Goal: Task Accomplishment & Management: Complete application form

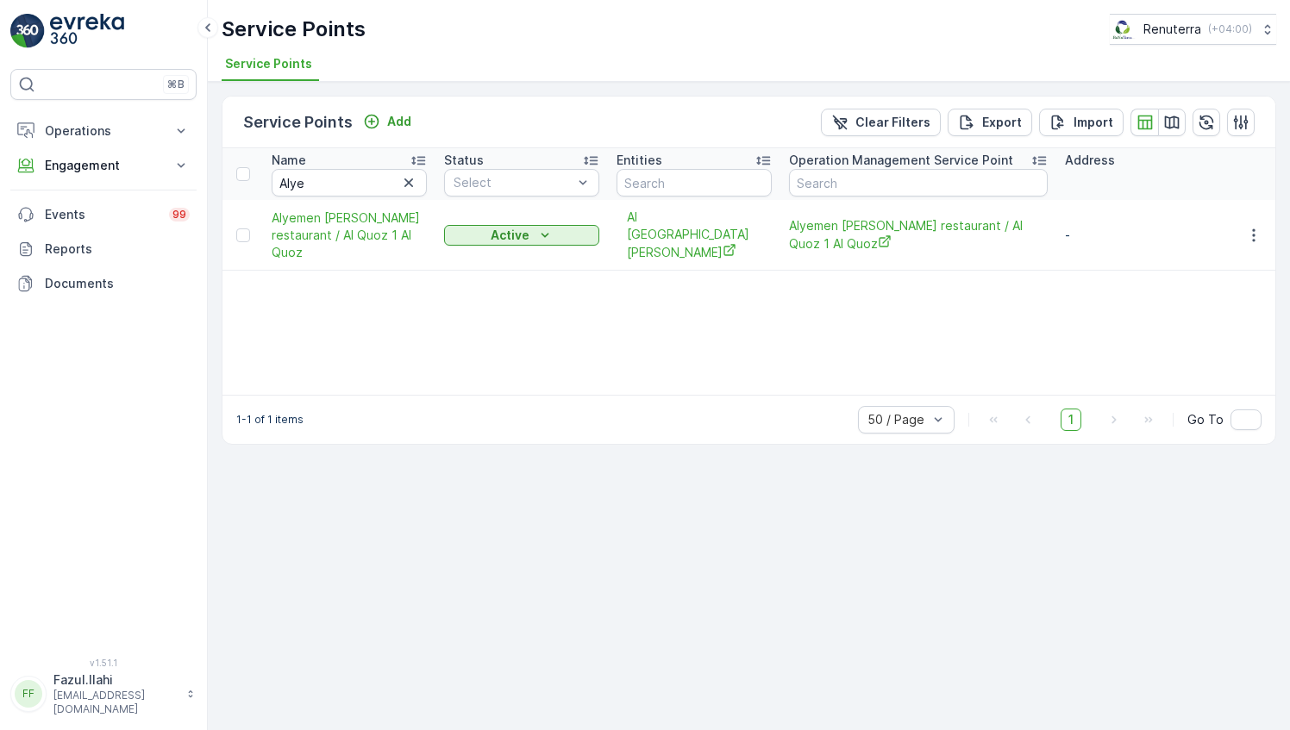
click at [343, 171] on input "Alye" at bounding box center [349, 183] width 155 height 28
click at [343, 176] on input "Alye" at bounding box center [349, 183] width 155 height 28
click at [343, 178] on input "Alye" at bounding box center [349, 183] width 155 height 28
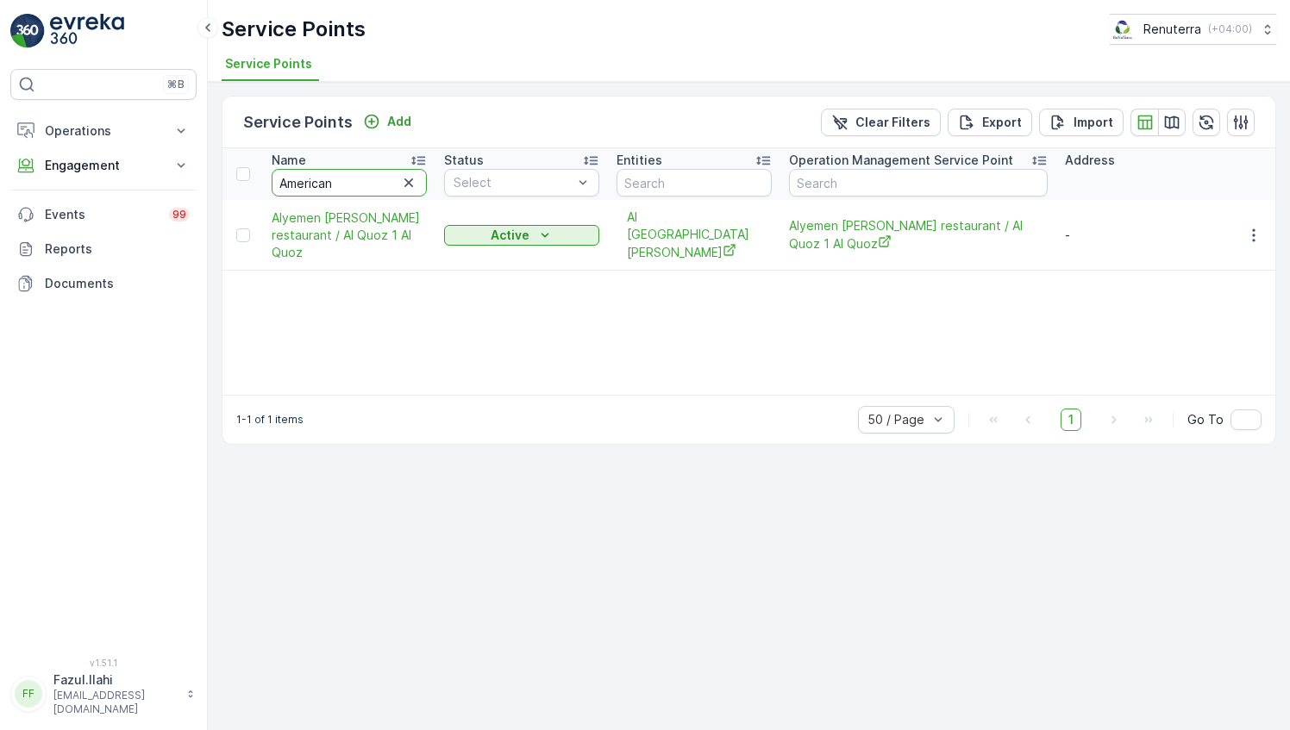
type input "American"
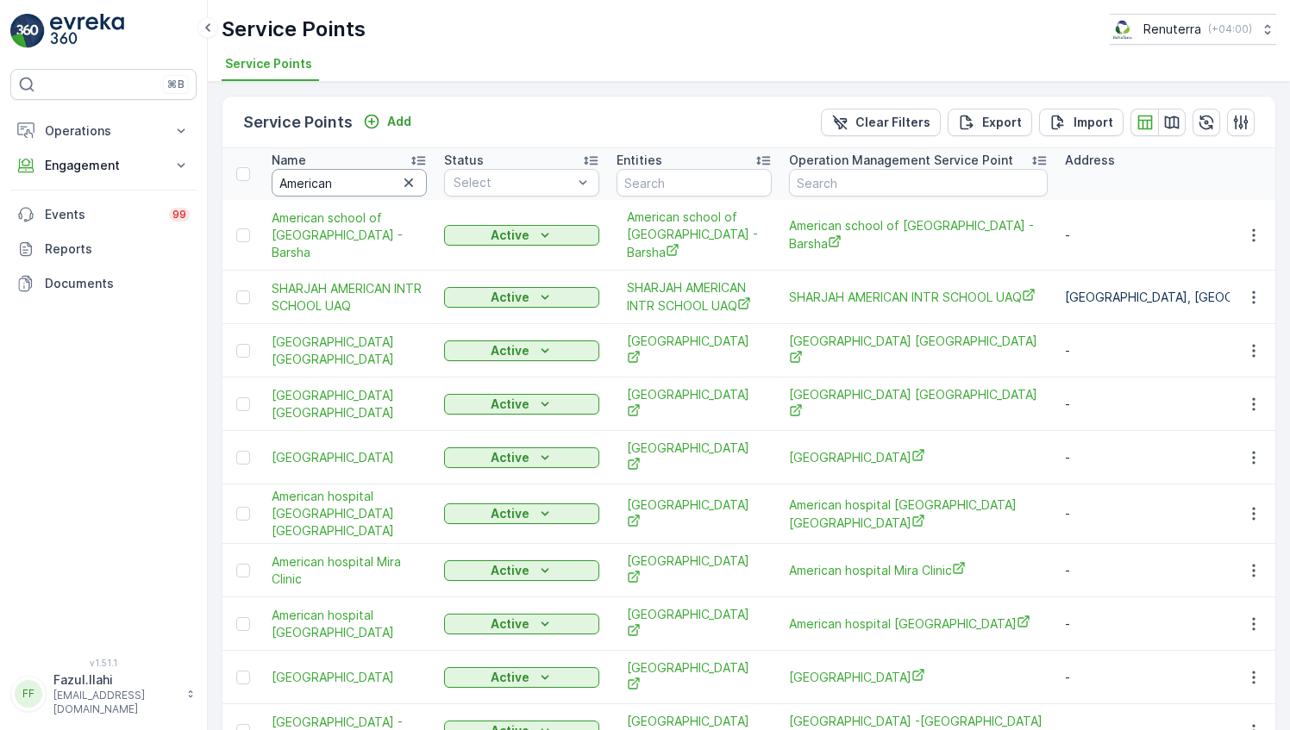
click at [343, 178] on input "American" at bounding box center [349, 183] width 155 height 28
click at [1246, 227] on icon "button" at bounding box center [1253, 235] width 17 height 17
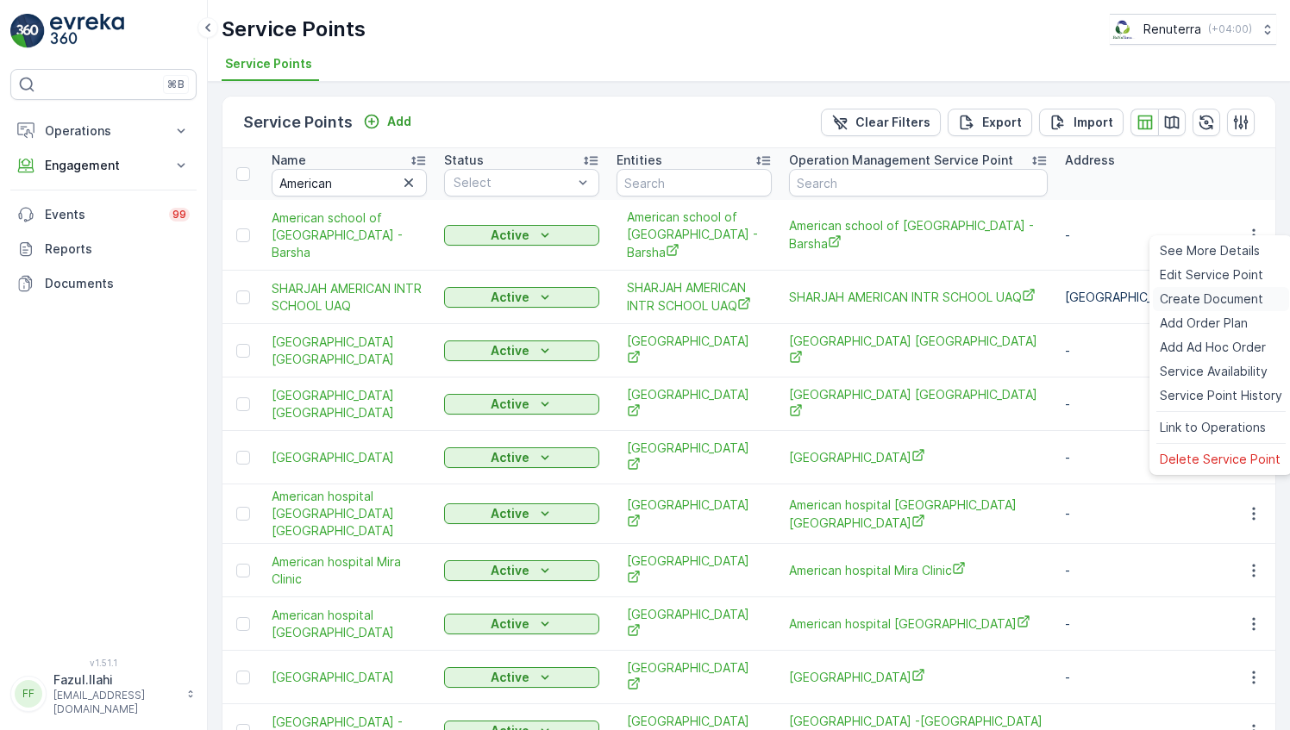
click at [1210, 300] on span "Create Document" at bounding box center [1211, 299] width 103 height 17
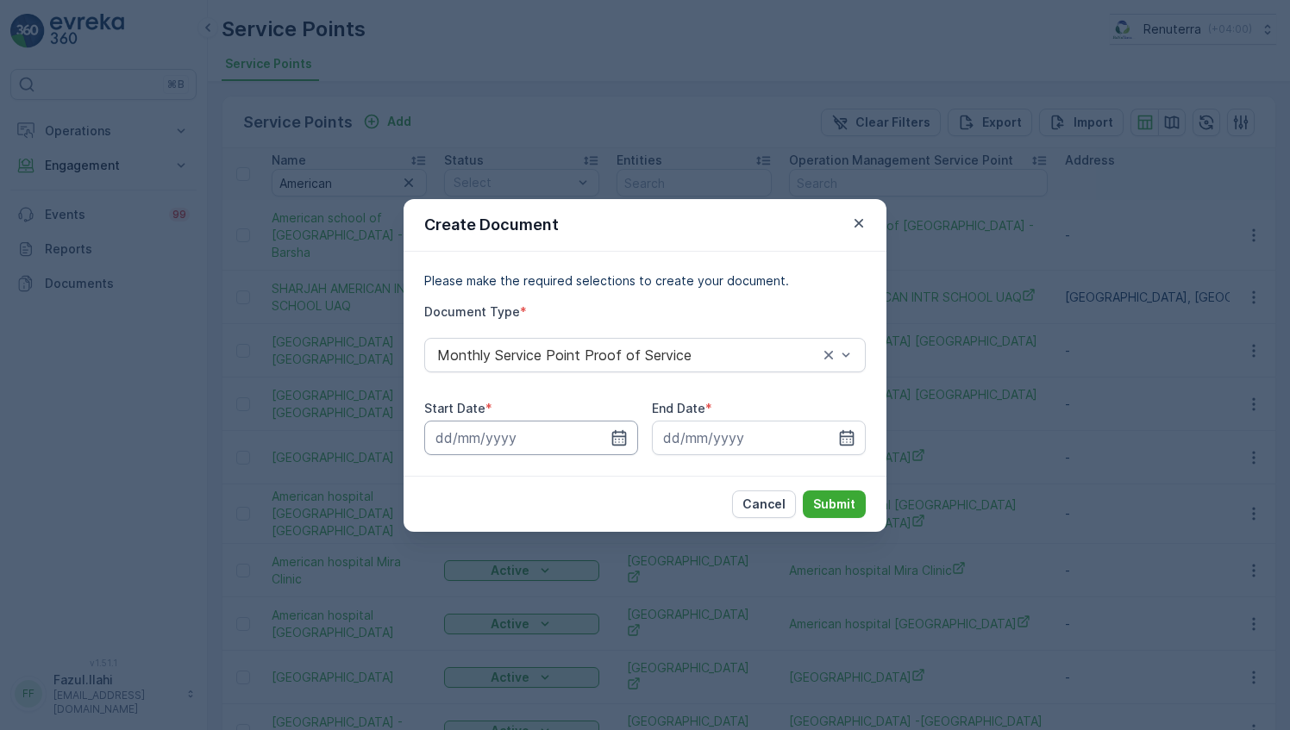
click at [610, 433] on input at bounding box center [531, 438] width 214 height 34
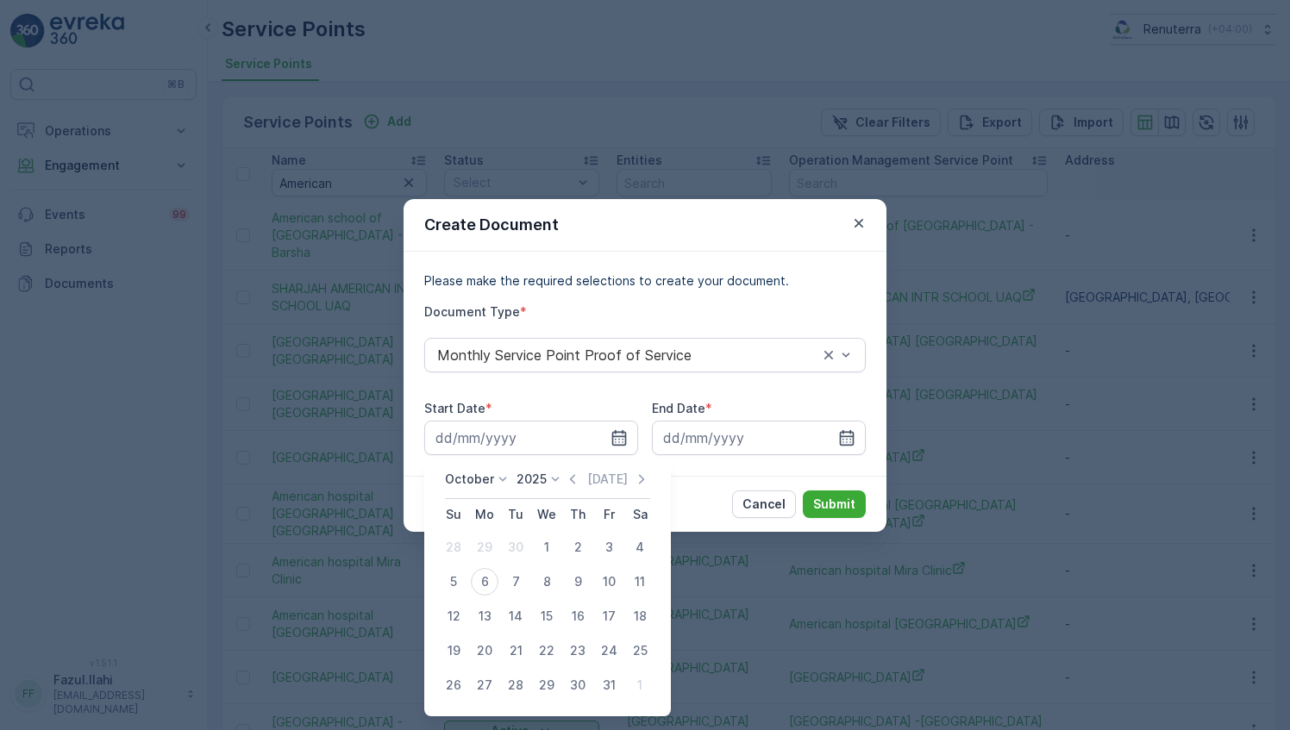
click at [569, 476] on icon "button" at bounding box center [572, 479] width 17 height 17
click at [497, 549] on div "1" at bounding box center [485, 548] width 28 height 28
type input "[DATE]"
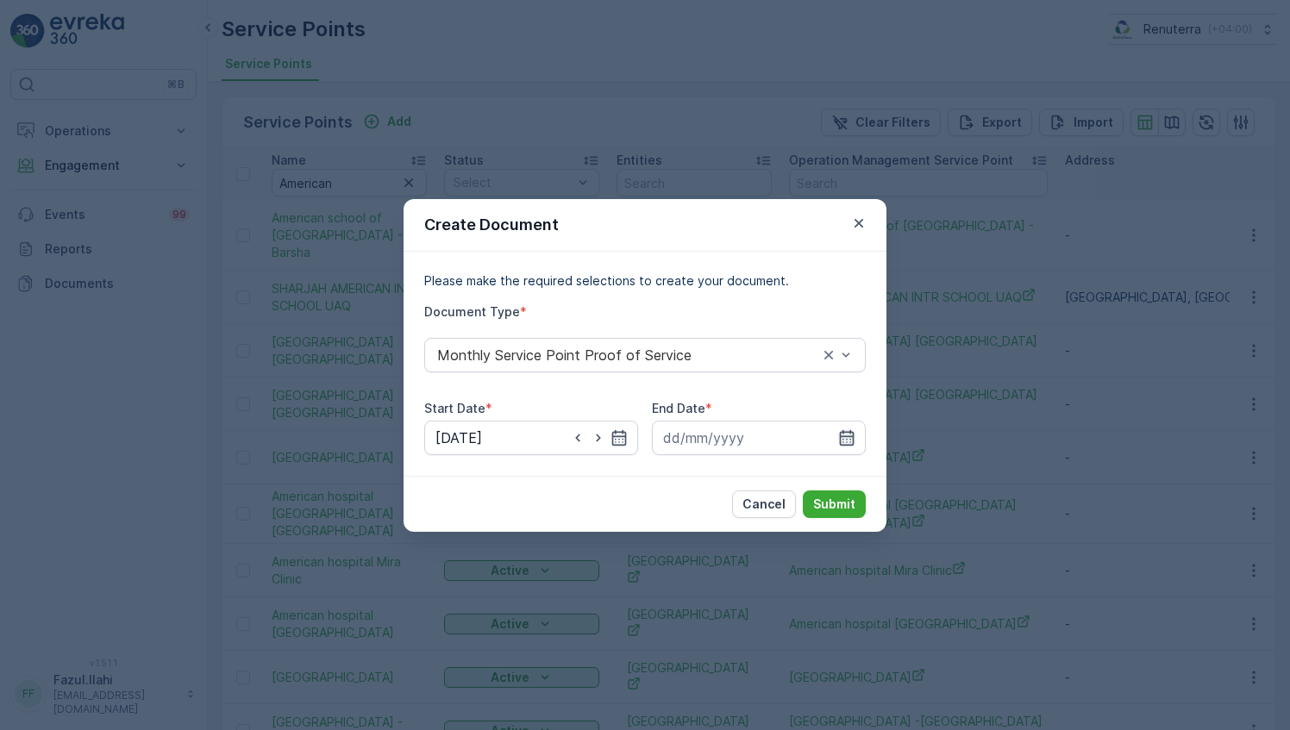
click at [854, 443] on icon "button" at bounding box center [846, 437] width 17 height 17
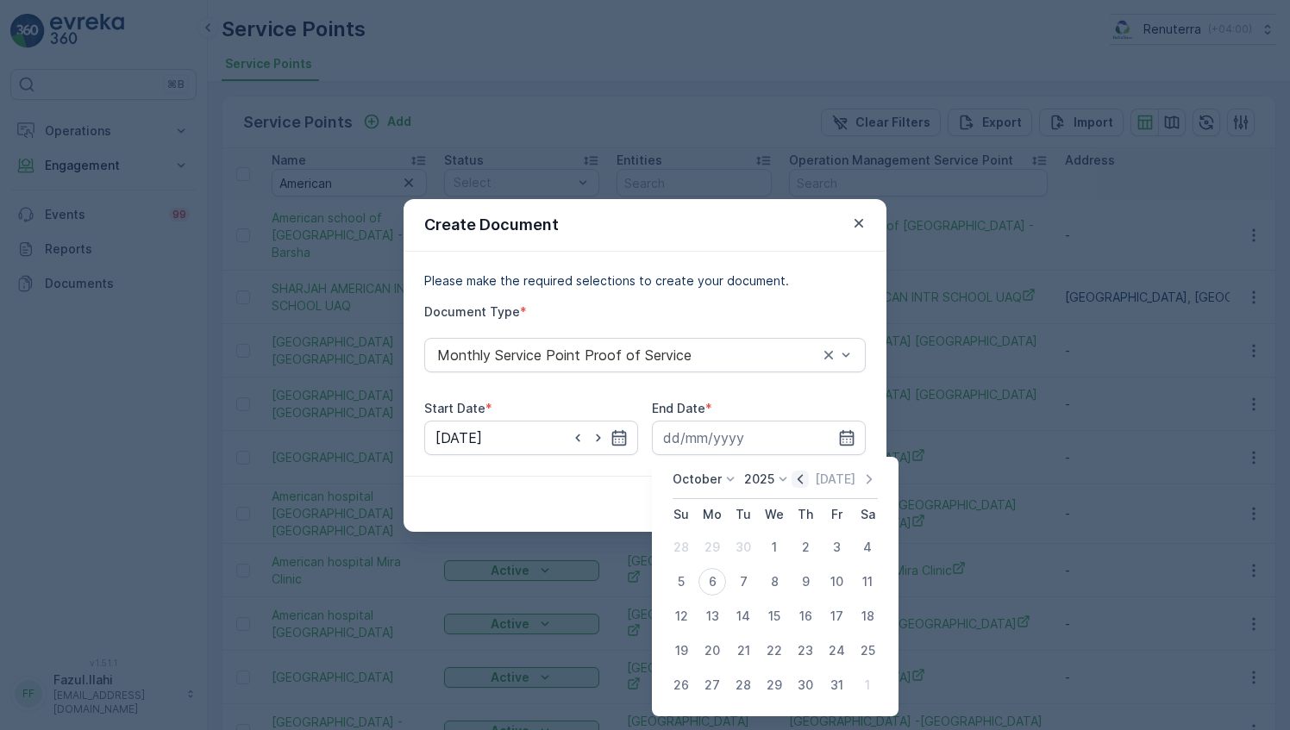
click at [807, 482] on icon "button" at bounding box center [800, 479] width 17 height 17
click at [750, 687] on div "30" at bounding box center [743, 686] width 28 height 28
type input "[DATE]"
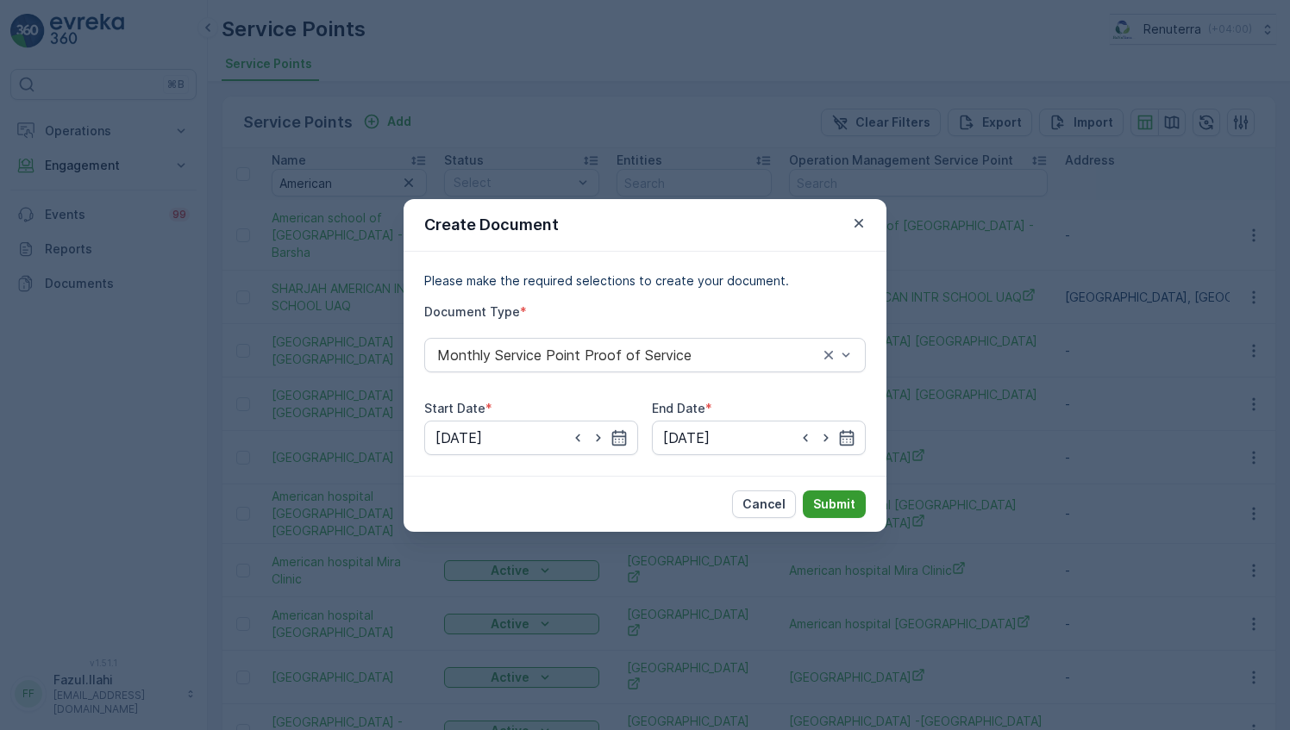
click at [836, 496] on p "Submit" at bounding box center [834, 504] width 42 height 17
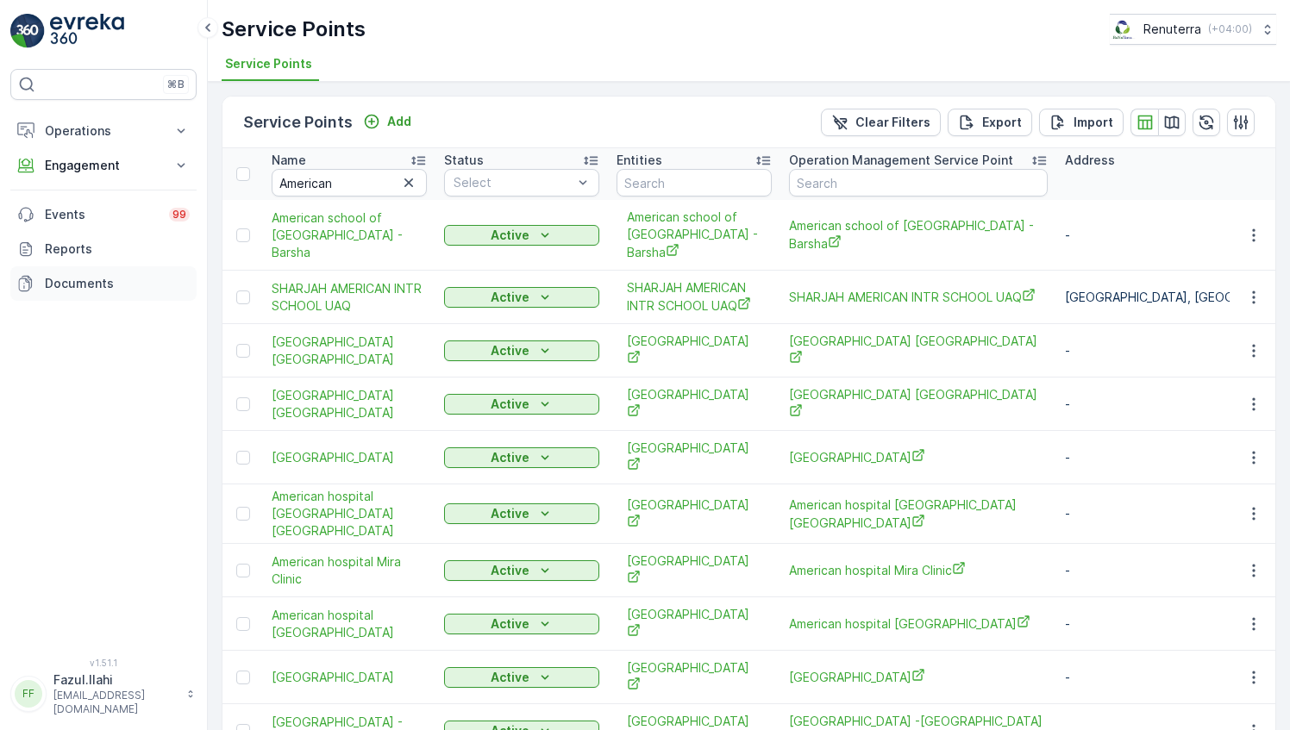
click at [119, 285] on p "Documents" at bounding box center [117, 283] width 145 height 17
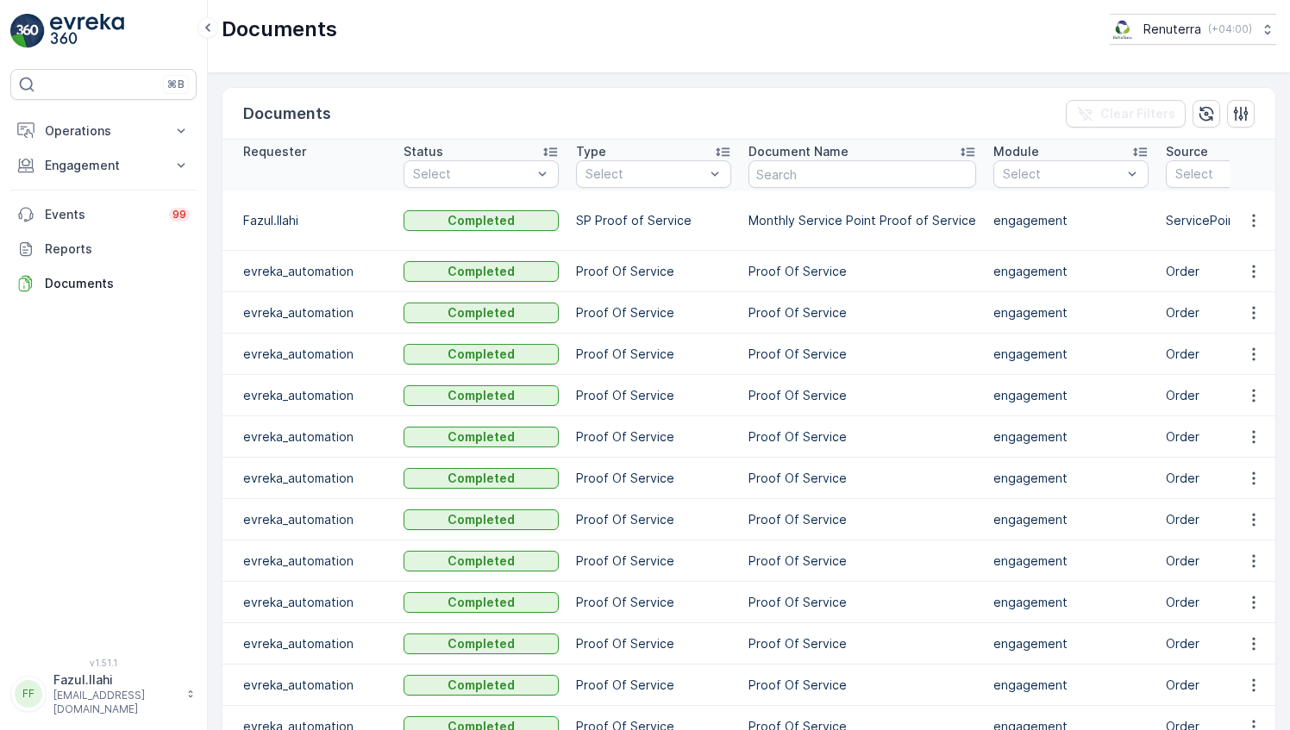
click at [1256, 212] on icon "button" at bounding box center [1253, 220] width 17 height 17
click at [1234, 231] on span "See Details" at bounding box center [1249, 236] width 66 height 17
click at [83, 160] on p "Engagement" at bounding box center [103, 165] width 117 height 17
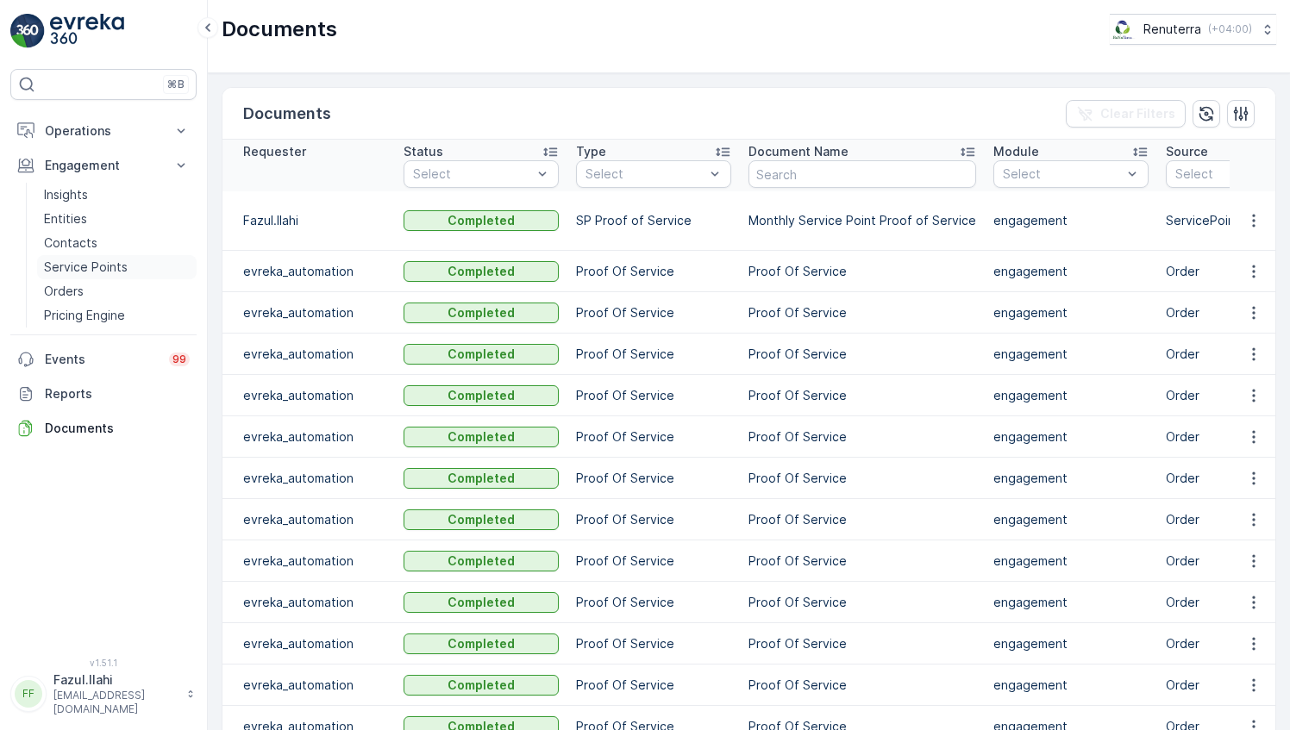
click at [73, 269] on p "Service Points" at bounding box center [86, 267] width 84 height 17
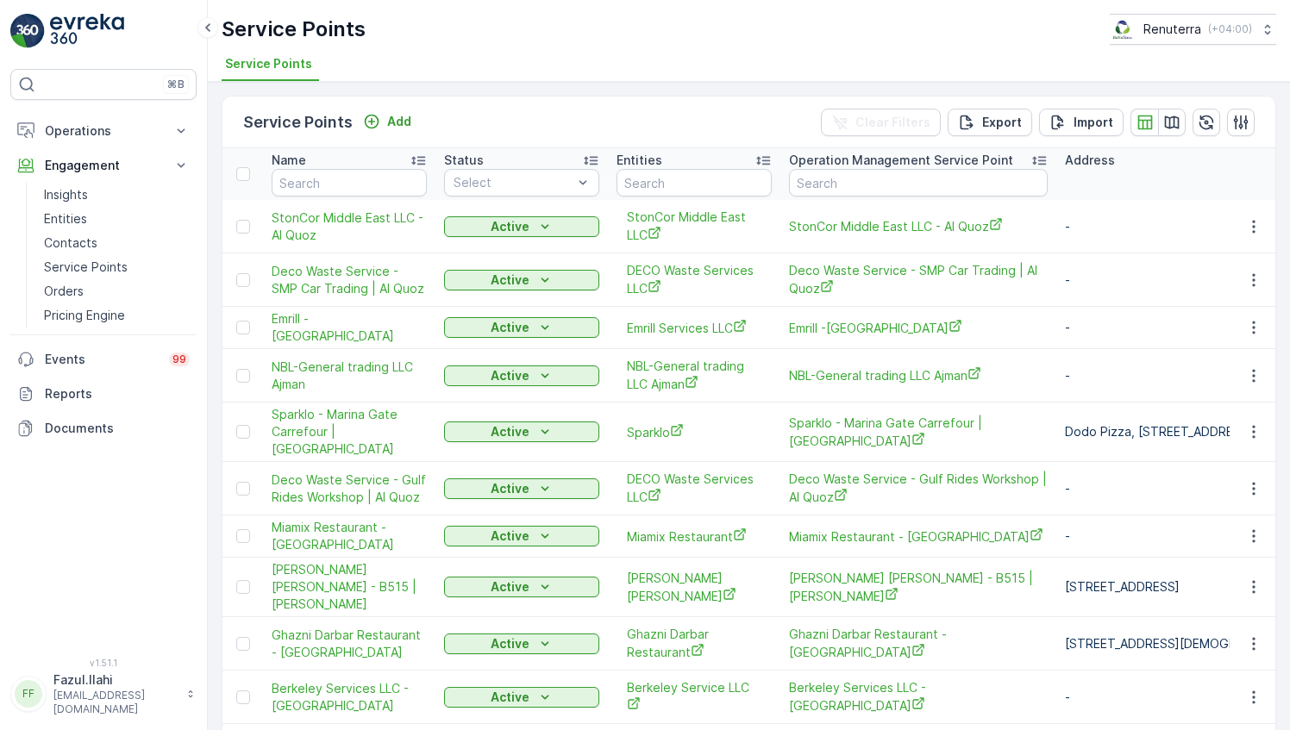
click at [350, 179] on input "text" at bounding box center [349, 183] width 155 height 28
type input "MYN"
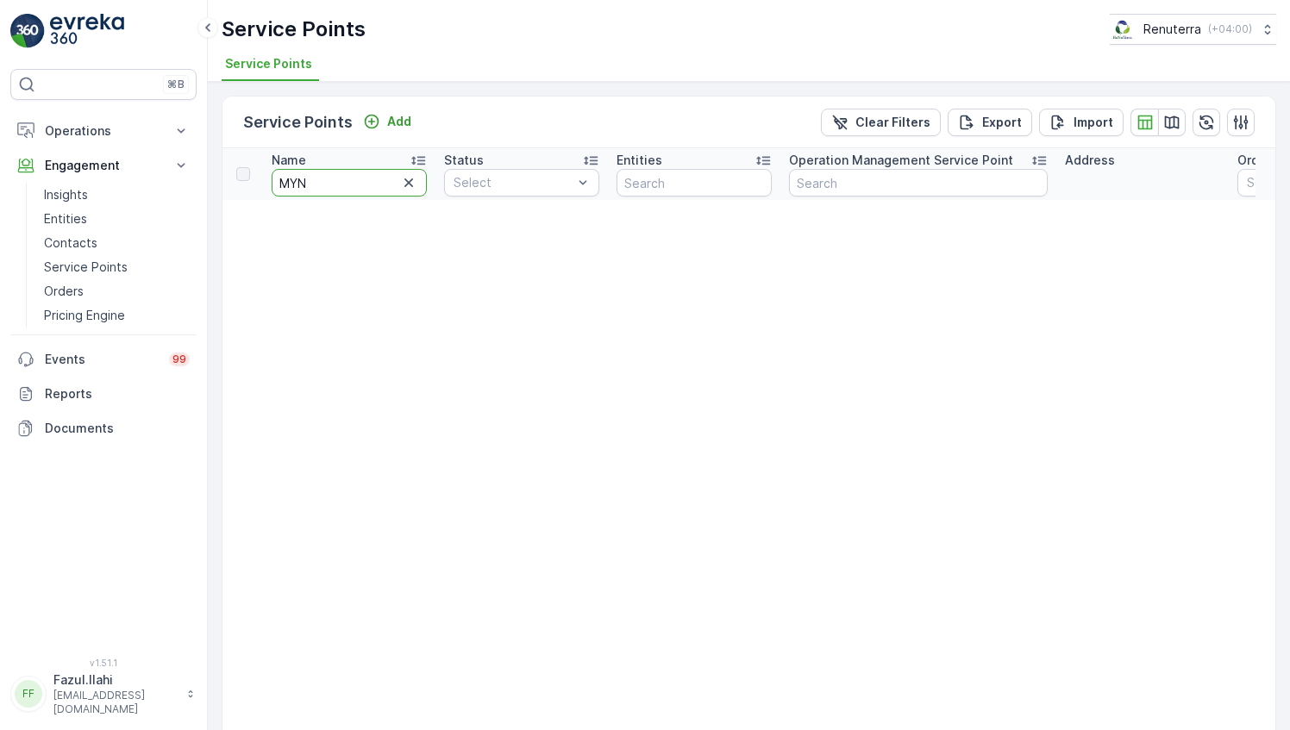
click at [358, 189] on input "MYN" at bounding box center [349, 183] width 155 height 28
type input "M"
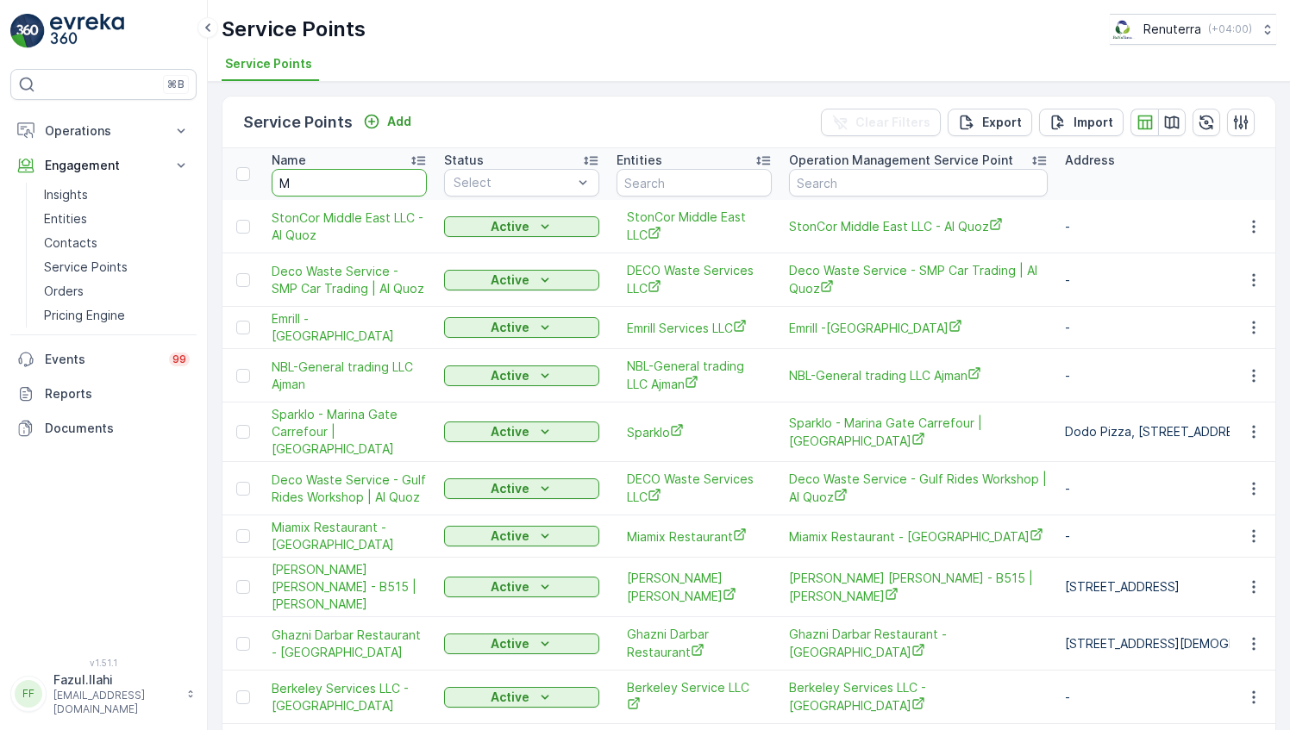
type input "My"
click at [358, 189] on input "My" at bounding box center [349, 183] width 155 height 28
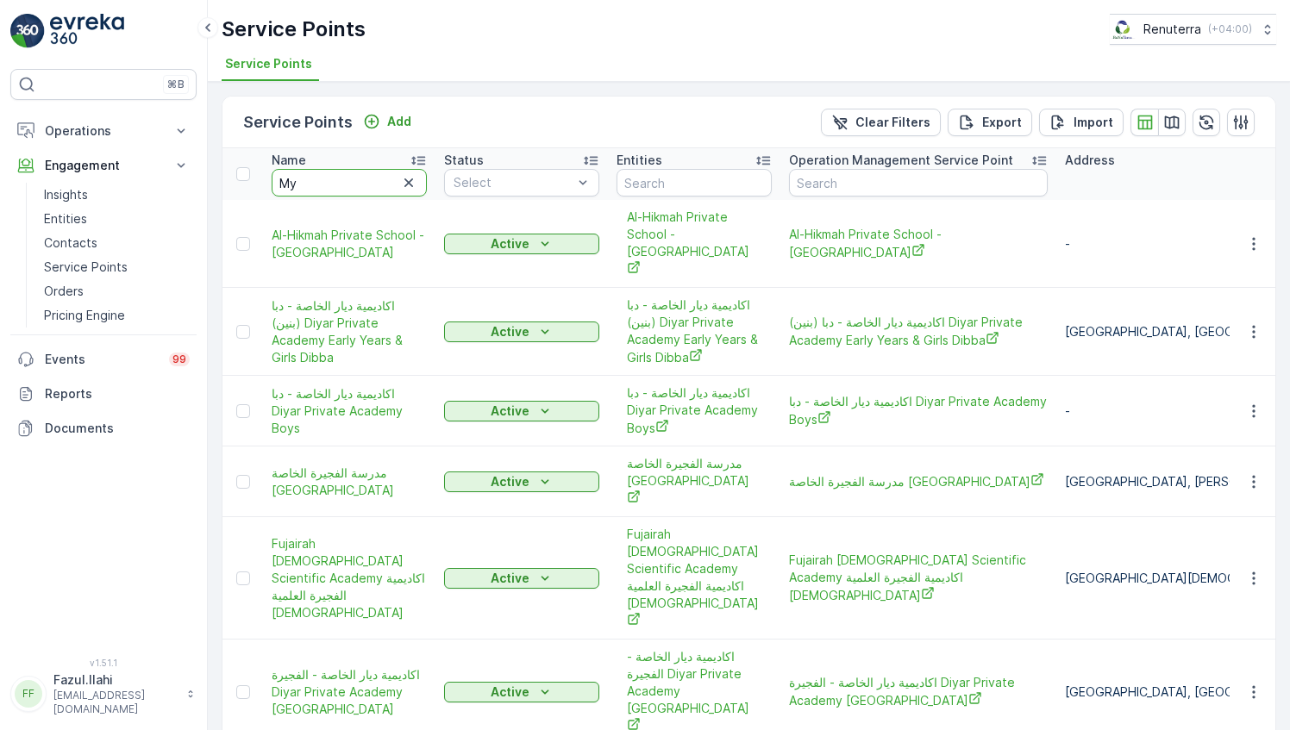
click at [358, 189] on input "My" at bounding box center [349, 183] width 155 height 28
type input "Myn"
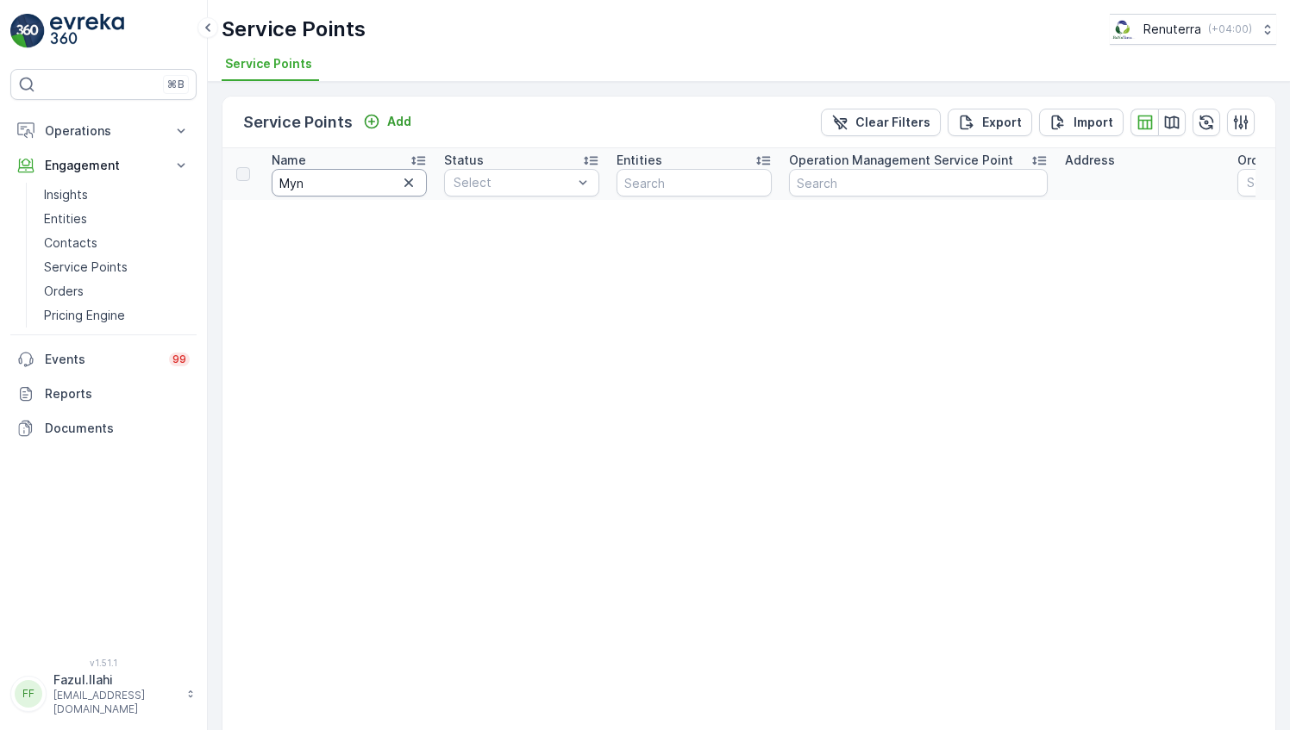
click at [358, 189] on input "Myn" at bounding box center [349, 183] width 155 height 28
click at [336, 176] on input "Myn" at bounding box center [349, 183] width 155 height 28
type input "Auto"
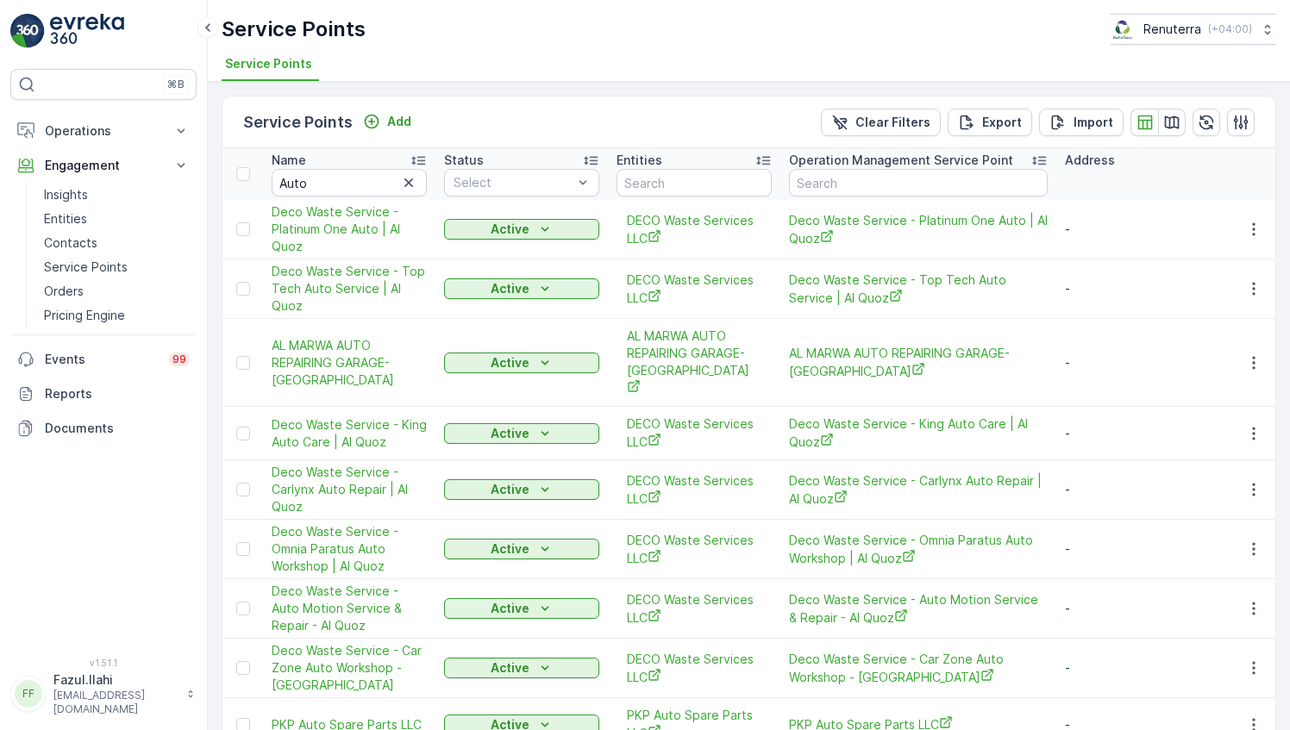
click at [352, 182] on input "Auto" at bounding box center [349, 183] width 155 height 28
click at [324, 180] on input "Auto" at bounding box center [349, 183] width 155 height 28
type input "Auto"
click at [324, 174] on input "Auto" at bounding box center [349, 183] width 155 height 28
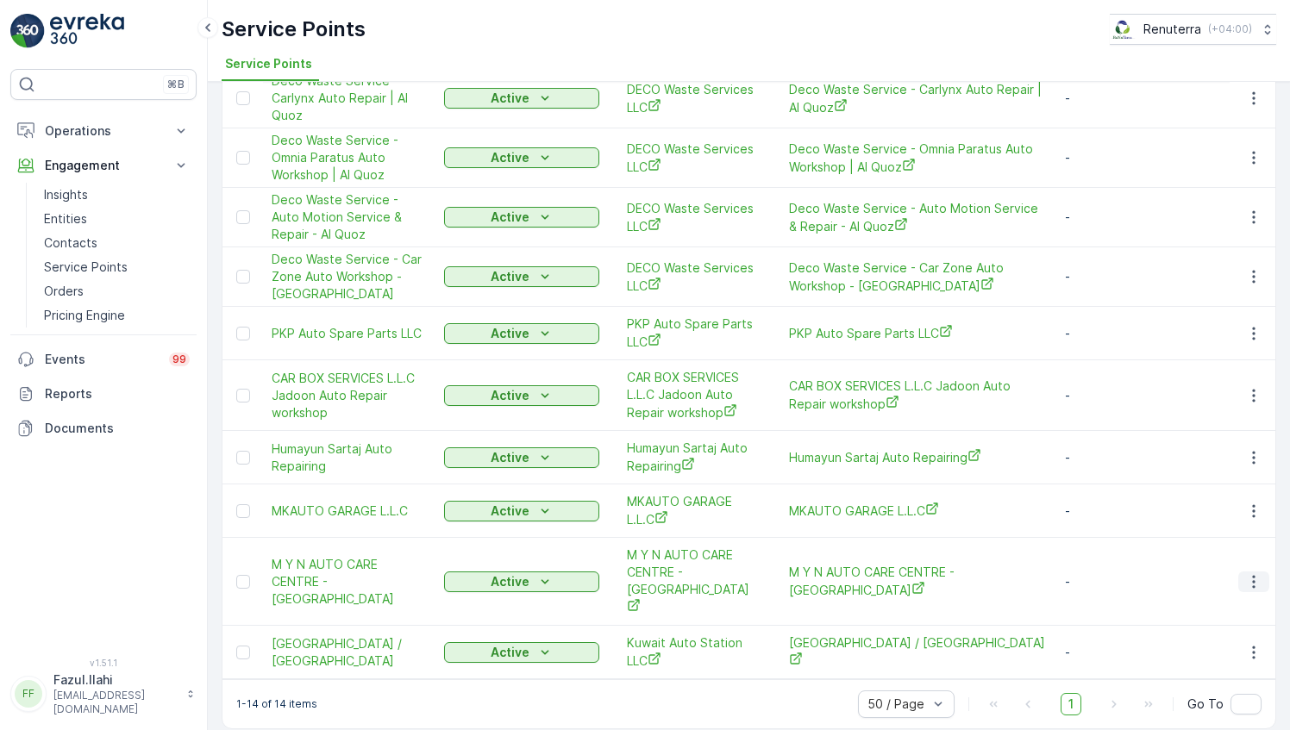
click at [1252, 573] on icon "button" at bounding box center [1253, 581] width 17 height 17
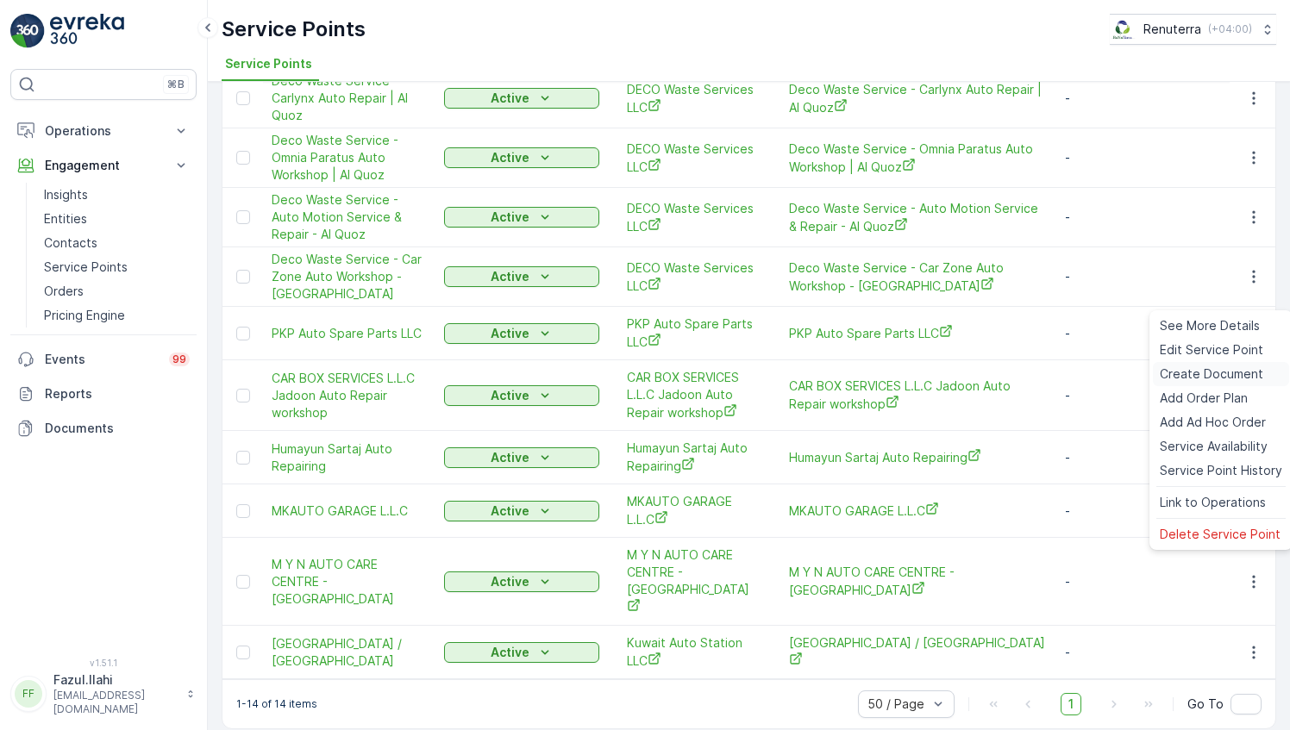
click at [1186, 376] on span "Create Document" at bounding box center [1211, 374] width 103 height 17
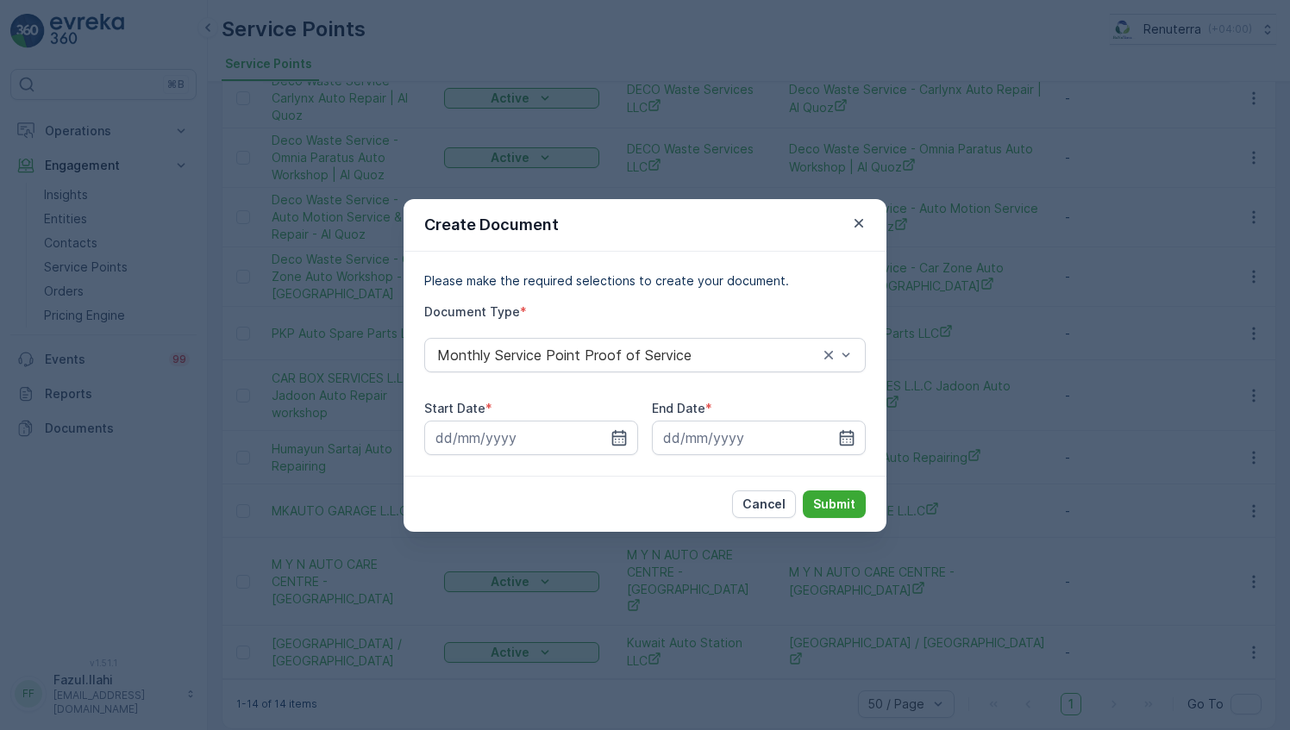
click at [640, 423] on div "Start Date * End Date *" at bounding box center [644, 427] width 441 height 55
click at [623, 429] on icon "button" at bounding box center [619, 437] width 15 height 16
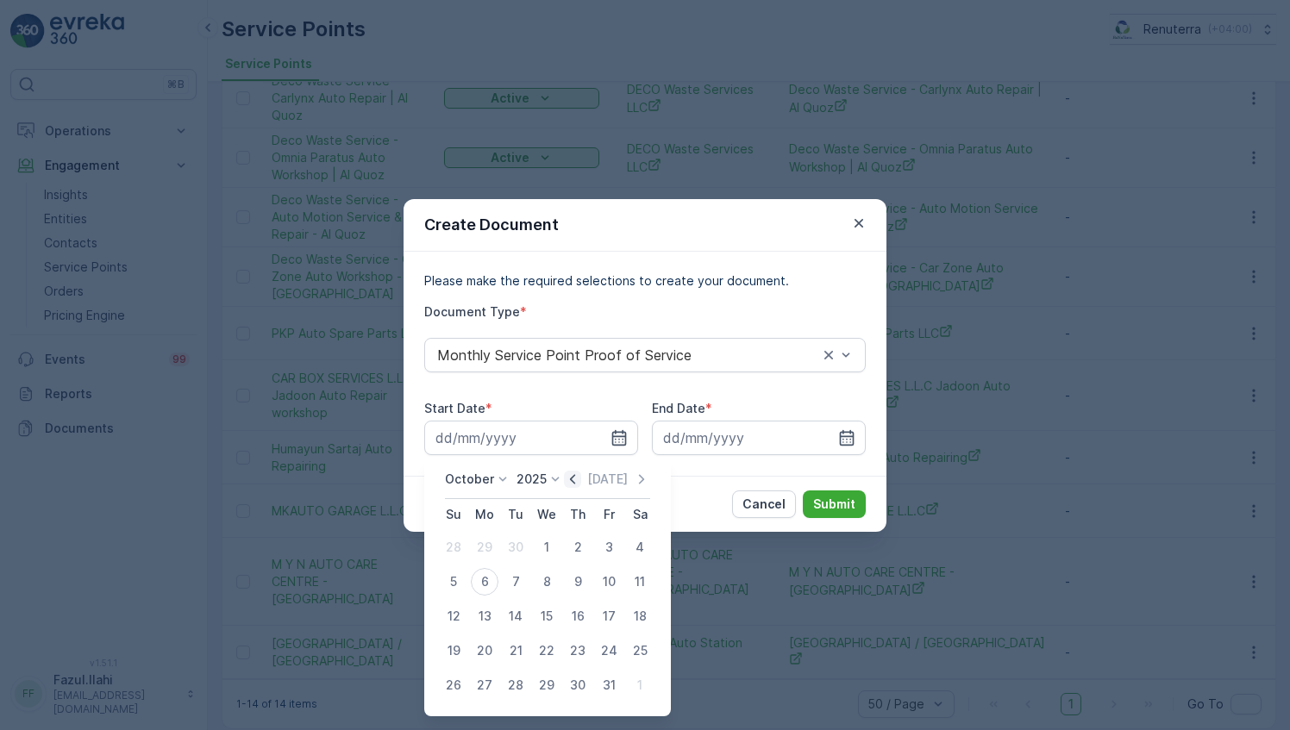
click at [580, 480] on icon "button" at bounding box center [572, 479] width 17 height 17
click at [491, 550] on div "1" at bounding box center [485, 548] width 28 height 28
type input "[DATE]"
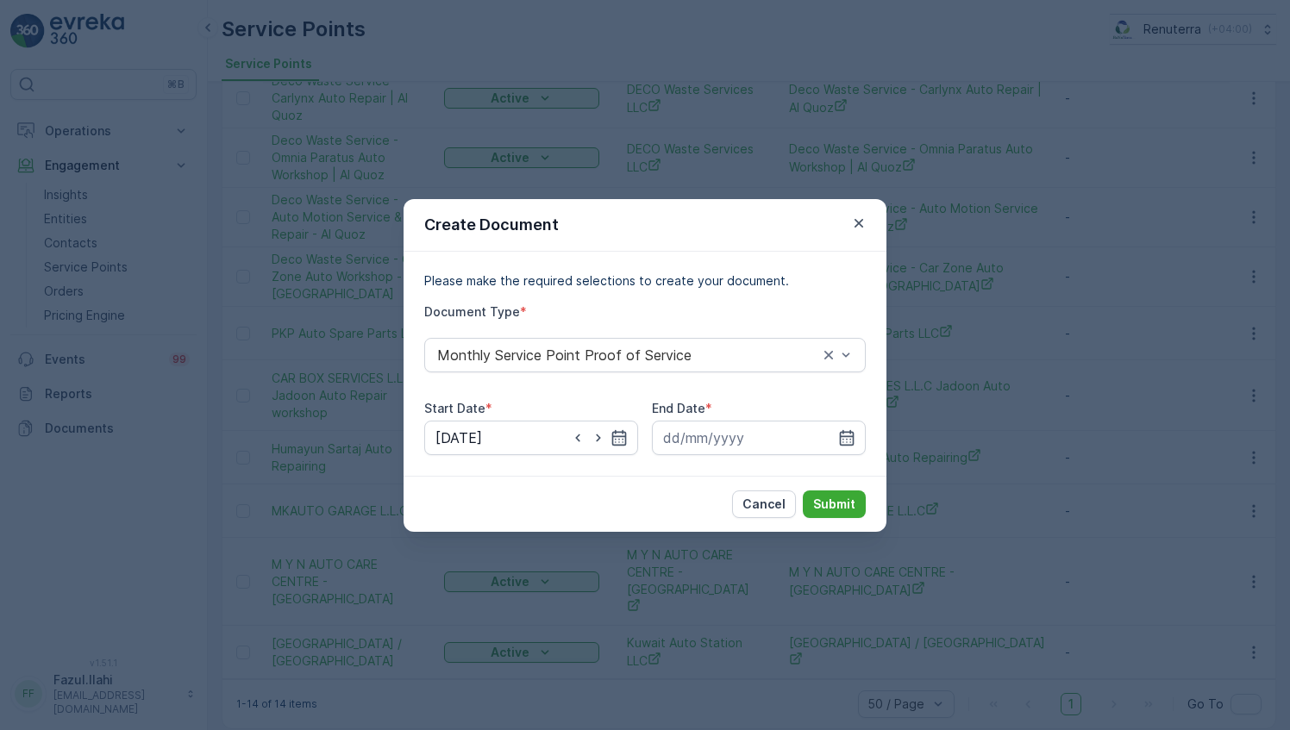
click at [871, 430] on div "Please make the required selections to create your document. Document Type * Mo…" at bounding box center [645, 364] width 483 height 224
click at [847, 440] on icon "button" at bounding box center [846, 437] width 17 height 17
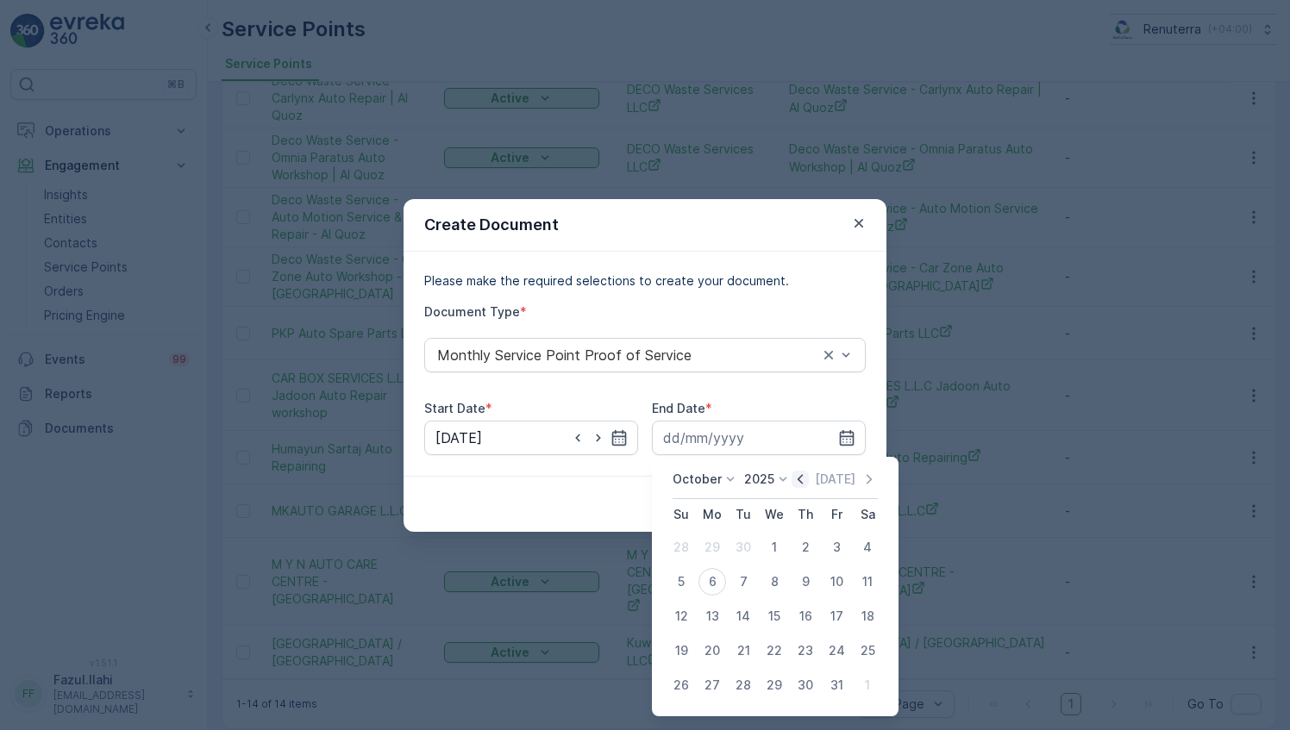
click at [806, 485] on icon "button" at bounding box center [800, 479] width 17 height 17
click at [745, 686] on div "30" at bounding box center [743, 686] width 28 height 28
type input "[DATE]"
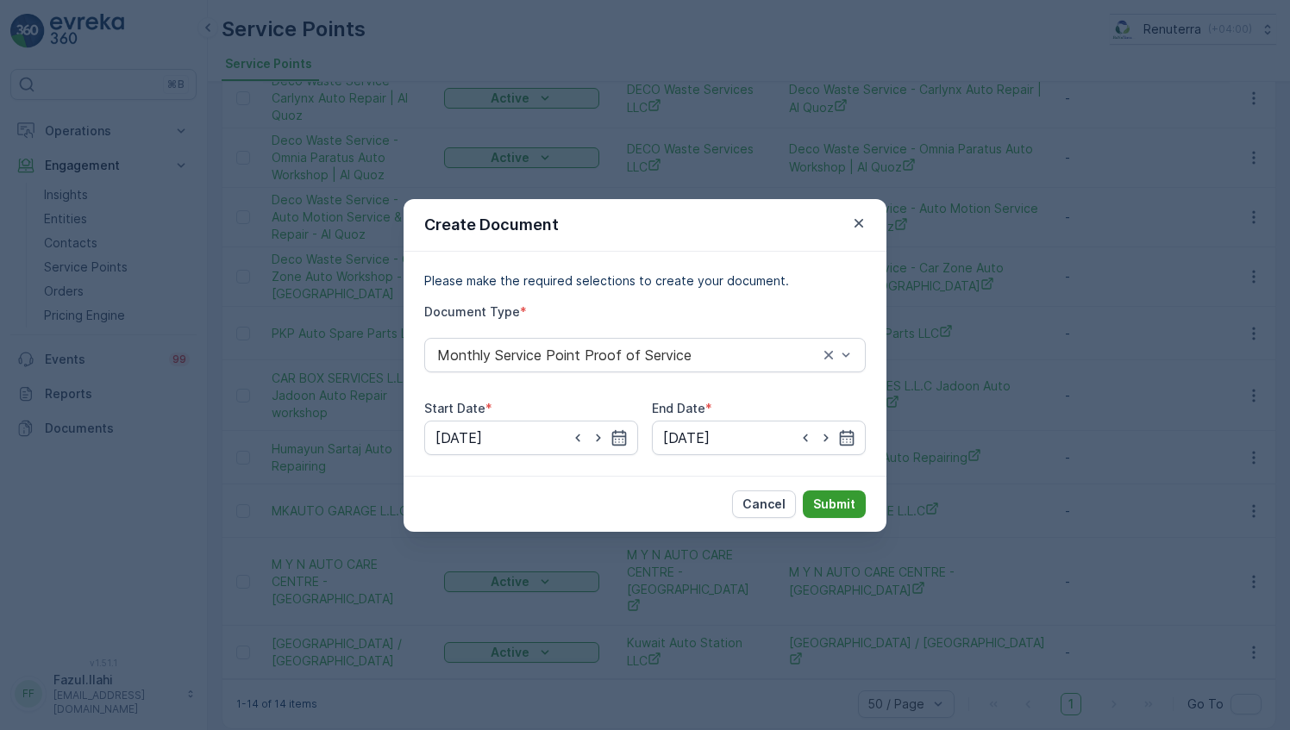
click at [830, 500] on p "Submit" at bounding box center [834, 504] width 42 height 17
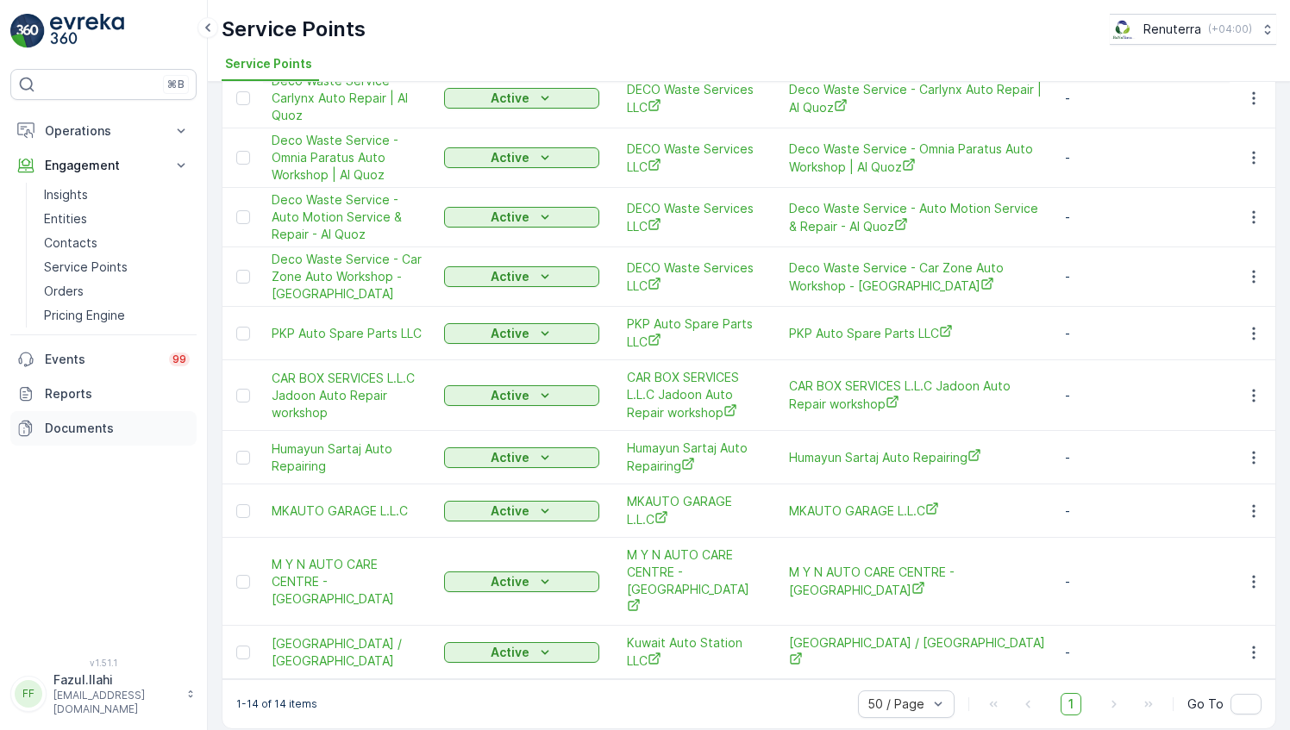
click at [109, 429] on p "Documents" at bounding box center [117, 428] width 145 height 17
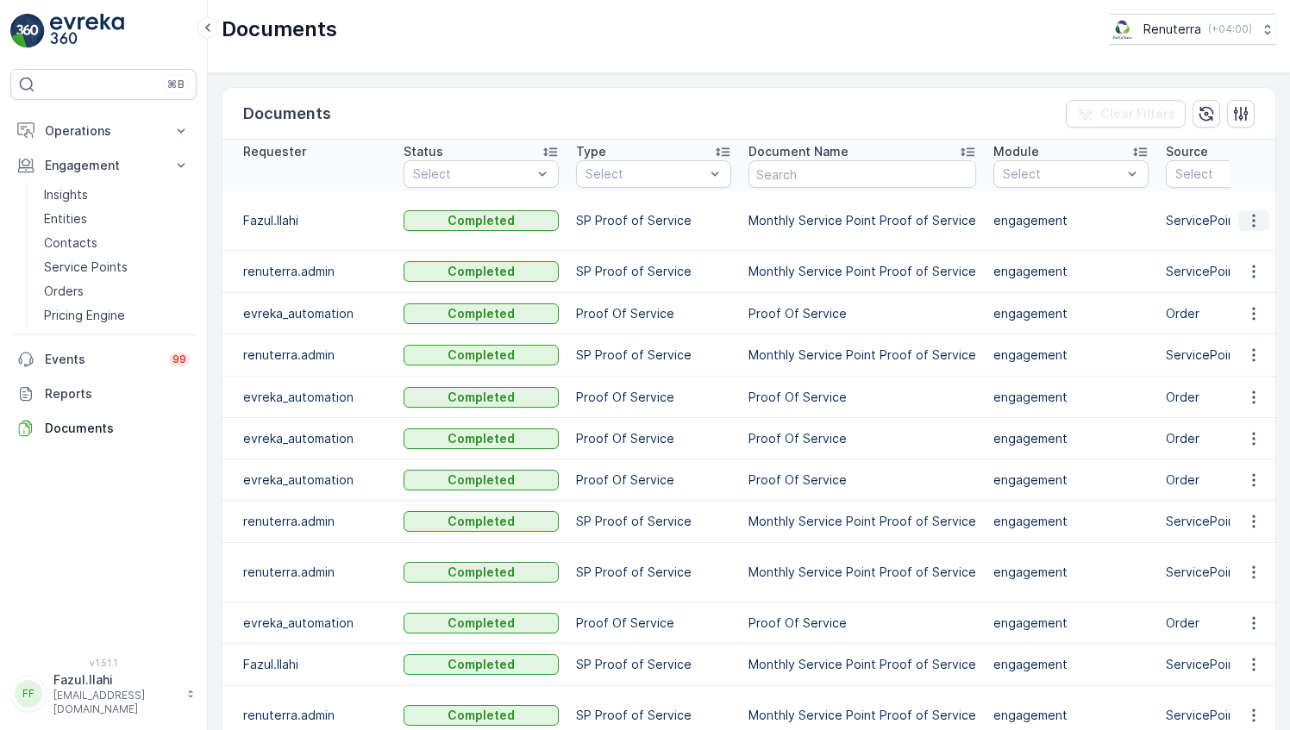
click at [1255, 219] on icon "button" at bounding box center [1253, 220] width 17 height 17
click at [1239, 247] on span "See Details" at bounding box center [1249, 244] width 66 height 17
click at [88, 266] on p "Service Points" at bounding box center [86, 267] width 84 height 17
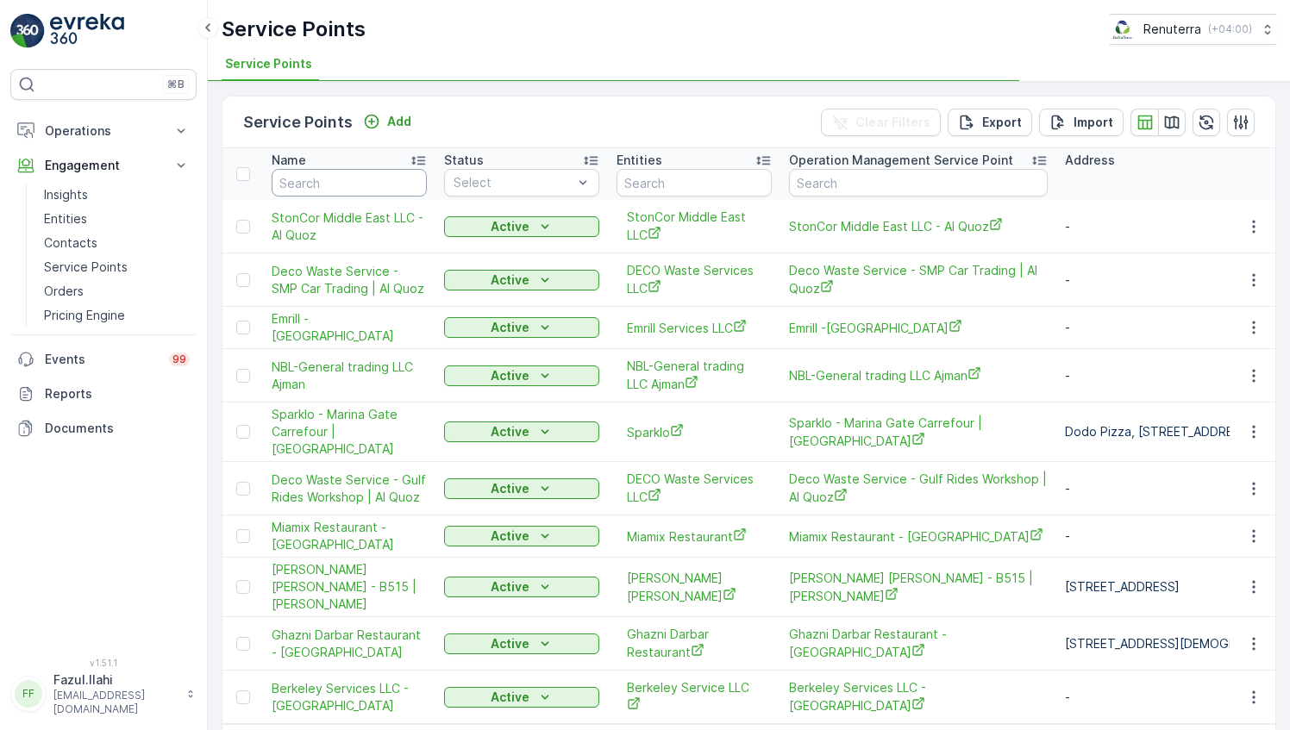
click at [329, 174] on input "text" at bounding box center [349, 183] width 155 height 28
click at [376, 176] on input "text" at bounding box center [349, 183] width 155 height 28
type input "M Y"
type input "M Y N"
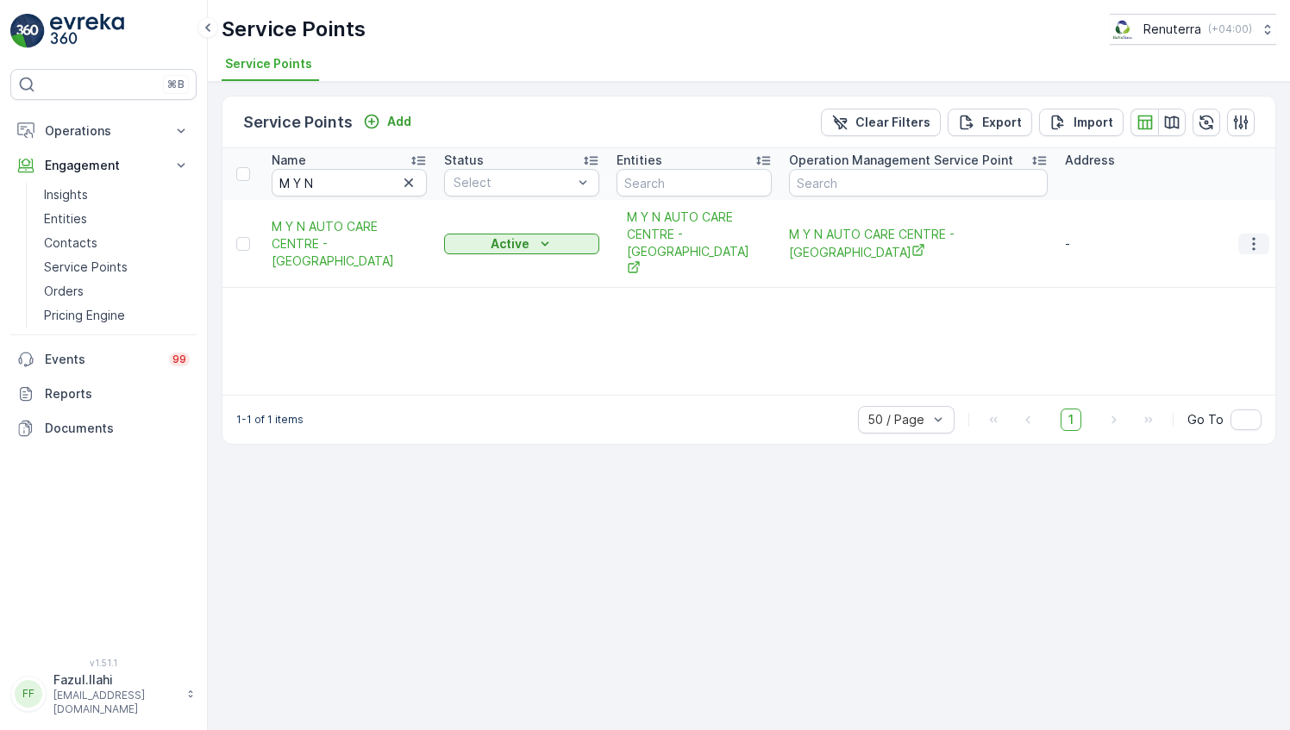
click at [1256, 245] on icon "button" at bounding box center [1253, 243] width 17 height 17
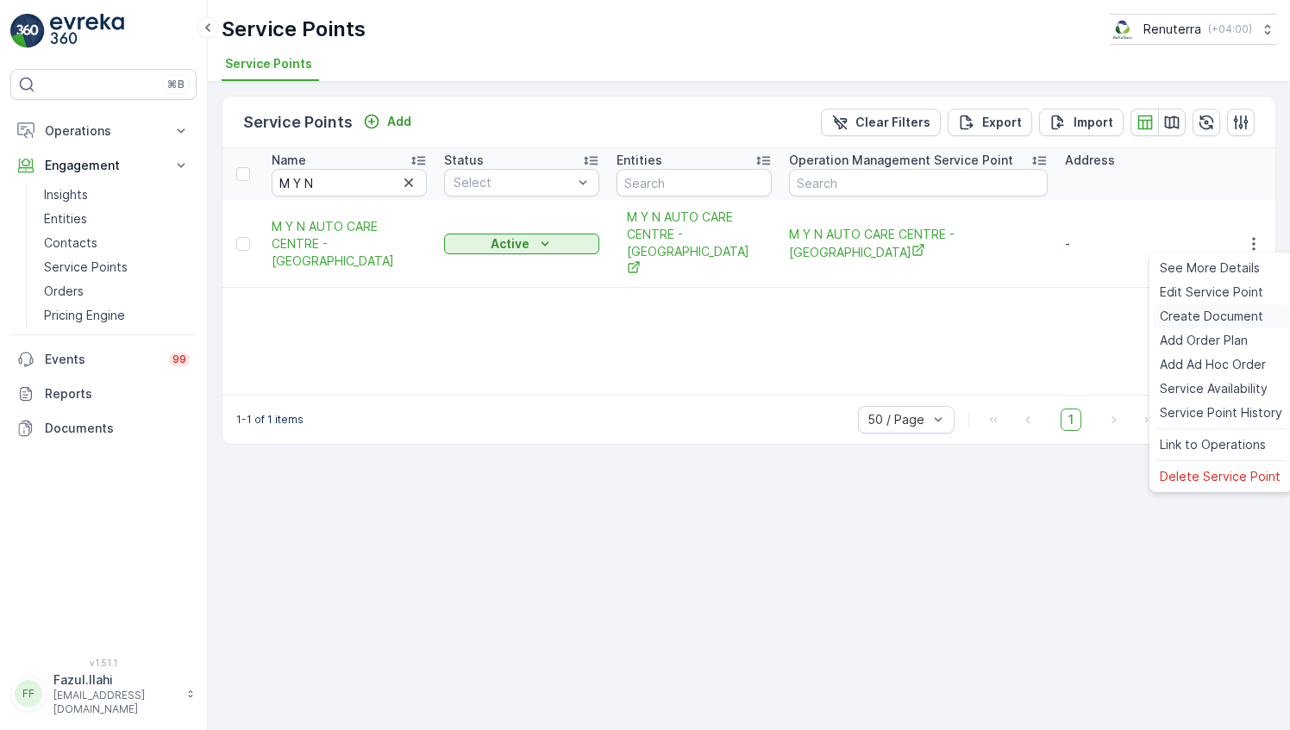
click at [1192, 316] on span "Create Document" at bounding box center [1211, 316] width 103 height 17
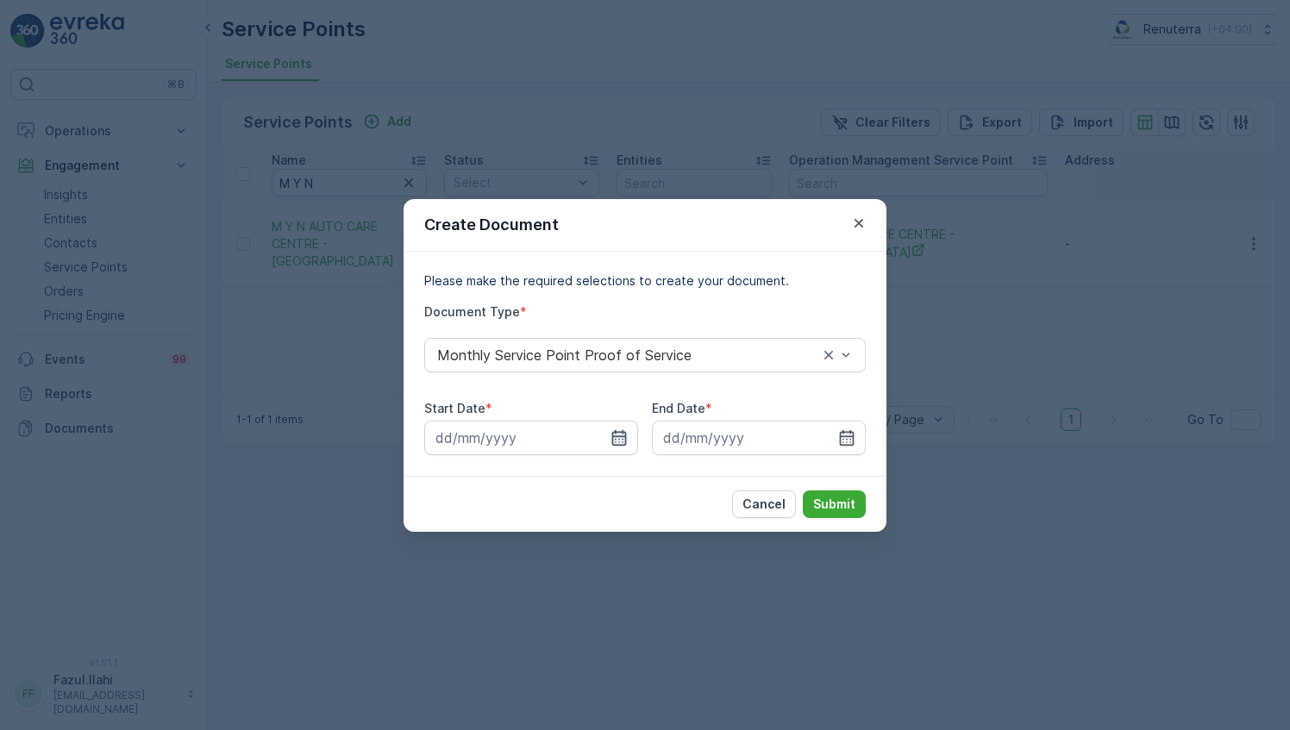
click at [618, 441] on icon "button" at bounding box center [619, 437] width 15 height 16
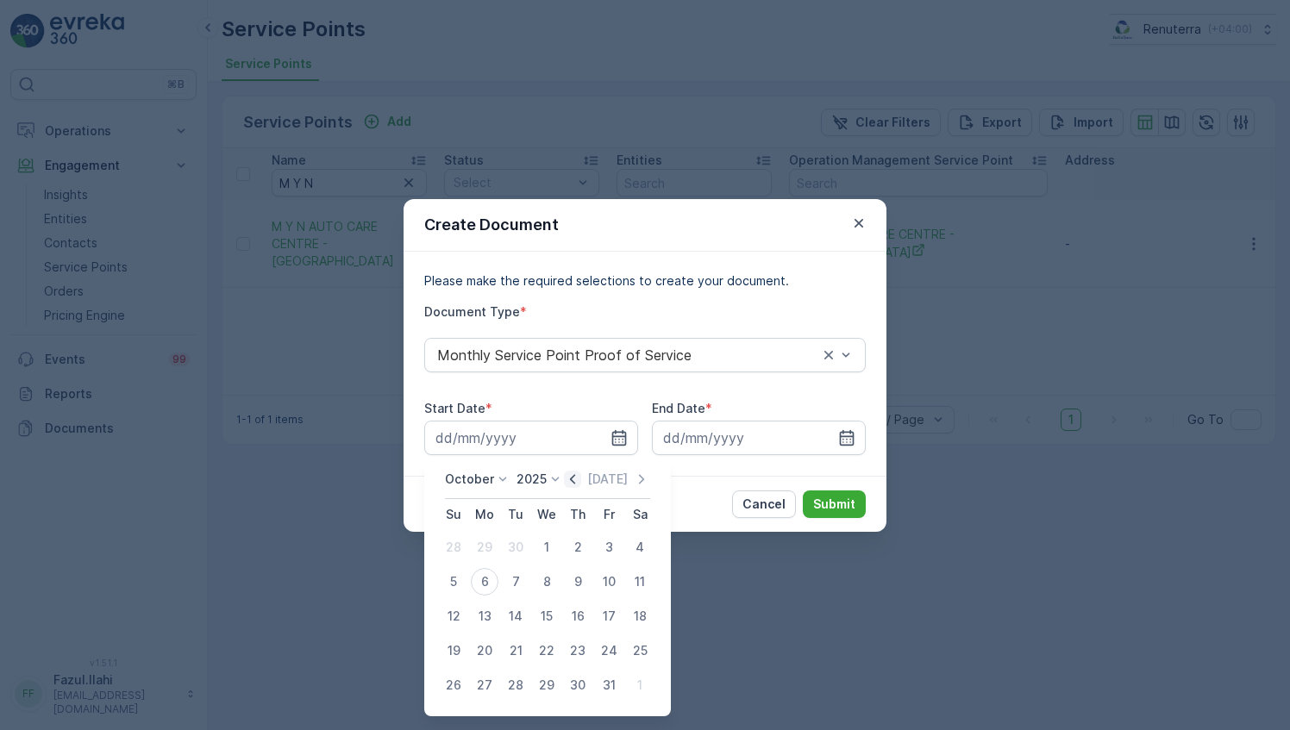
click at [571, 479] on icon "button" at bounding box center [572, 479] width 17 height 17
click at [481, 543] on div "1" at bounding box center [485, 548] width 28 height 28
type input "[DATE]"
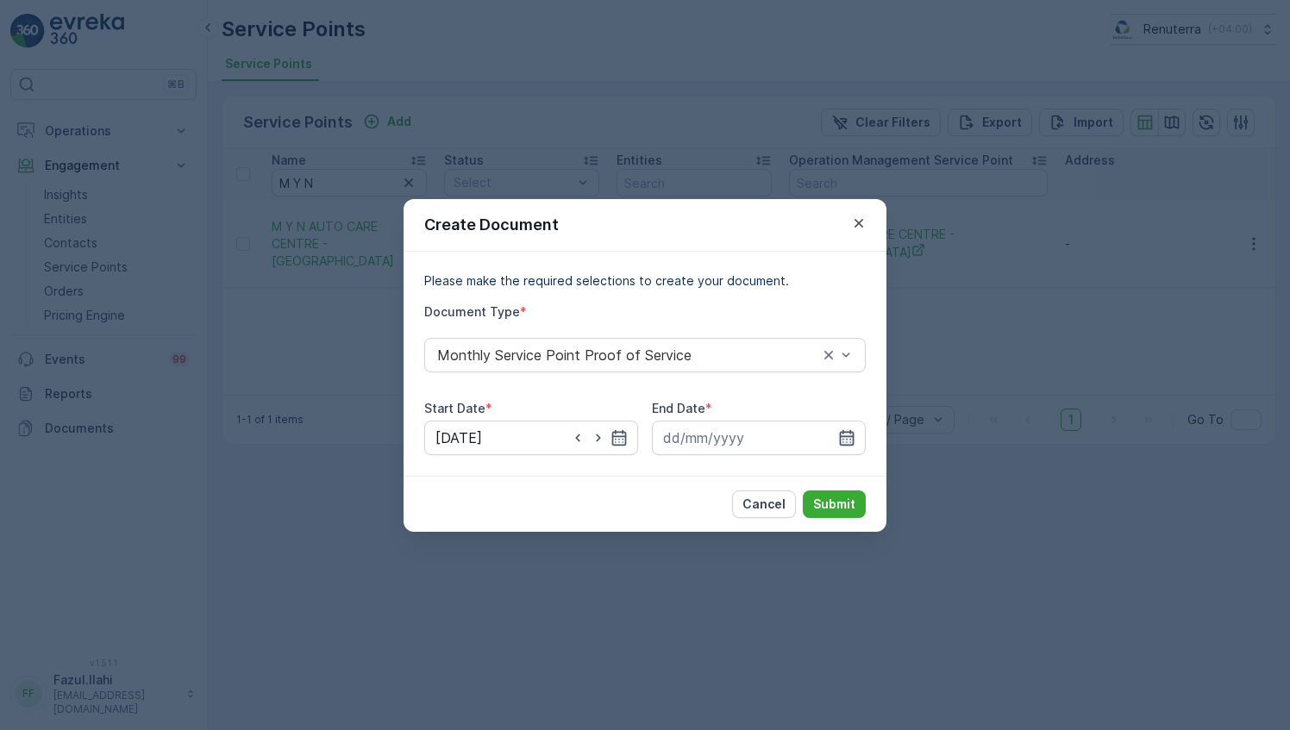
click at [846, 441] on icon "button" at bounding box center [847, 437] width 15 height 16
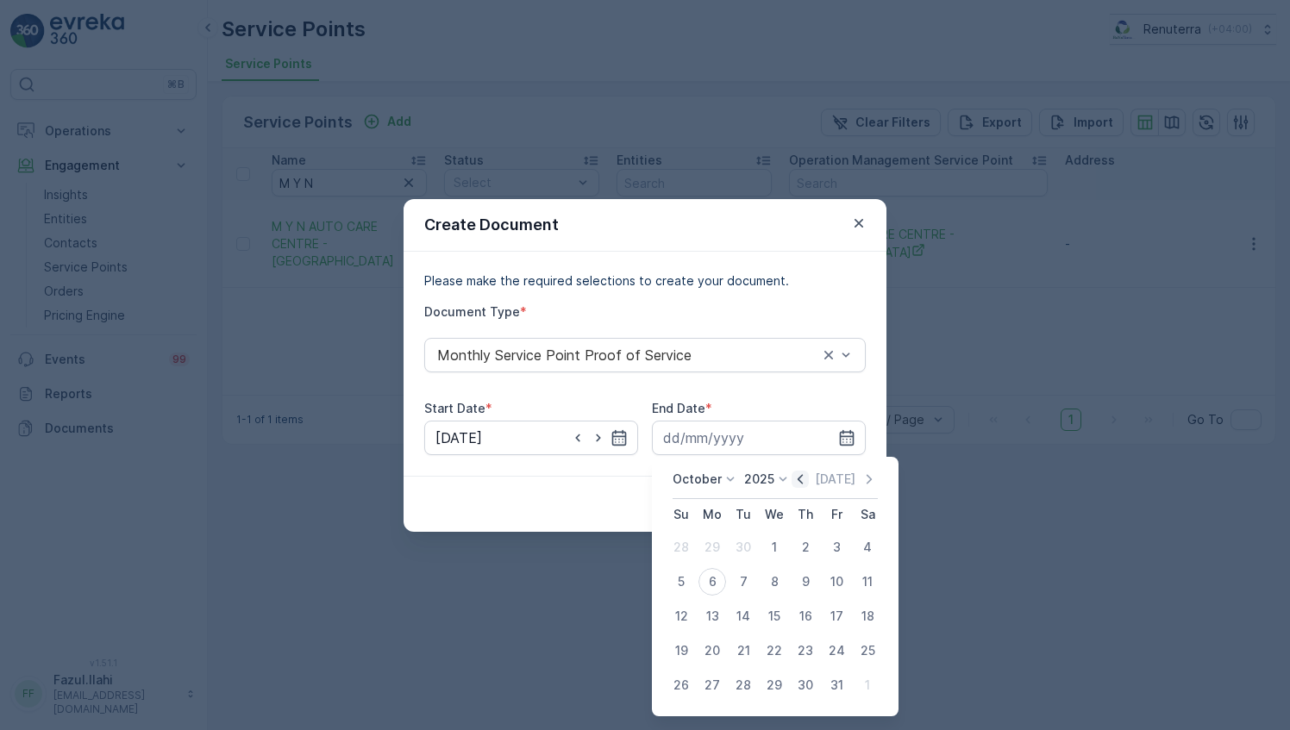
click at [798, 474] on icon "button" at bounding box center [800, 479] width 17 height 17
click at [754, 678] on div "30" at bounding box center [743, 686] width 28 height 28
type input "[DATE]"
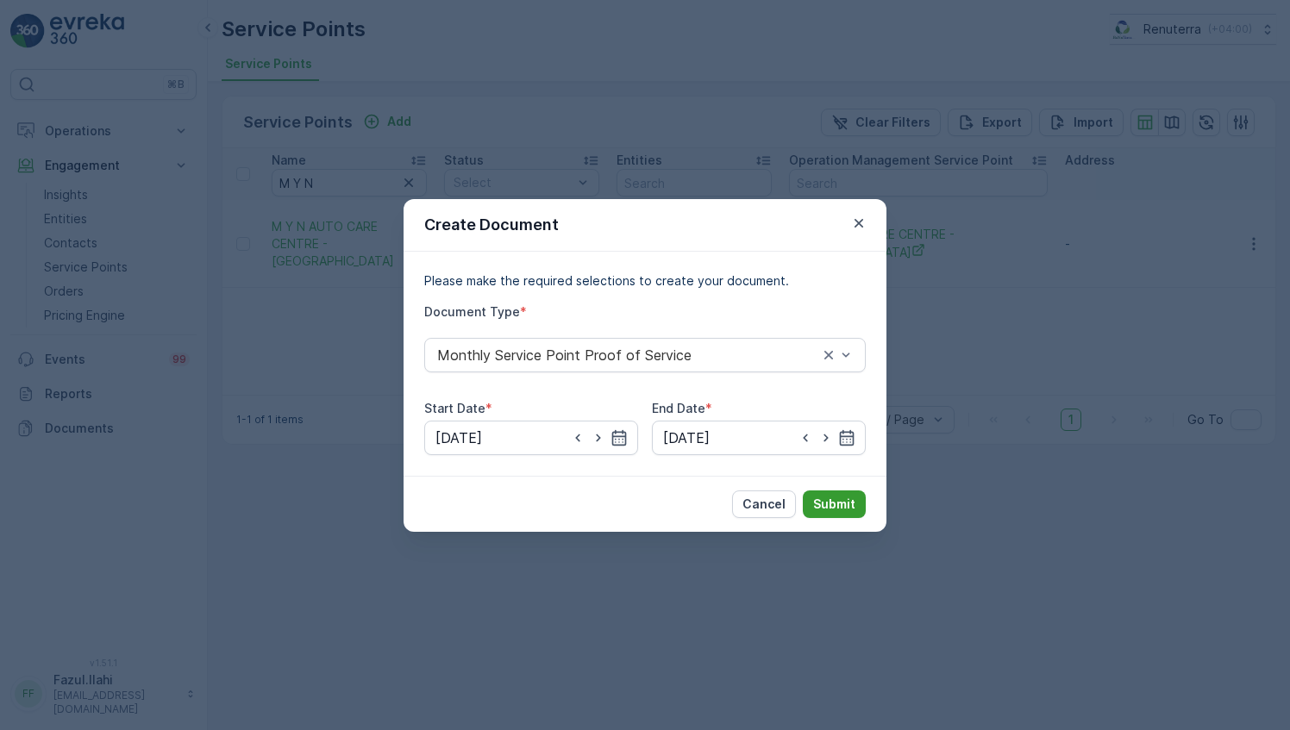
click at [838, 505] on p "Submit" at bounding box center [834, 504] width 42 height 17
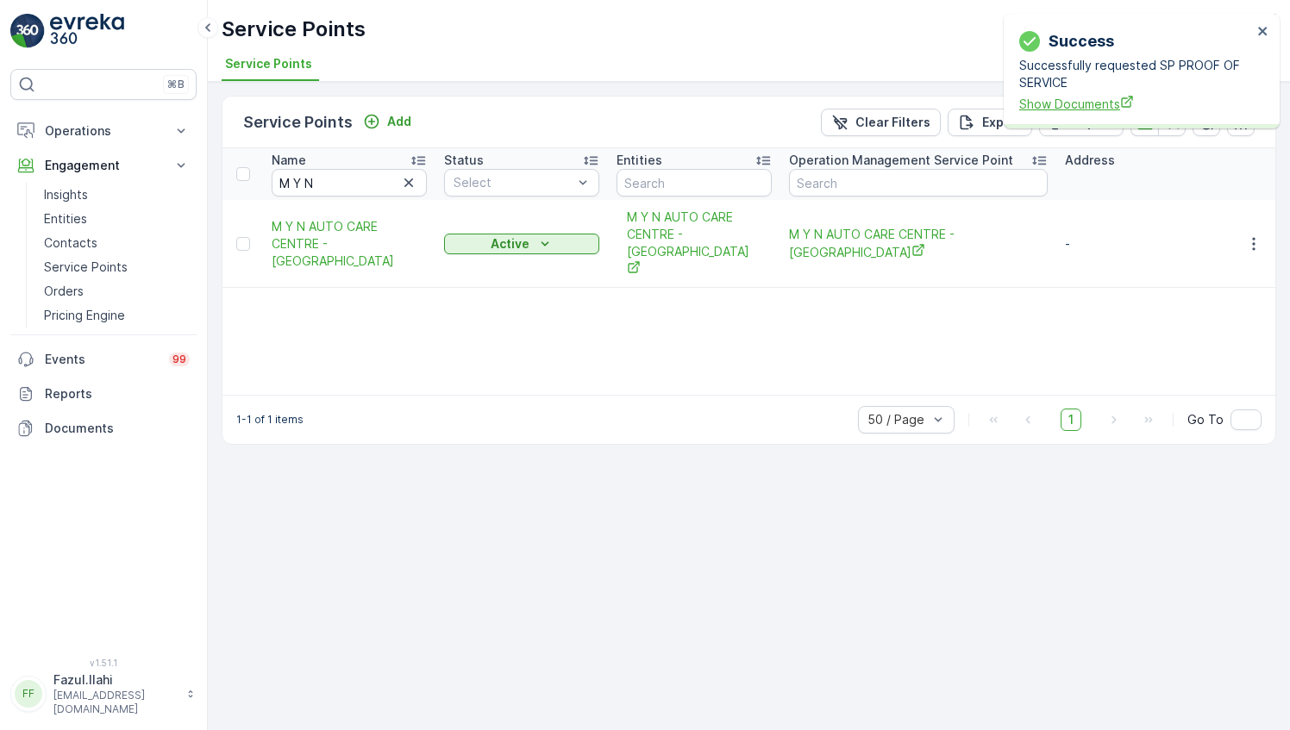
click at [1086, 103] on span "Show Documents" at bounding box center [1135, 104] width 233 height 18
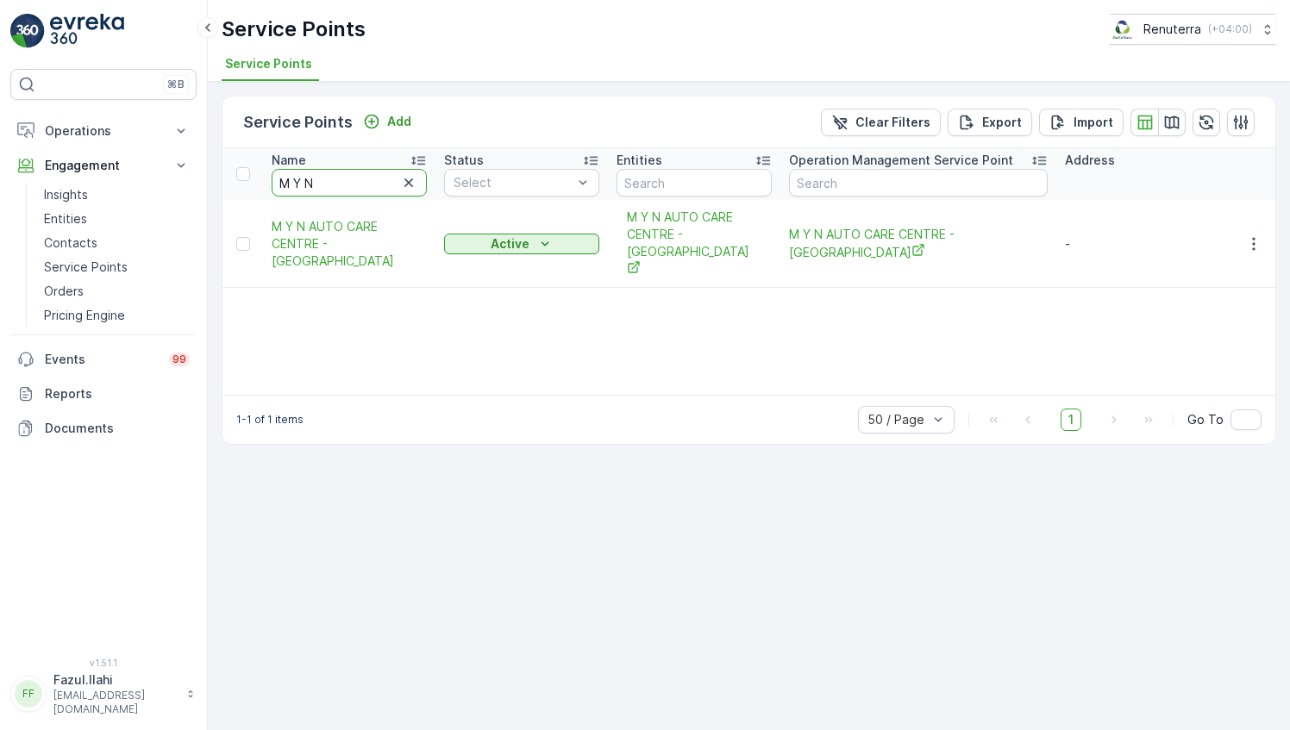
click at [366, 186] on input "M Y N" at bounding box center [349, 183] width 155 height 28
type input "A"
click at [373, 183] on input "A" at bounding box center [349, 183] width 155 height 28
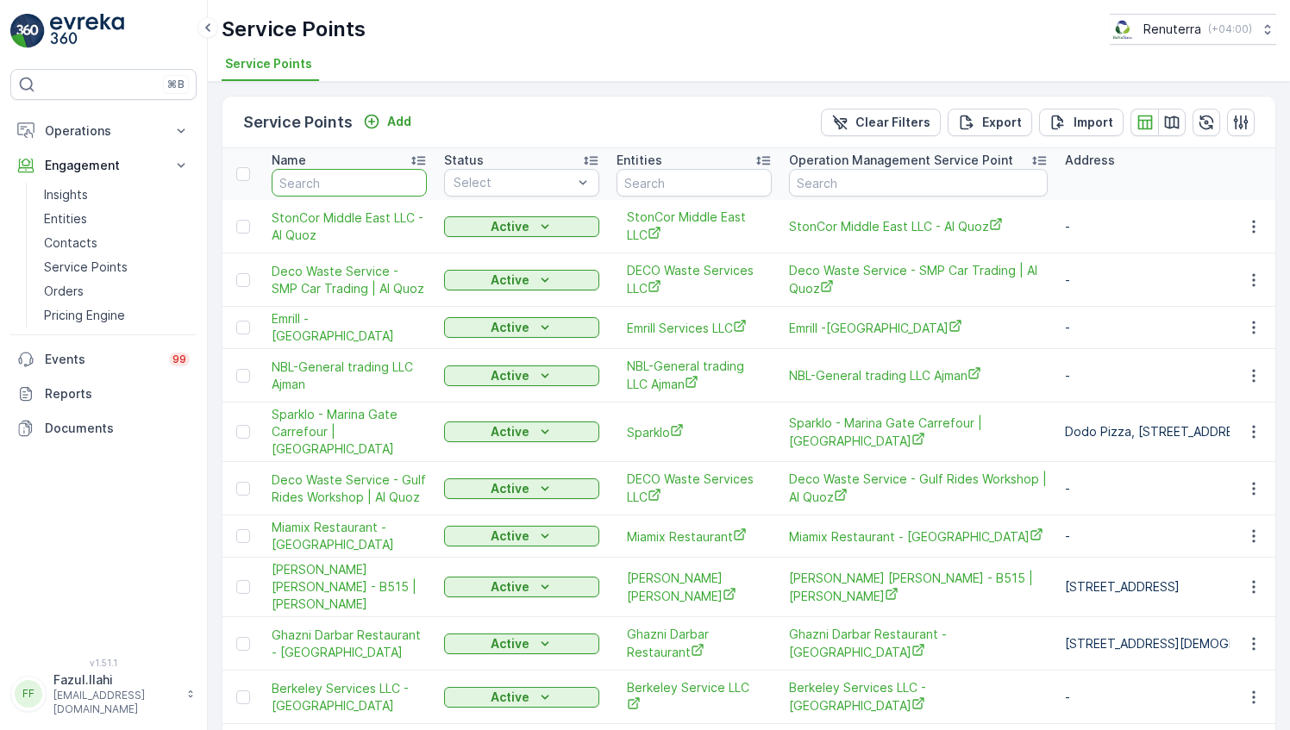
click at [393, 182] on input "text" at bounding box center [349, 183] width 155 height 28
type input "Qamar"
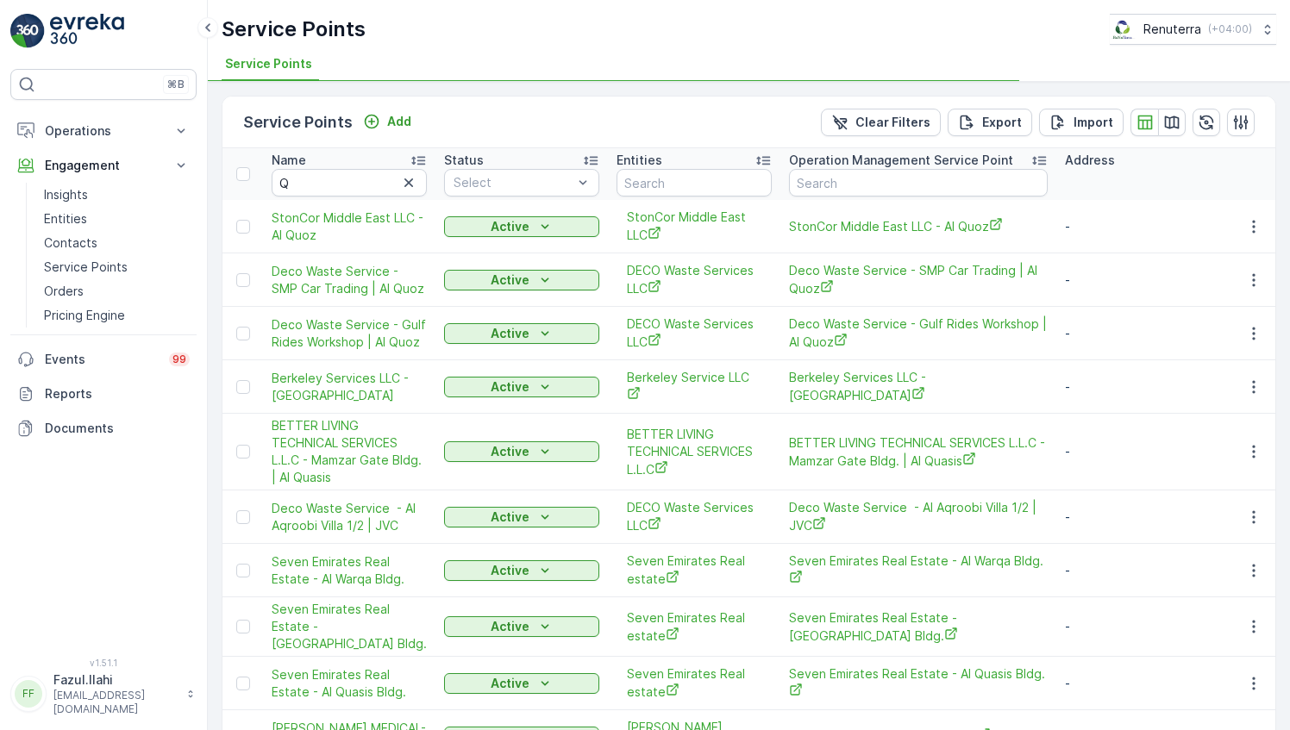
type input "Qamar"
click at [350, 180] on input "Qamar" at bounding box center [349, 183] width 155 height 28
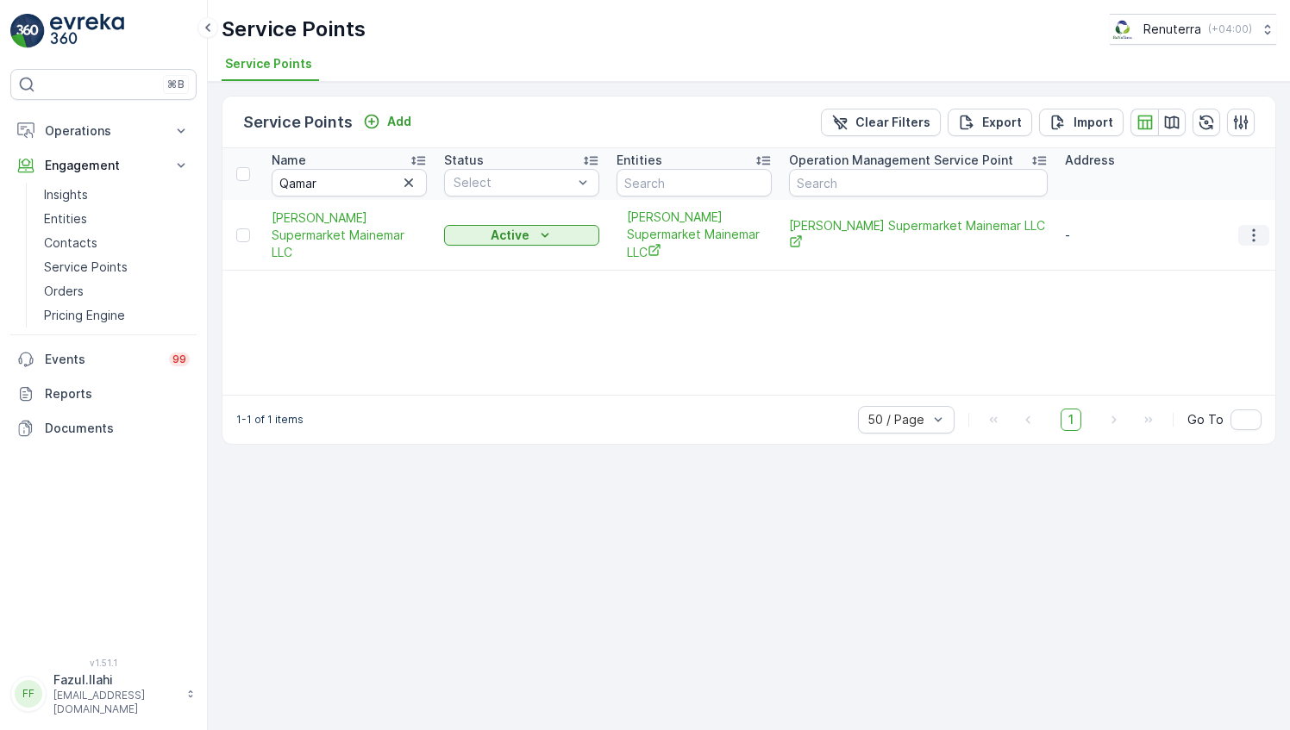
drag, startPoint x: 1252, startPoint y: 232, endPoint x: 1245, endPoint y: 240, distance: 10.4
click at [1251, 231] on icon "button" at bounding box center [1253, 235] width 17 height 17
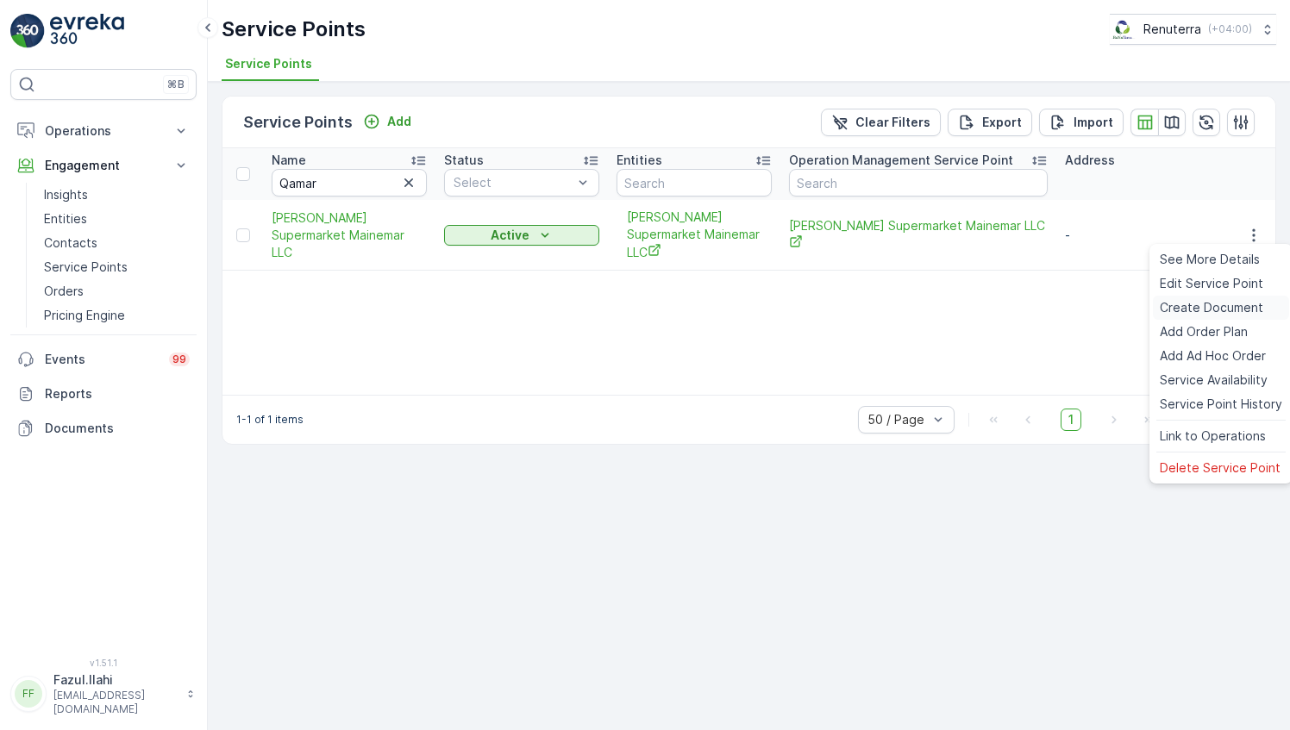
click at [1198, 315] on span "Create Document" at bounding box center [1211, 307] width 103 height 17
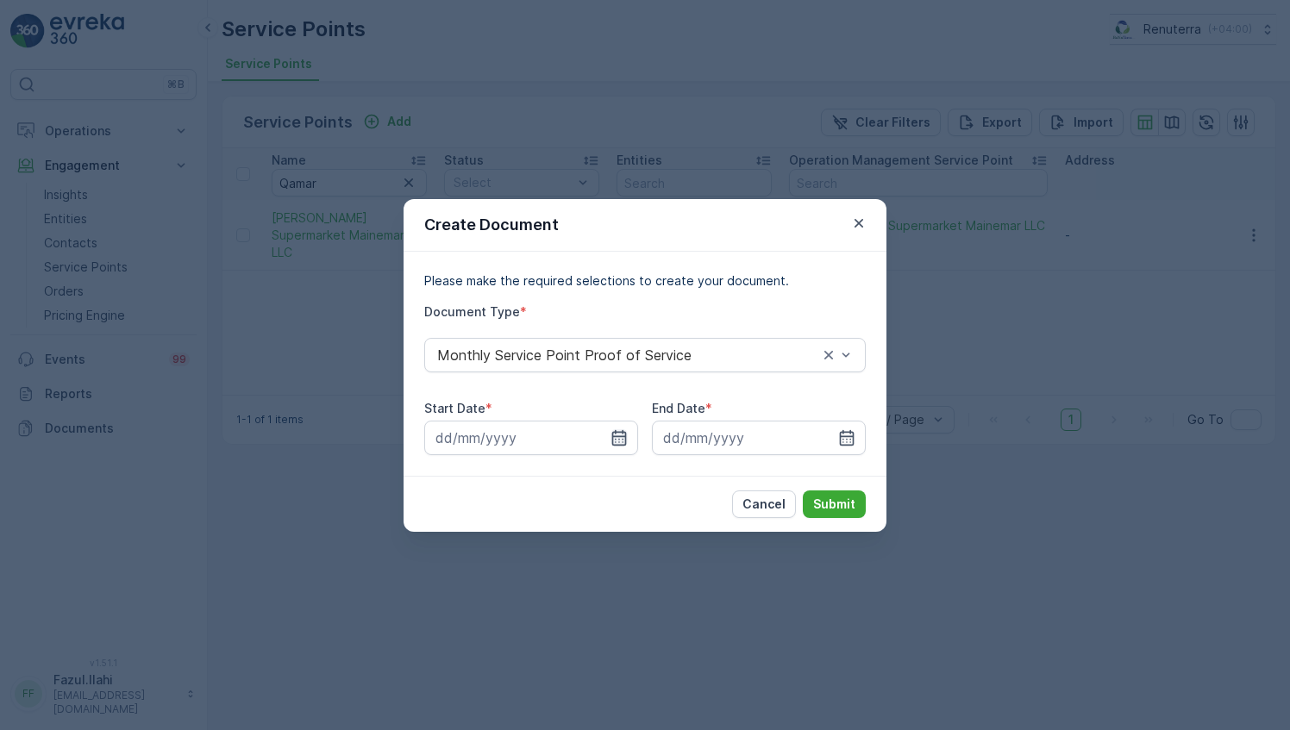
click at [615, 429] on icon "button" at bounding box center [618, 437] width 17 height 17
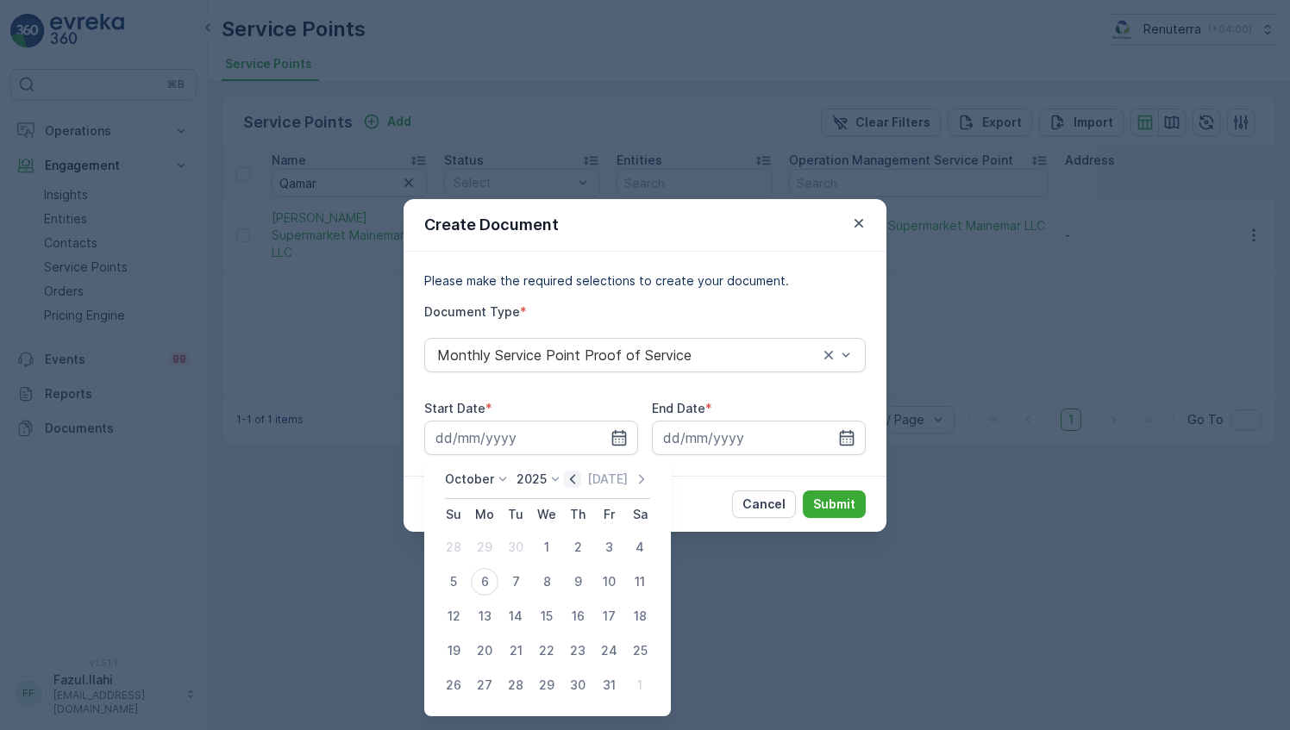
click at [573, 474] on icon "button" at bounding box center [572, 479] width 17 height 17
click at [482, 547] on div "1" at bounding box center [485, 548] width 28 height 28
type input "[DATE]"
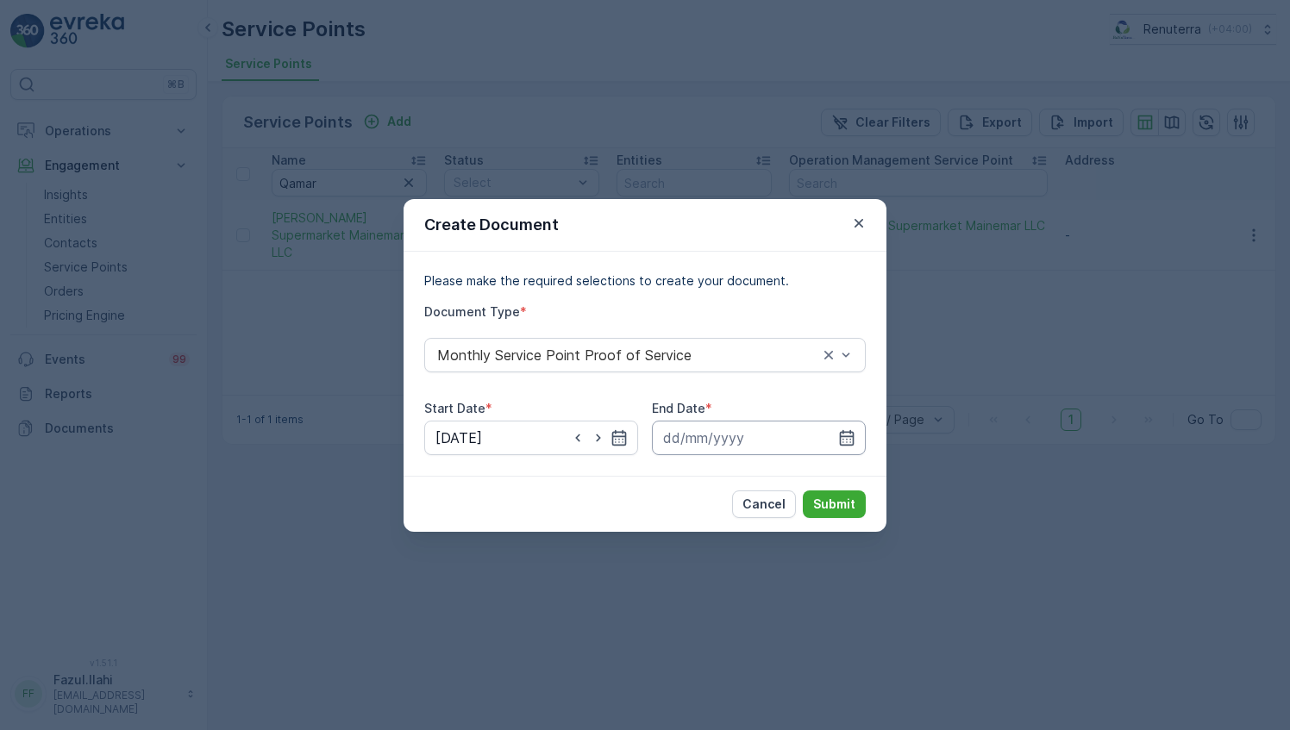
click at [826, 431] on input at bounding box center [759, 438] width 214 height 34
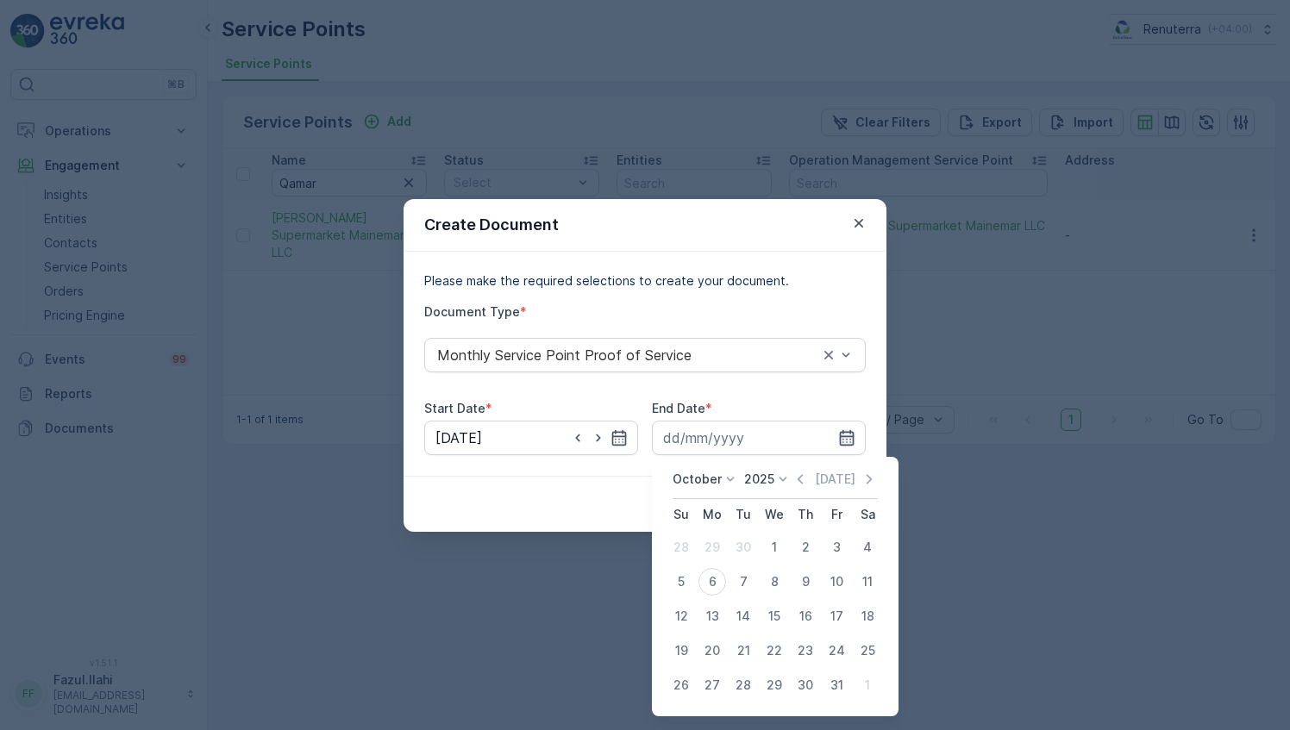
click at [842, 429] on icon "button" at bounding box center [846, 437] width 17 height 17
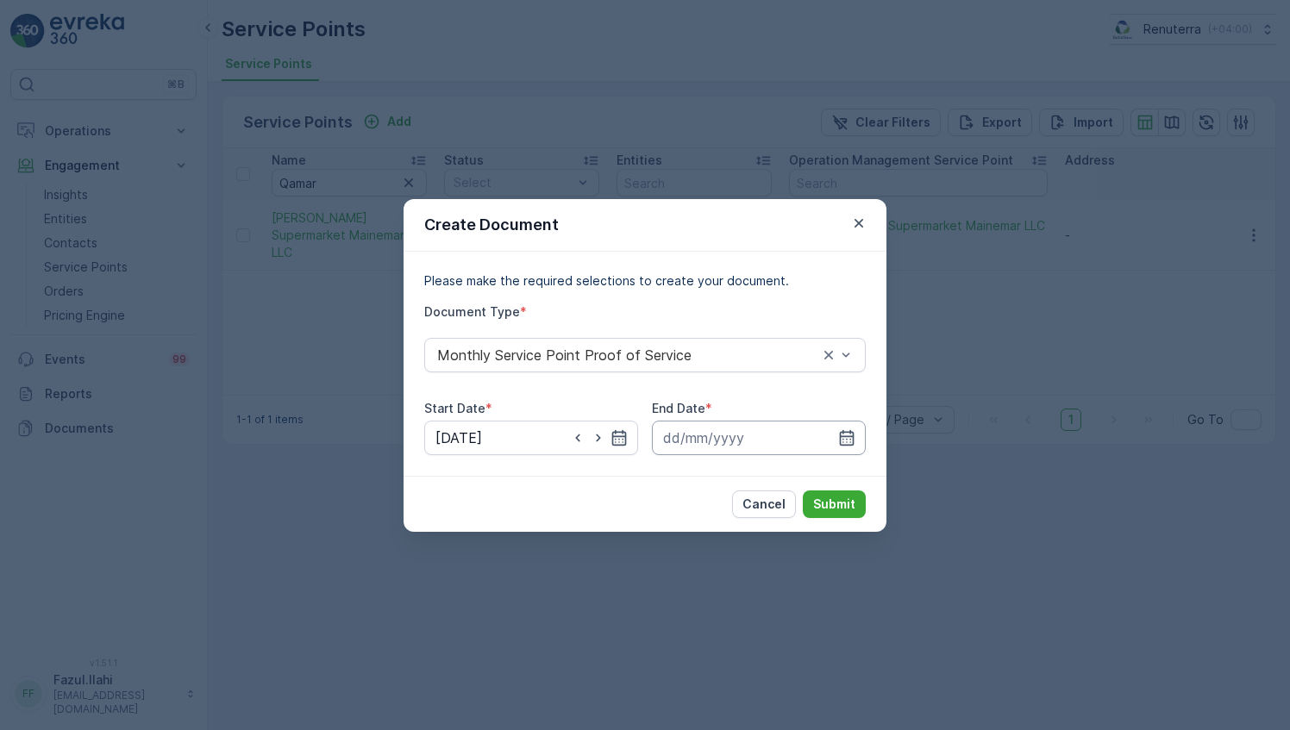
click at [843, 425] on div at bounding box center [759, 438] width 214 height 34
click at [851, 433] on icon "button" at bounding box center [846, 437] width 17 height 17
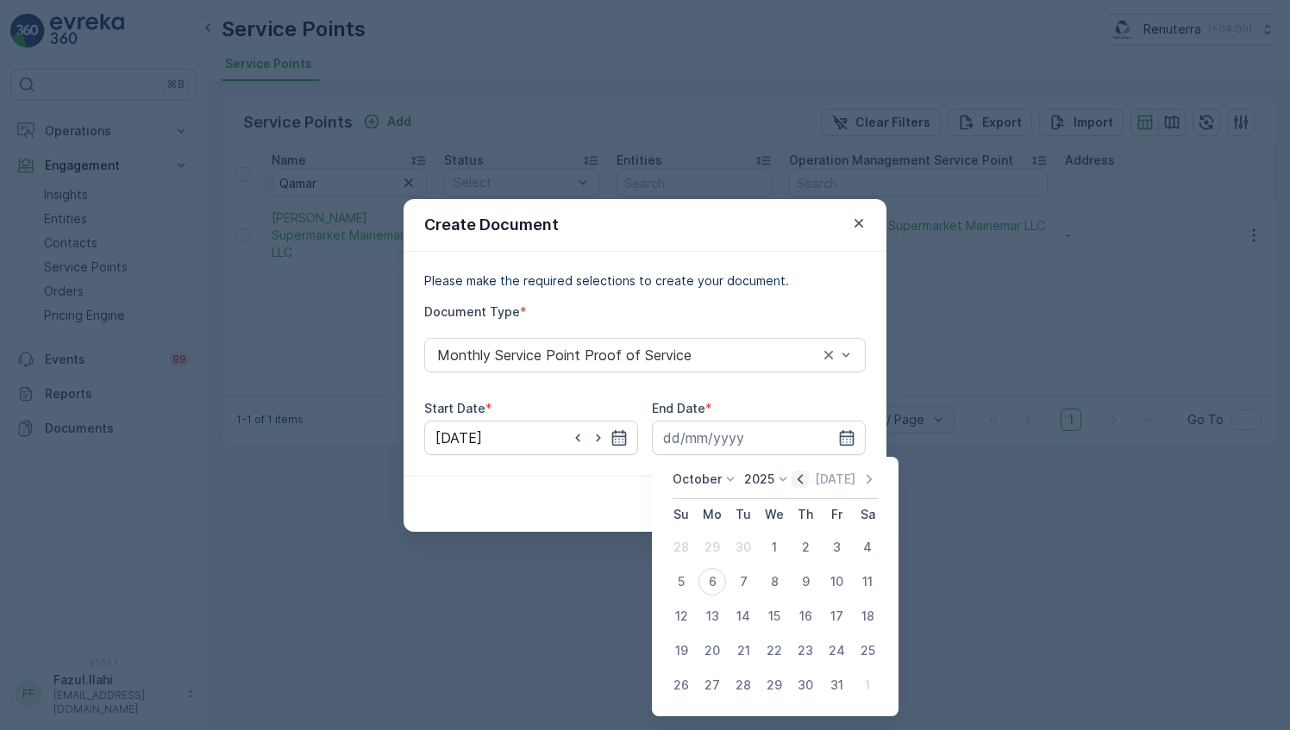
click at [803, 483] on icon "button" at bounding box center [800, 478] width 5 height 9
drag, startPoint x: 743, startPoint y: 688, endPoint x: 723, endPoint y: 633, distance: 58.6
click at [742, 687] on div "30" at bounding box center [743, 686] width 28 height 28
type input "[DATE]"
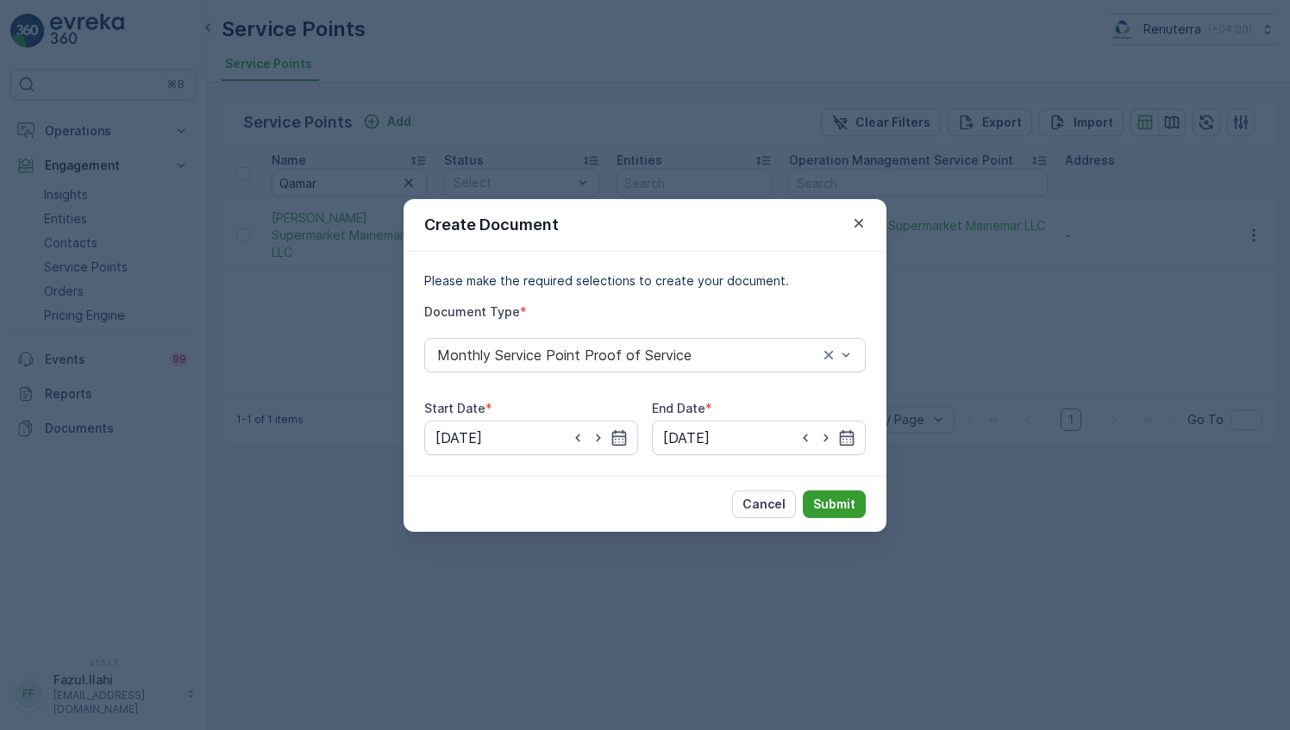
click at [842, 505] on p "Submit" at bounding box center [834, 504] width 42 height 17
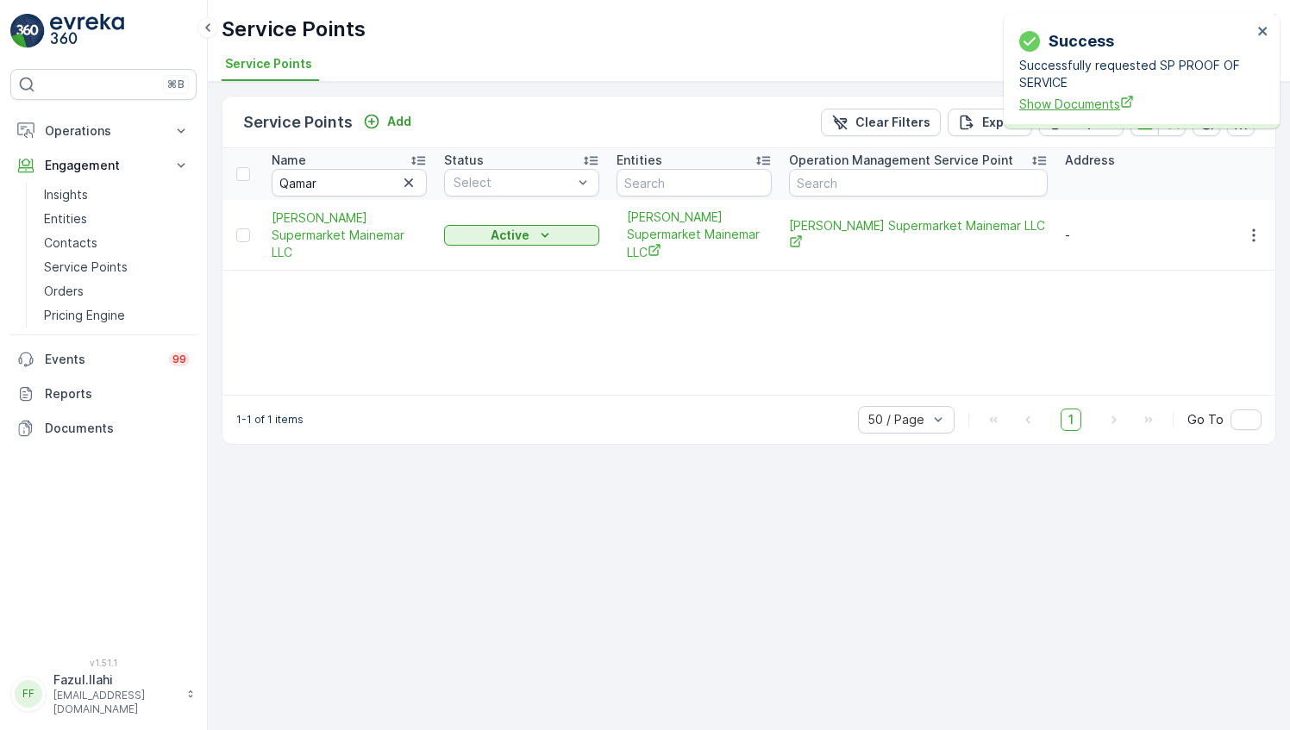
click at [1086, 108] on span "Show Documents" at bounding box center [1135, 104] width 233 height 18
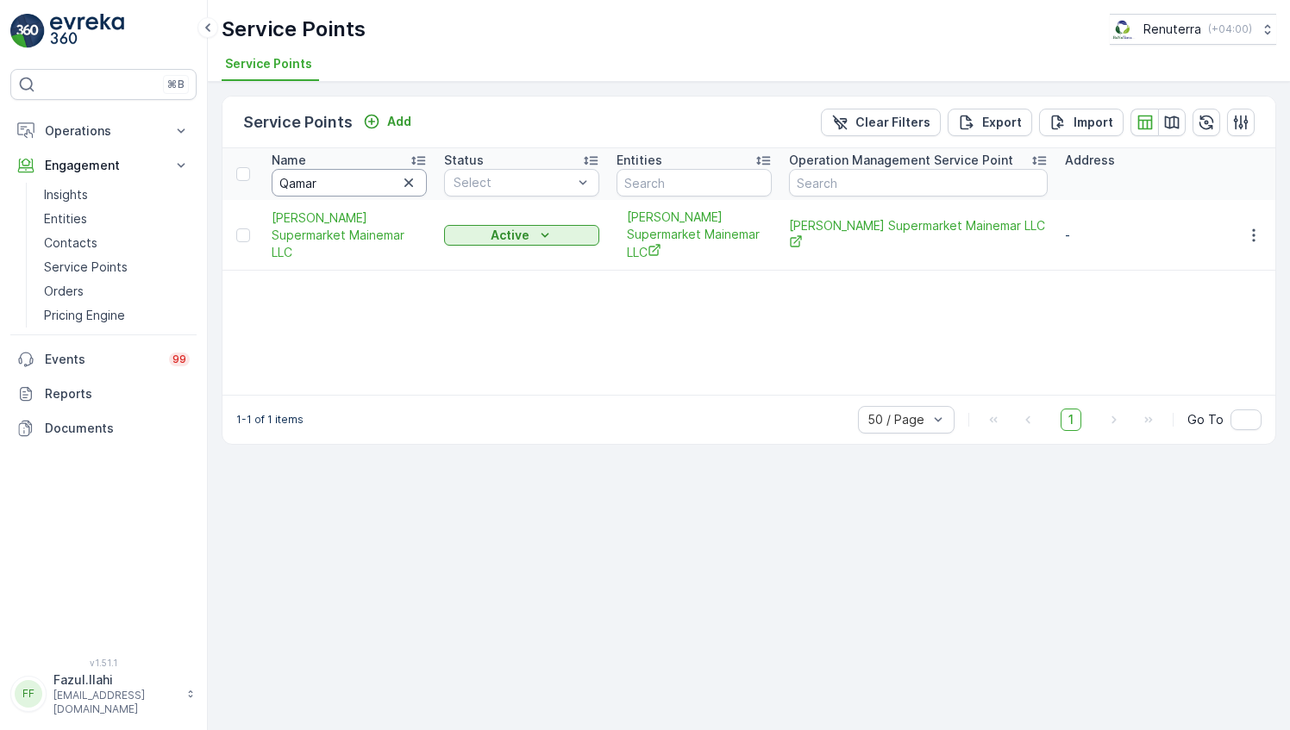
click at [334, 186] on input "Qamar" at bounding box center [349, 183] width 155 height 28
type input "Welcom"
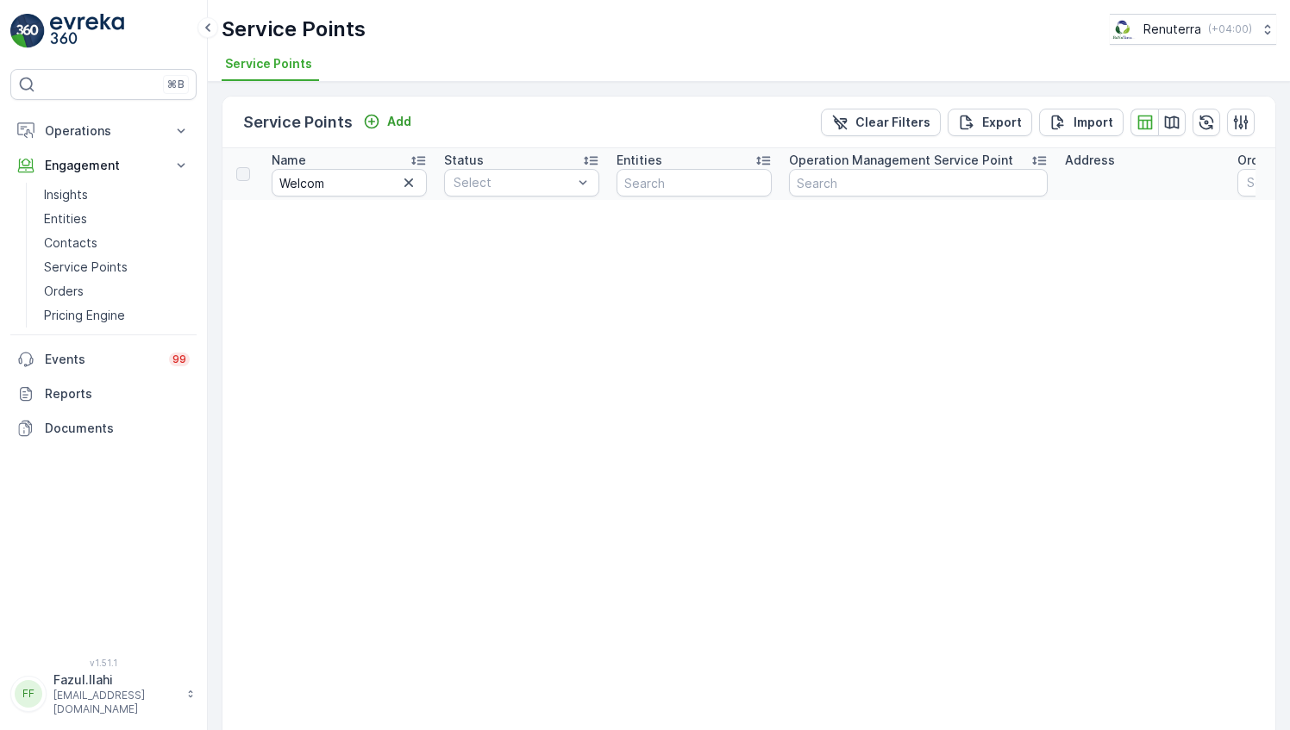
click at [337, 176] on input "Welcom" at bounding box center [349, 183] width 155 height 28
type input "W"
click at [335, 181] on input "text" at bounding box center [349, 183] width 155 height 28
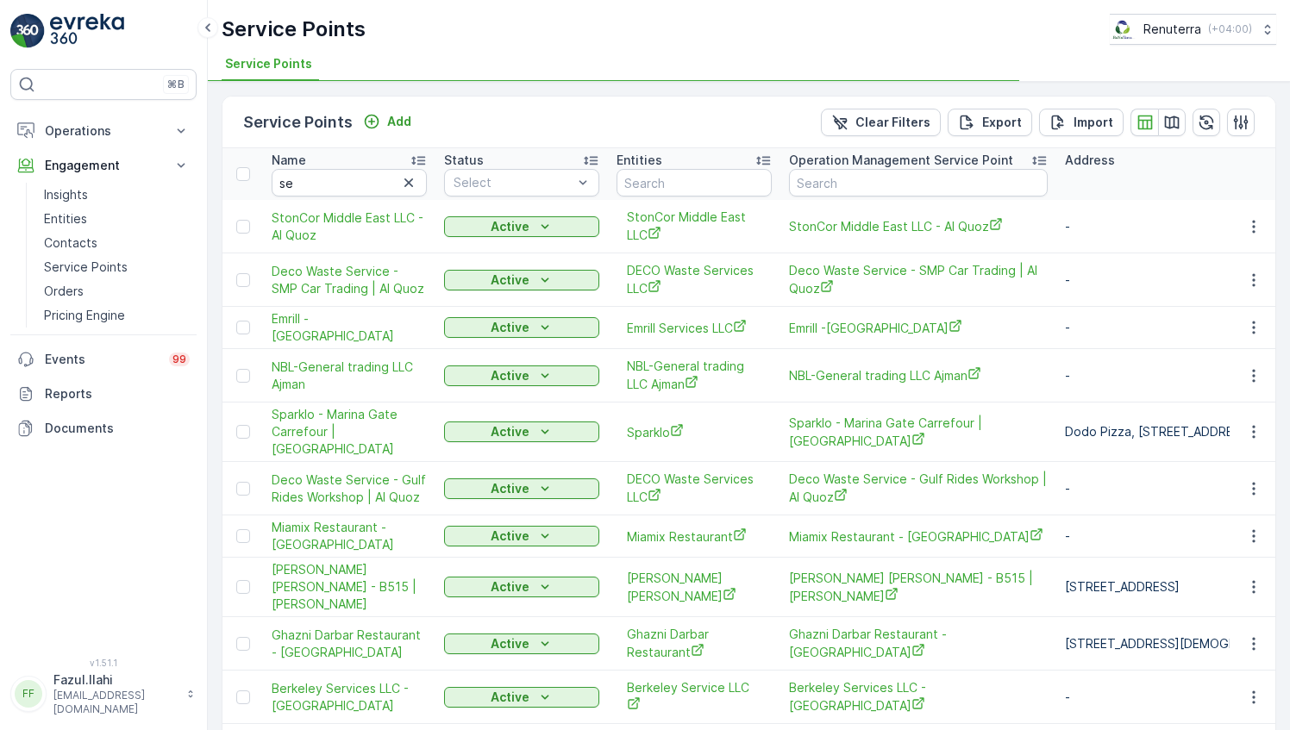
click at [386, 155] on div "Name" at bounding box center [349, 160] width 155 height 17
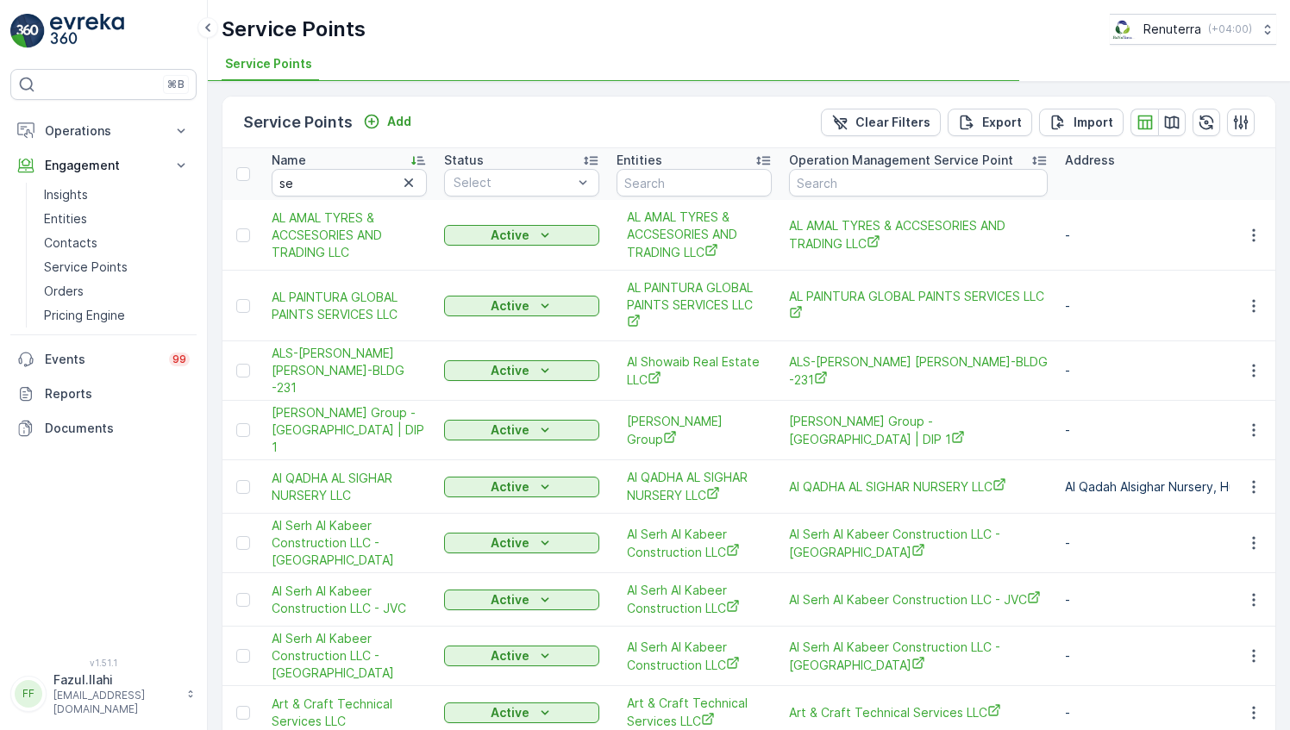
type input "s"
click at [371, 186] on input "s" at bounding box center [349, 183] width 155 height 28
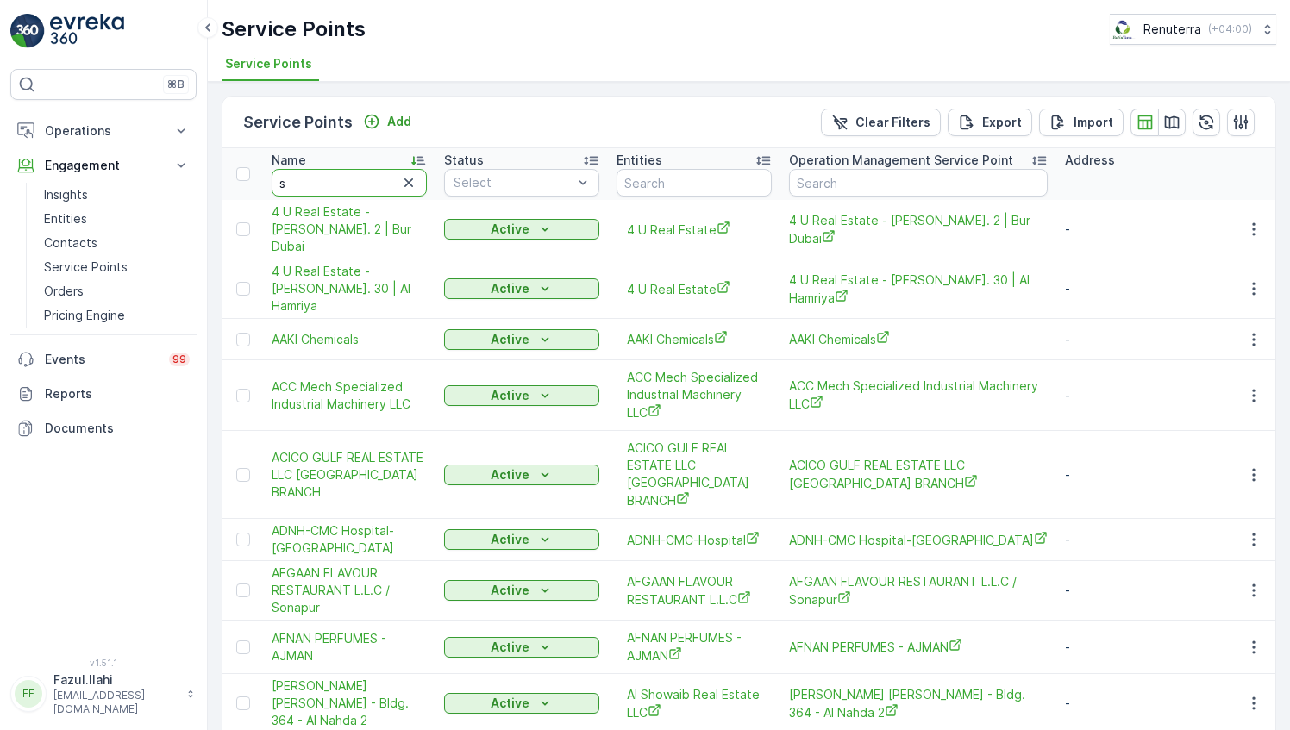
click at [371, 186] on input "s" at bounding box center [349, 183] width 155 height 28
type input "she"
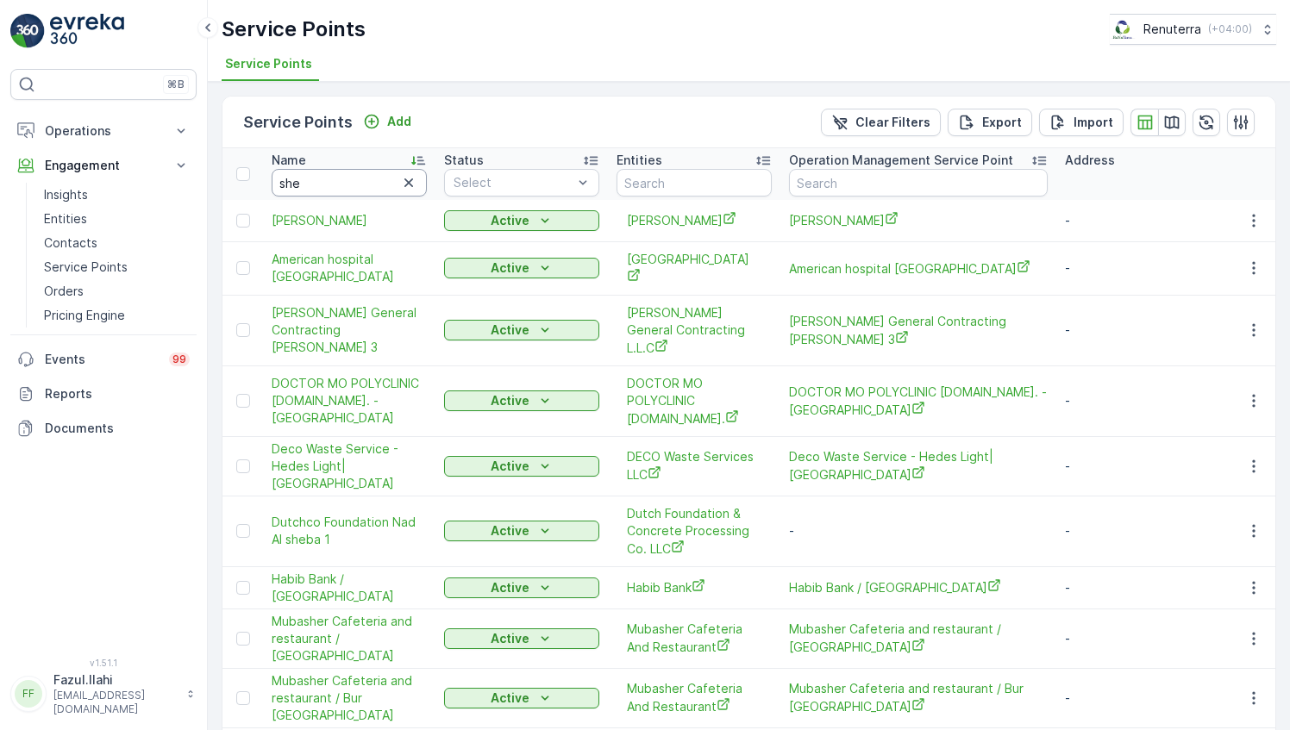
click at [373, 186] on input "she" at bounding box center [349, 183] width 155 height 28
type input "shehar"
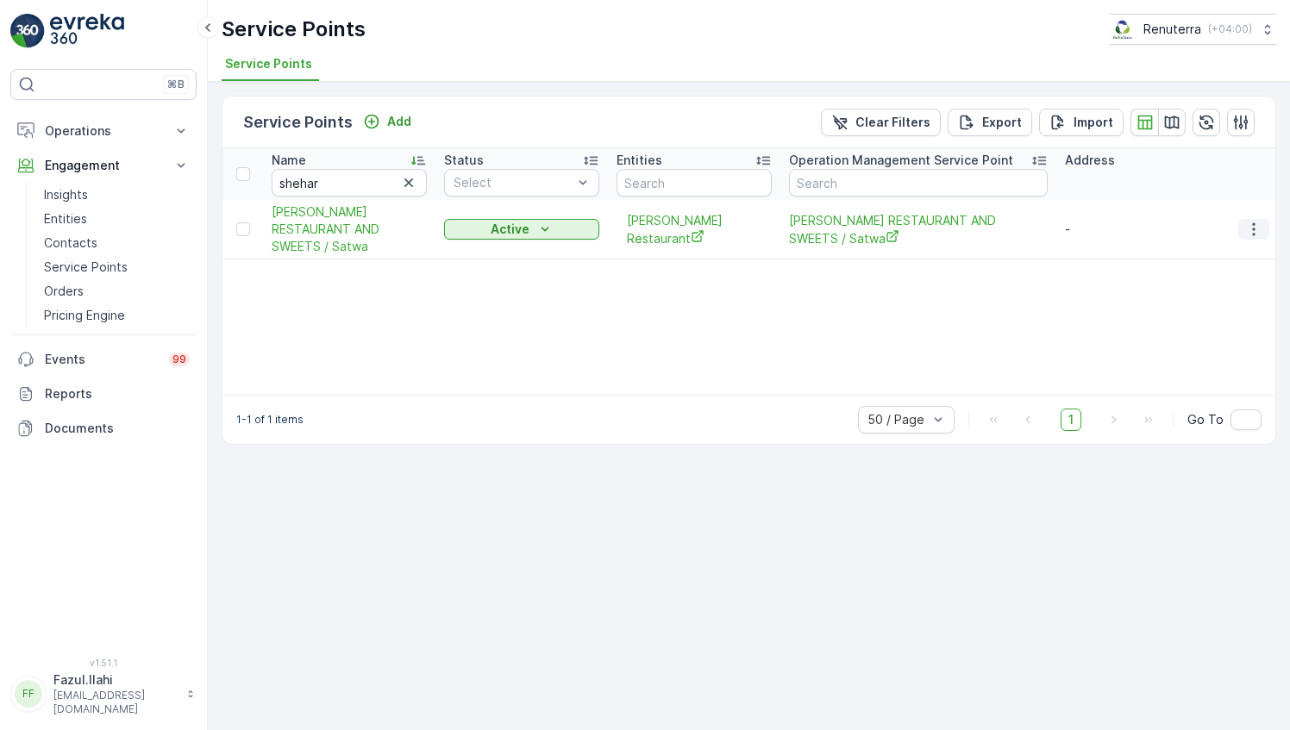
click at [1255, 227] on icon "button" at bounding box center [1253, 229] width 3 height 13
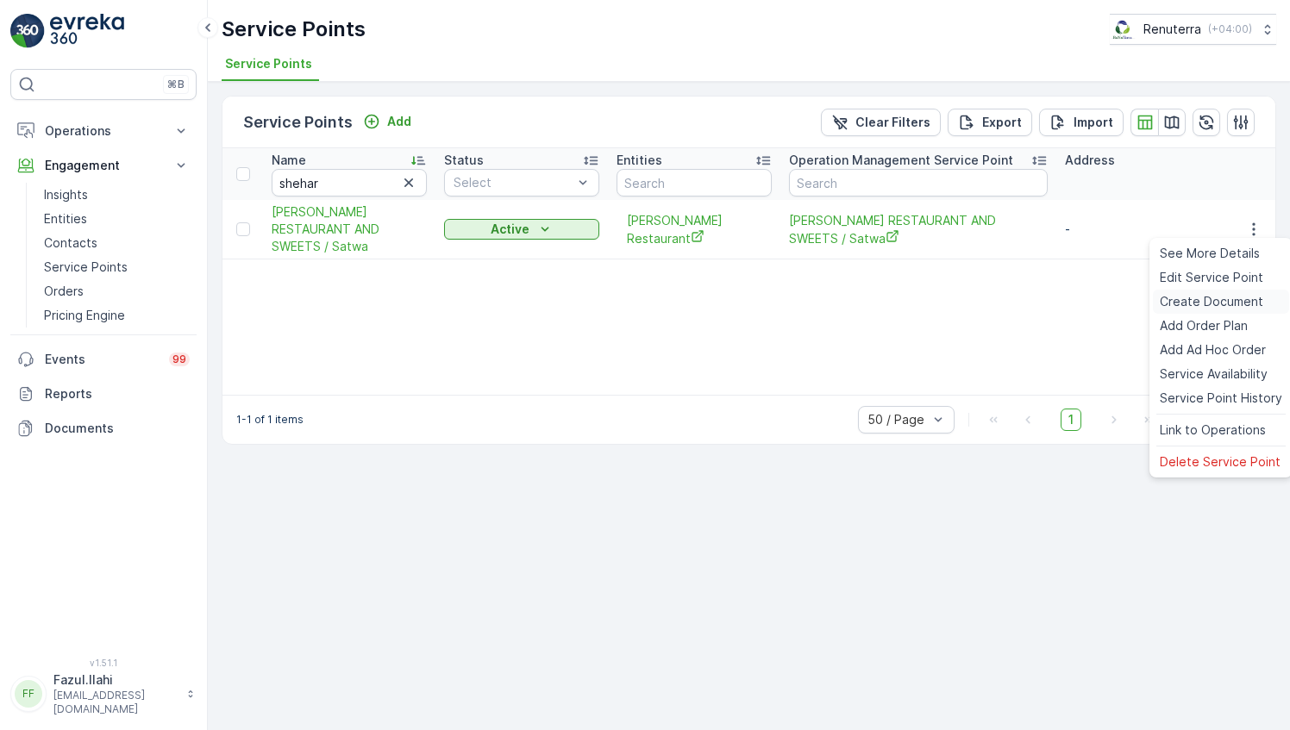
click at [1199, 299] on span "Create Document" at bounding box center [1211, 301] width 103 height 17
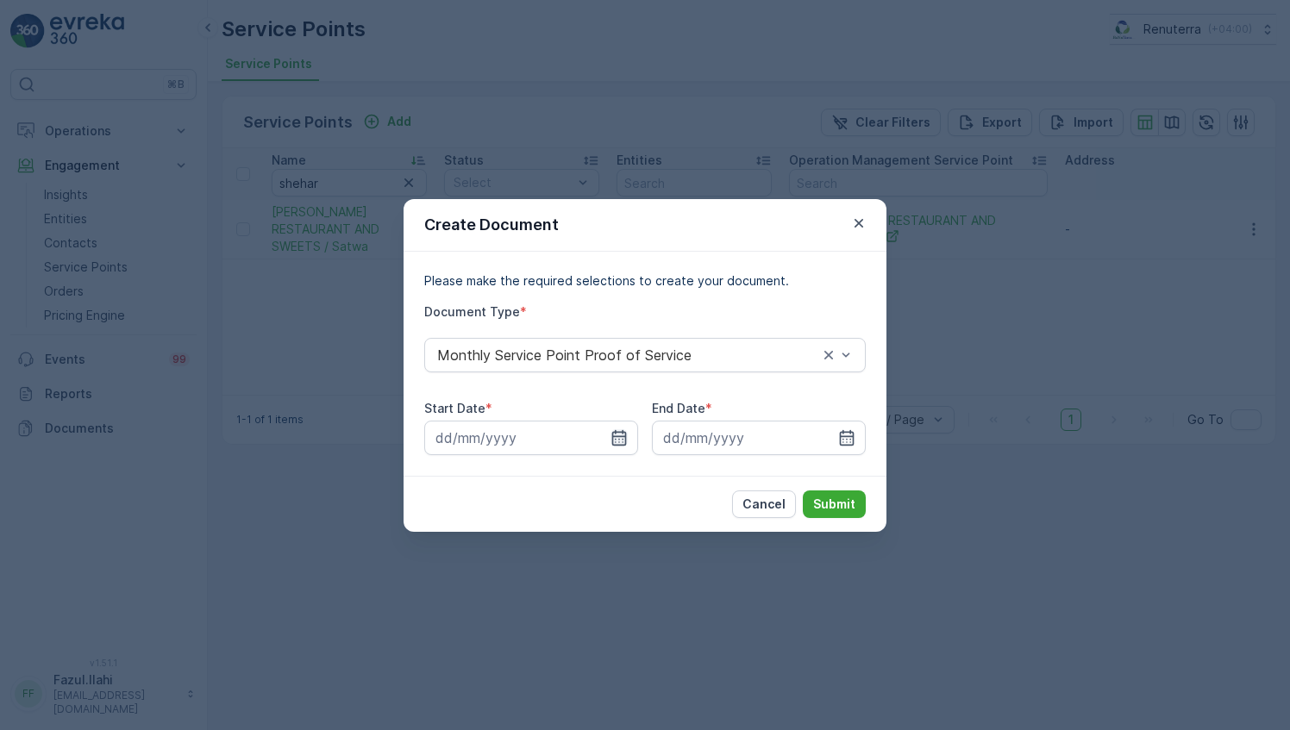
click at [621, 430] on icon "button" at bounding box center [618, 437] width 17 height 17
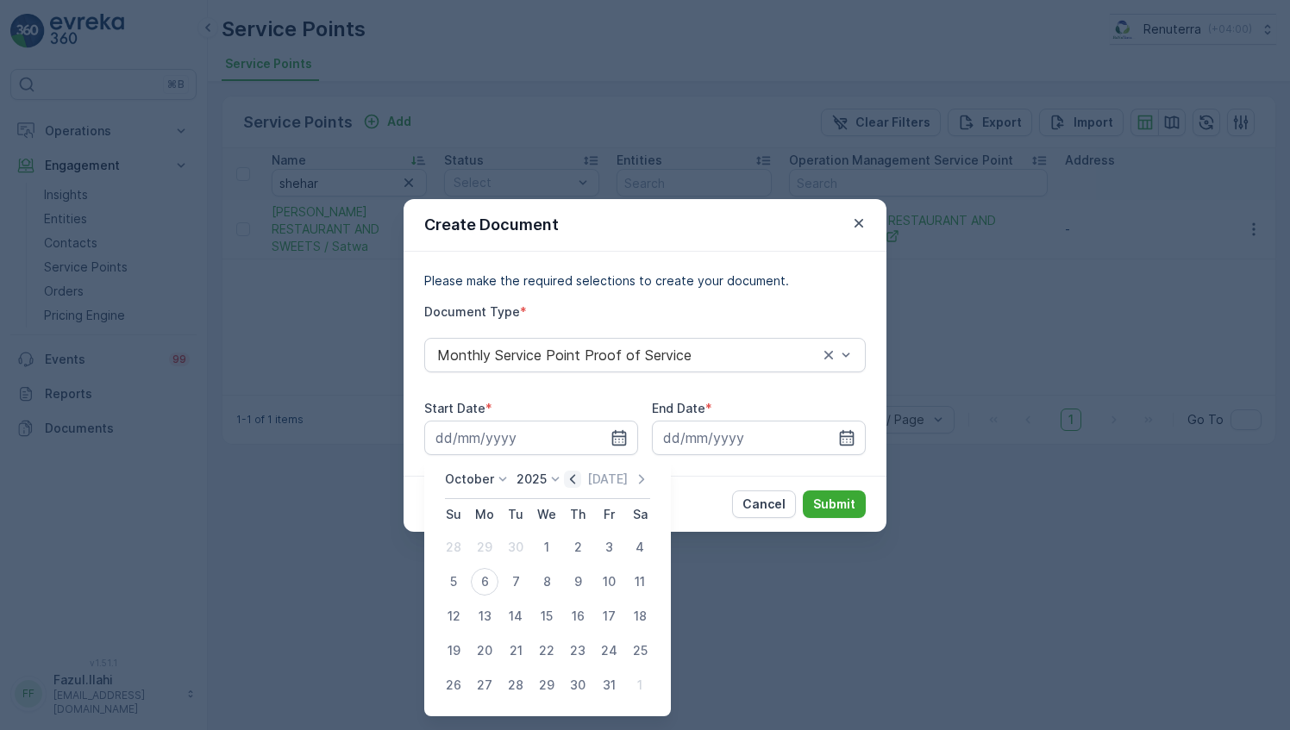
click at [579, 476] on icon "button" at bounding box center [572, 479] width 17 height 17
click at [485, 541] on div "1" at bounding box center [485, 548] width 28 height 28
type input "[DATE]"
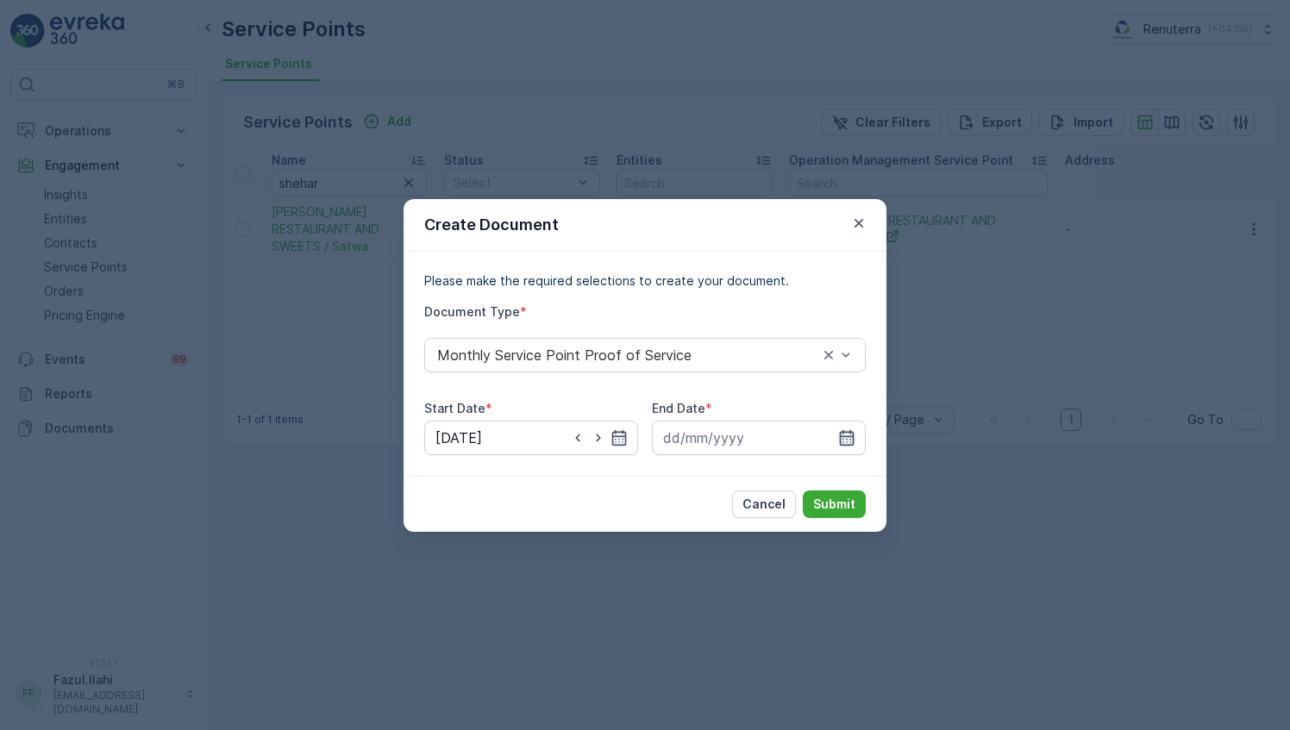
click at [847, 433] on icon "button" at bounding box center [846, 437] width 17 height 17
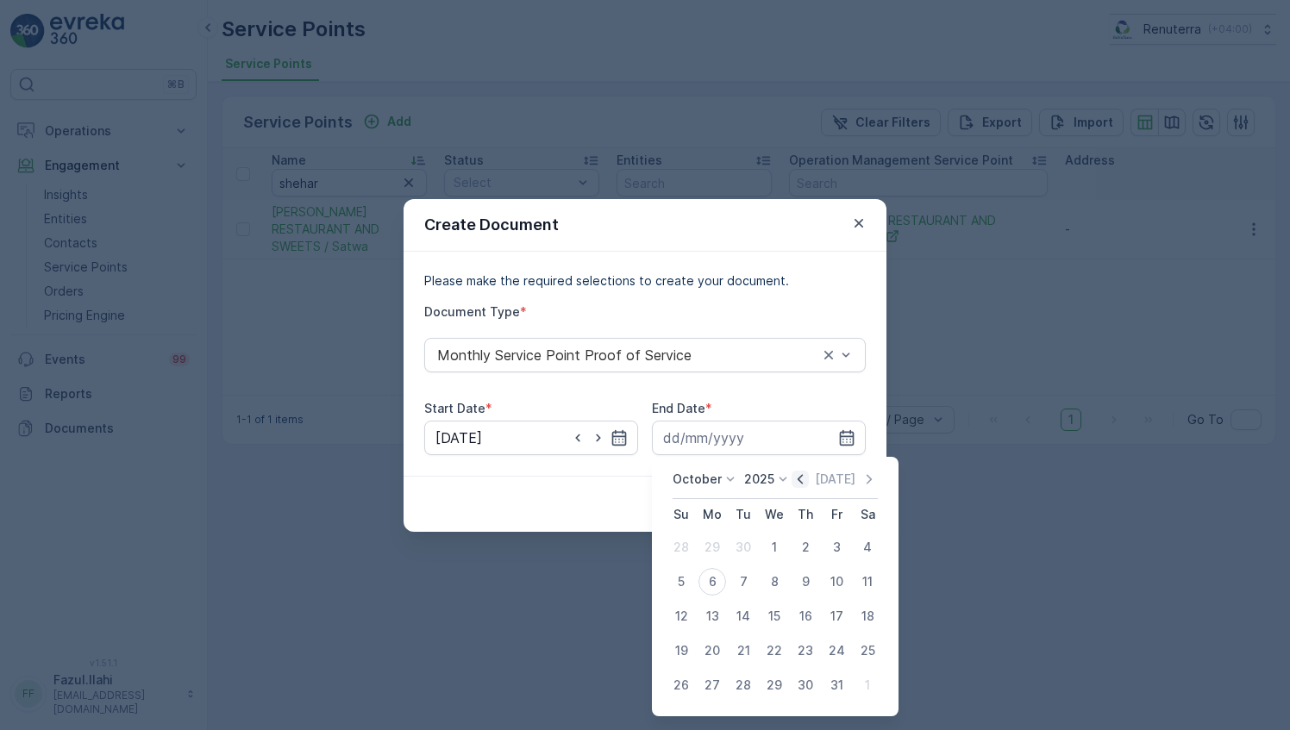
click at [807, 477] on icon "button" at bounding box center [800, 479] width 17 height 17
click at [746, 692] on div "30" at bounding box center [743, 686] width 28 height 28
type input "[DATE]"
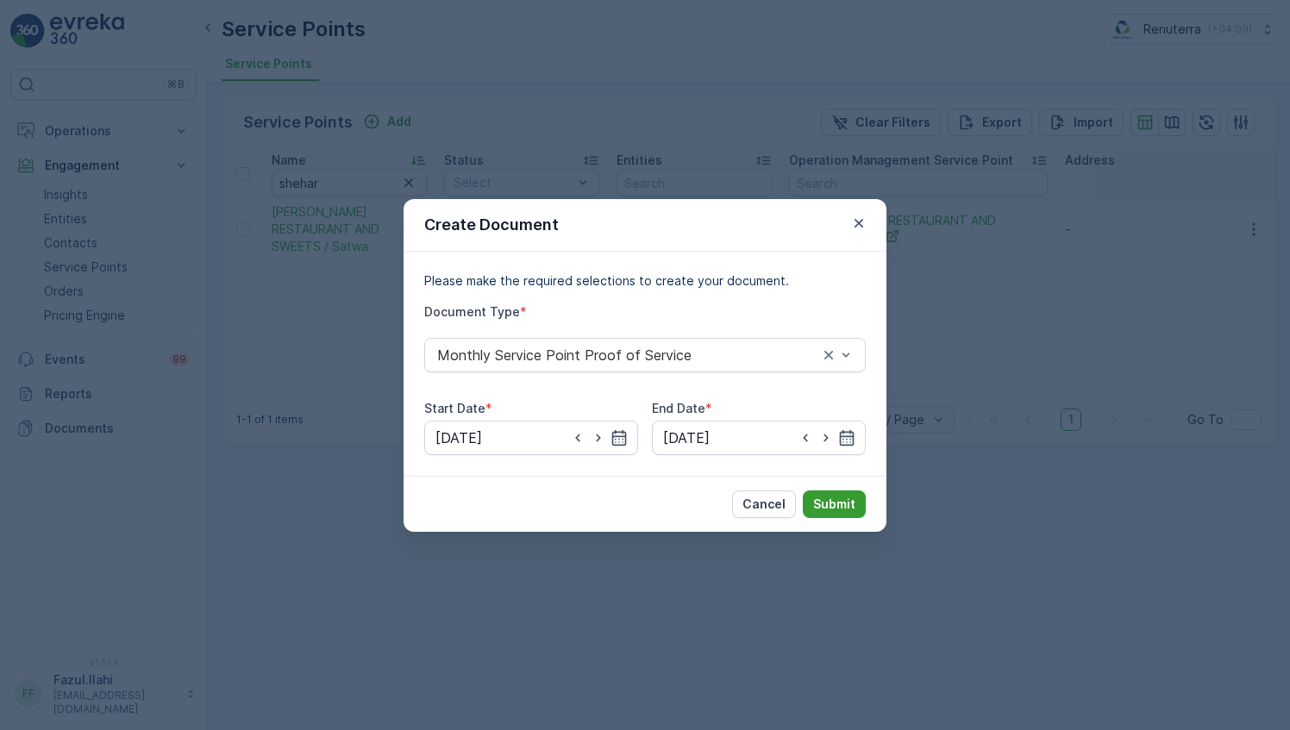
click at [835, 493] on button "Submit" at bounding box center [834, 505] width 63 height 28
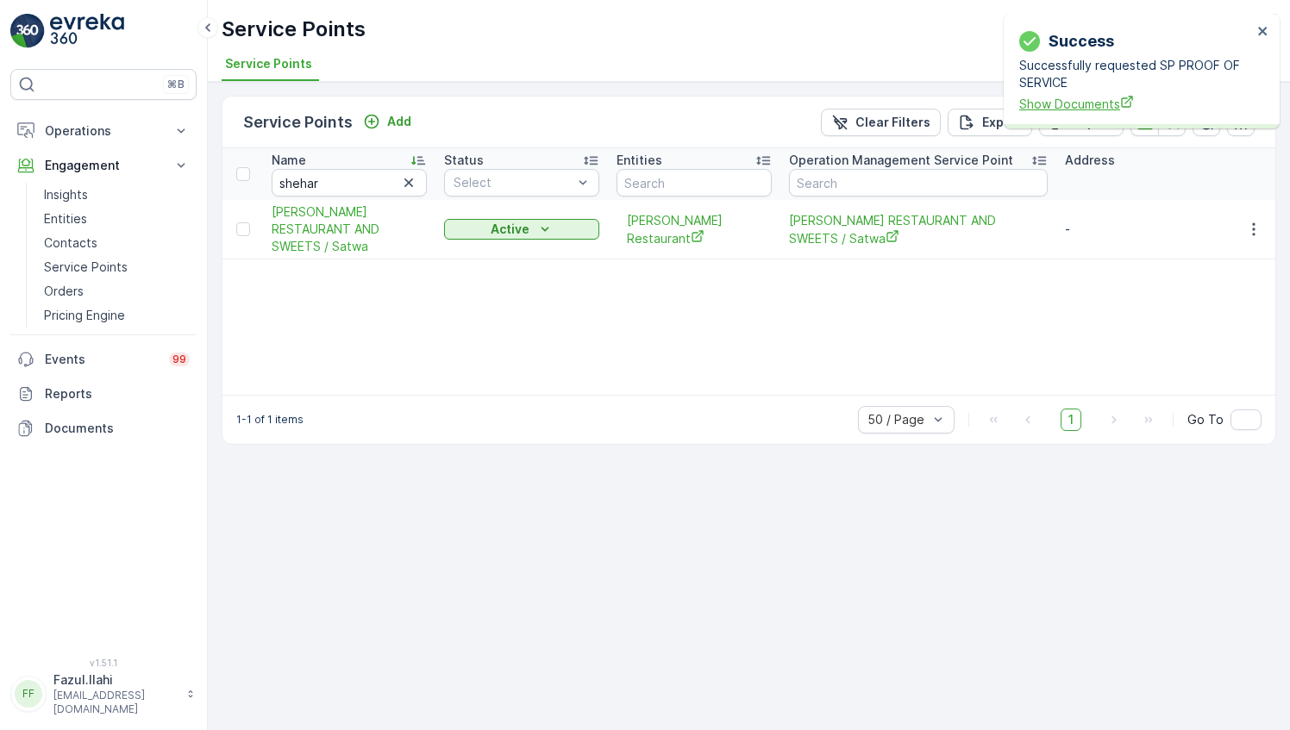
click at [1088, 103] on span "Show Documents" at bounding box center [1135, 104] width 233 height 18
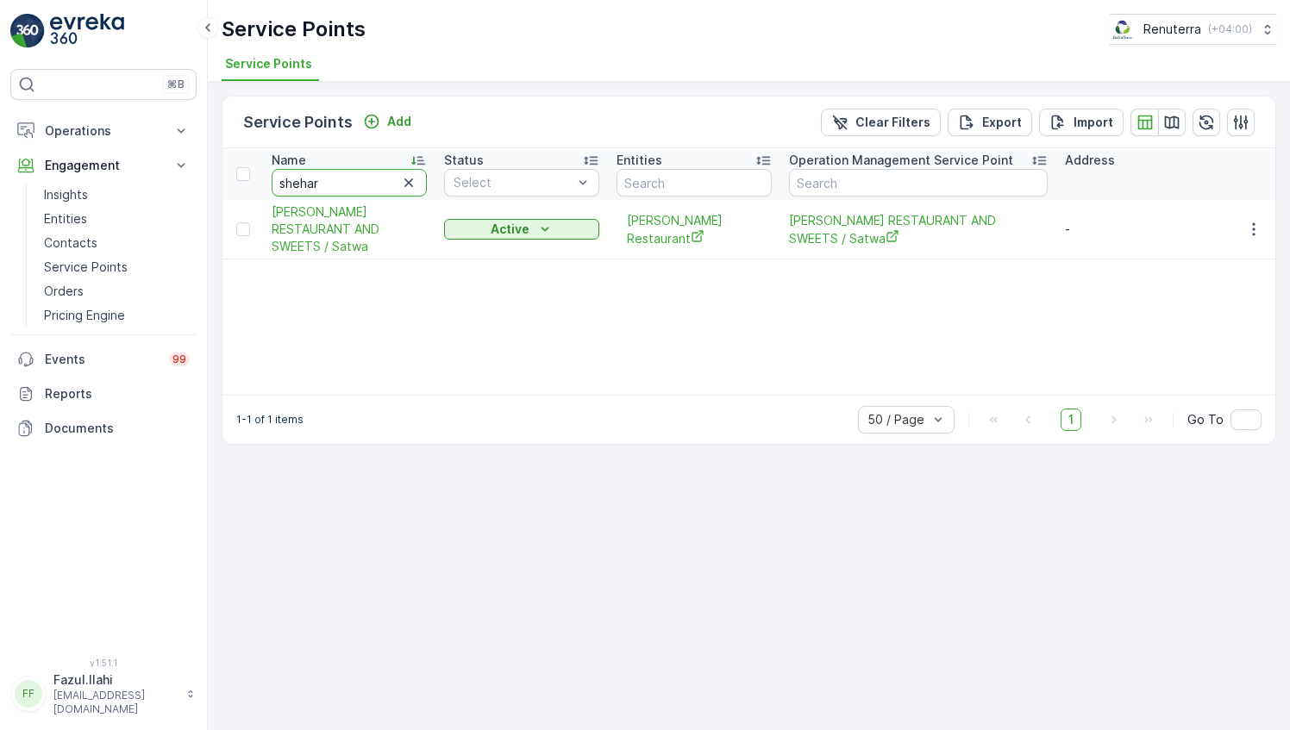
click at [357, 181] on input "shehar" at bounding box center [349, 183] width 155 height 28
type input "Buds"
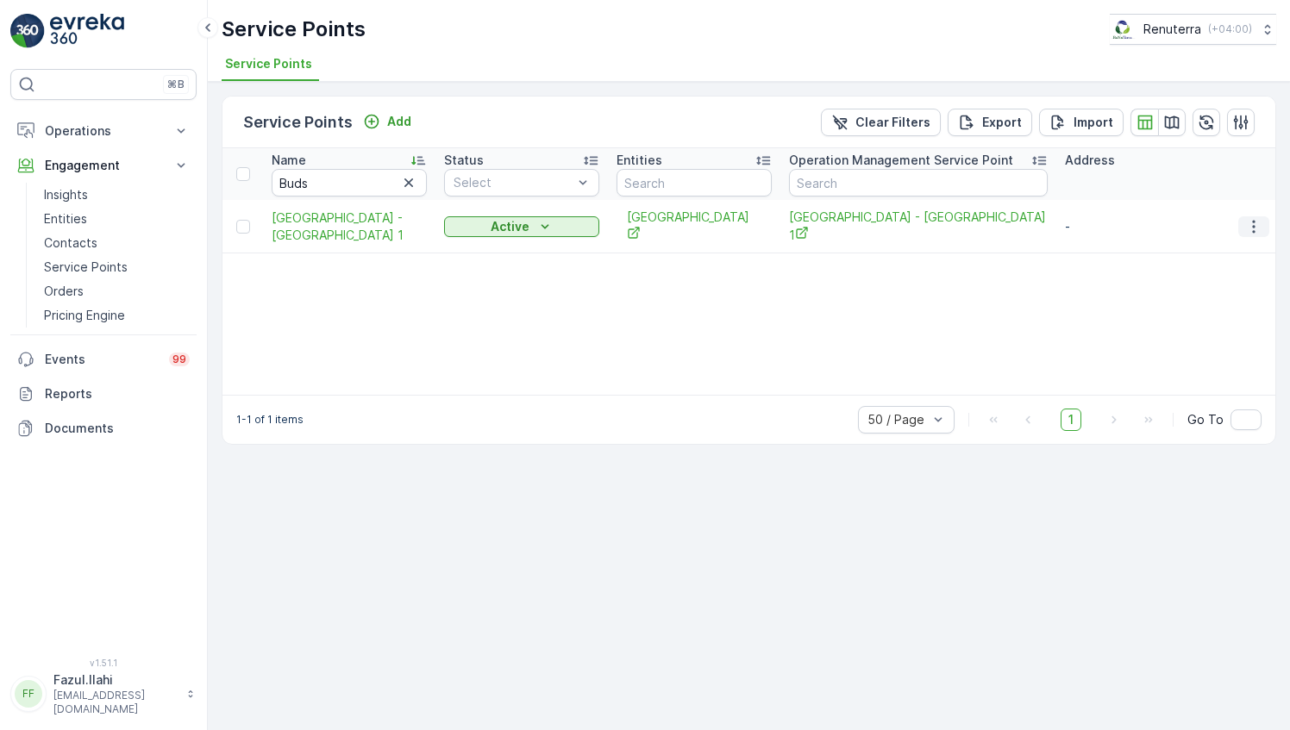
click at [1252, 218] on icon "button" at bounding box center [1253, 226] width 17 height 17
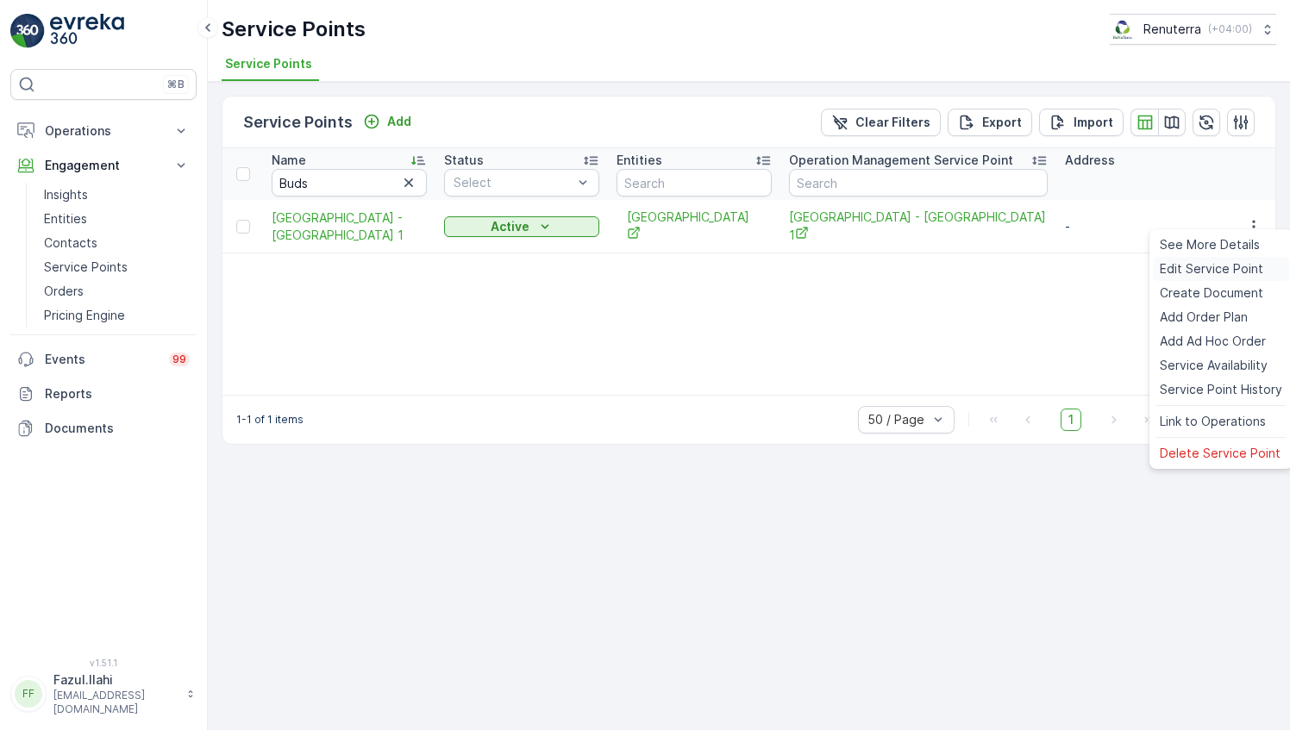
click at [1200, 281] on div "Edit Service Point" at bounding box center [1221, 269] width 136 height 24
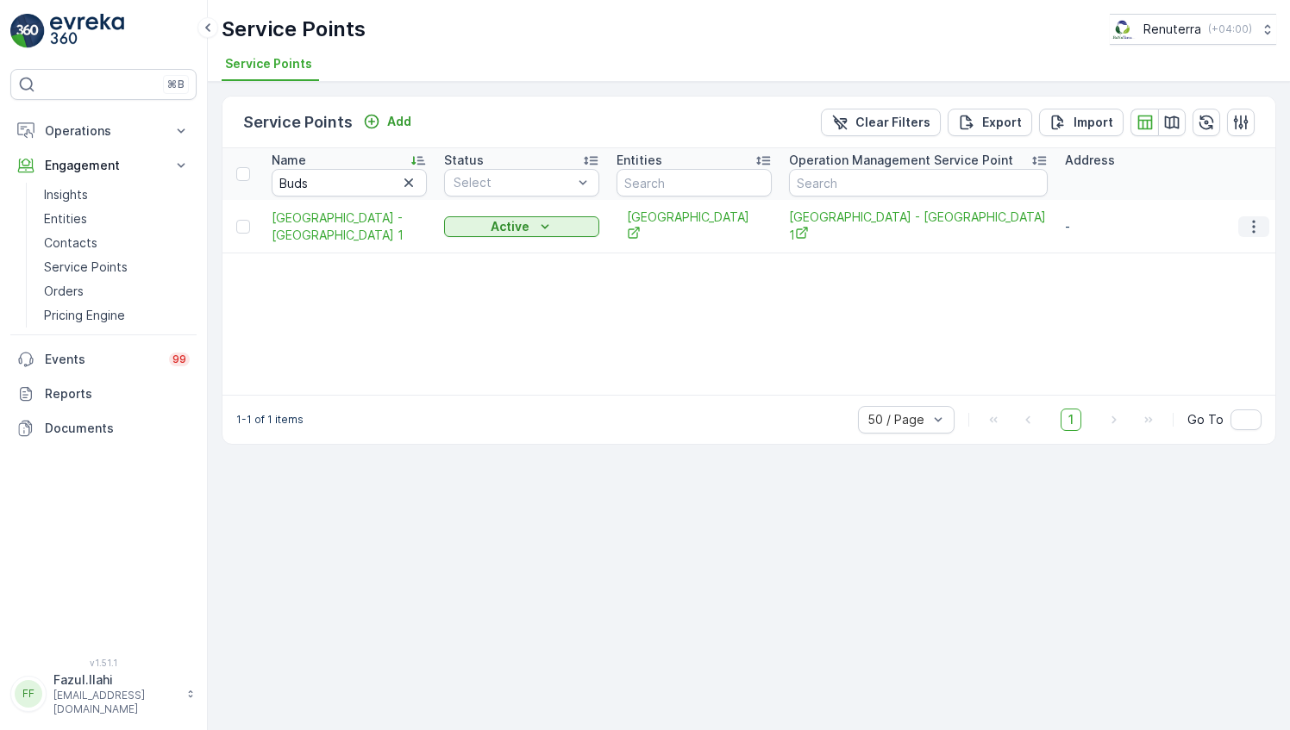
click at [1252, 222] on icon "button" at bounding box center [1253, 226] width 17 height 17
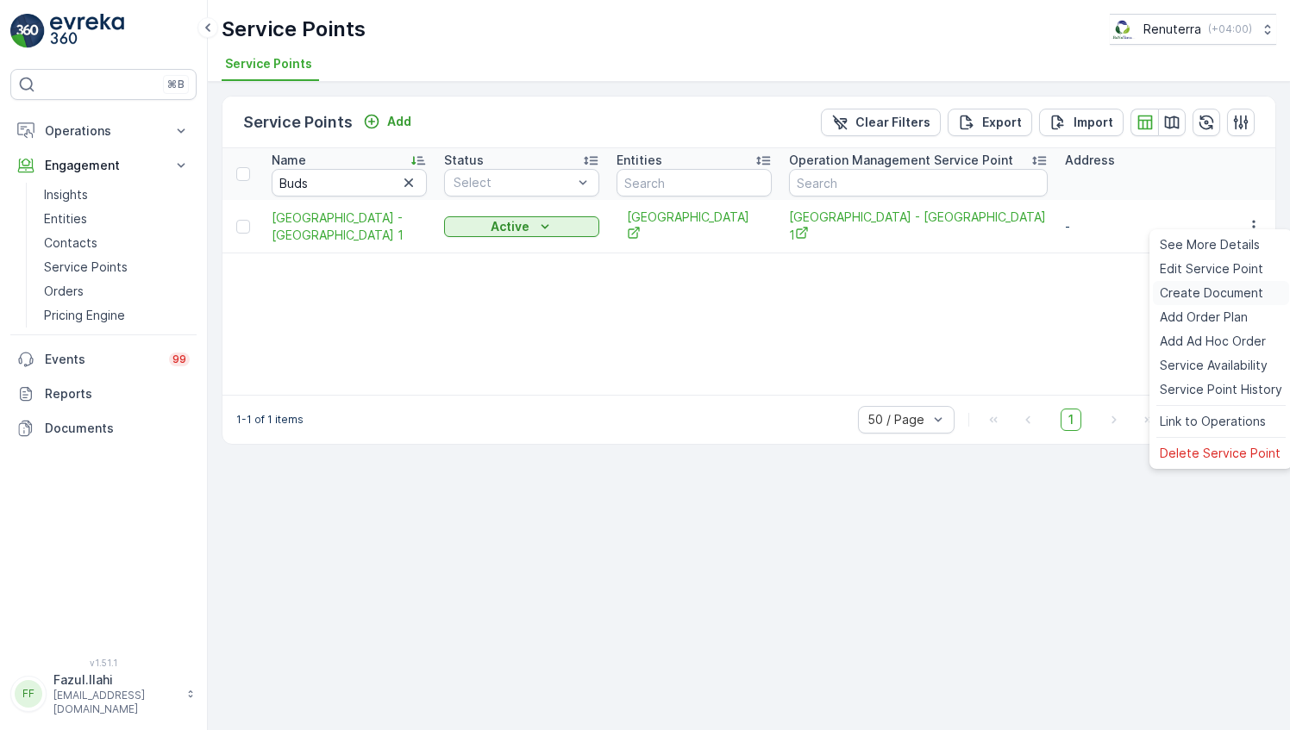
click at [1199, 294] on span "Create Document" at bounding box center [1211, 293] width 103 height 17
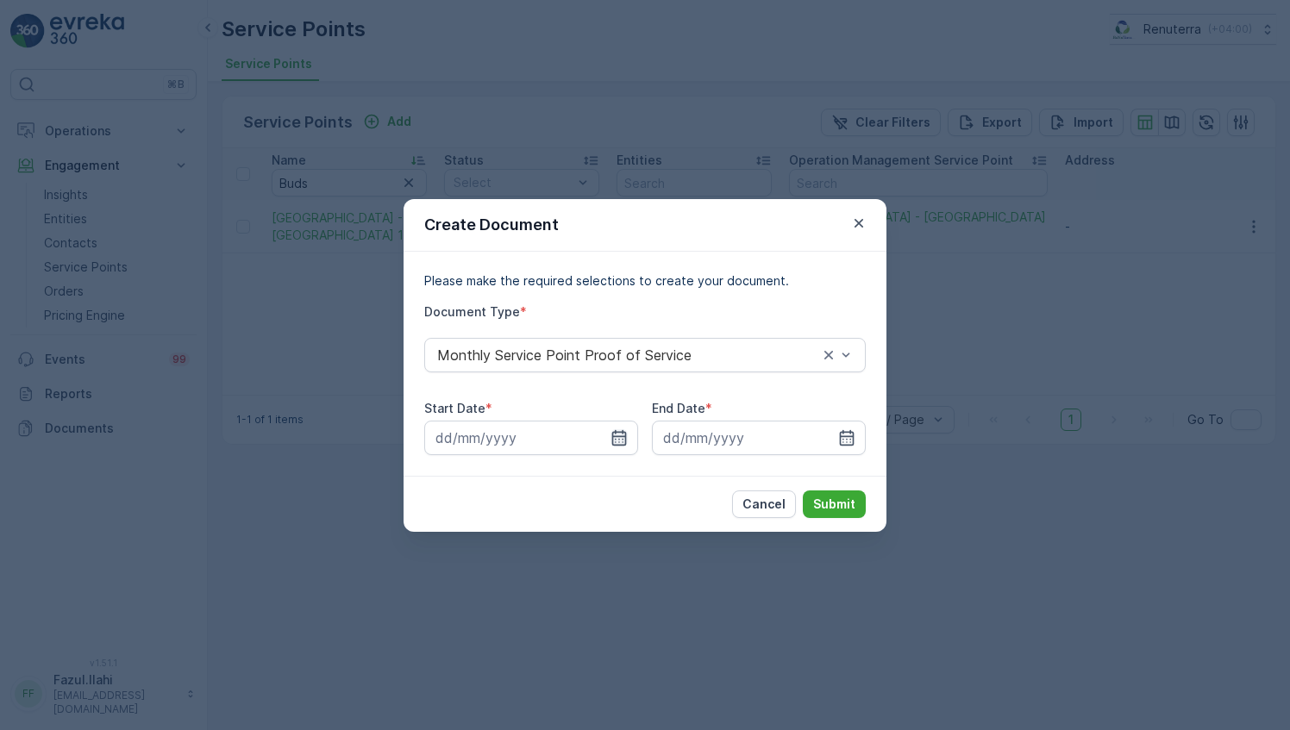
click at [614, 433] on icon "button" at bounding box center [618, 437] width 17 height 17
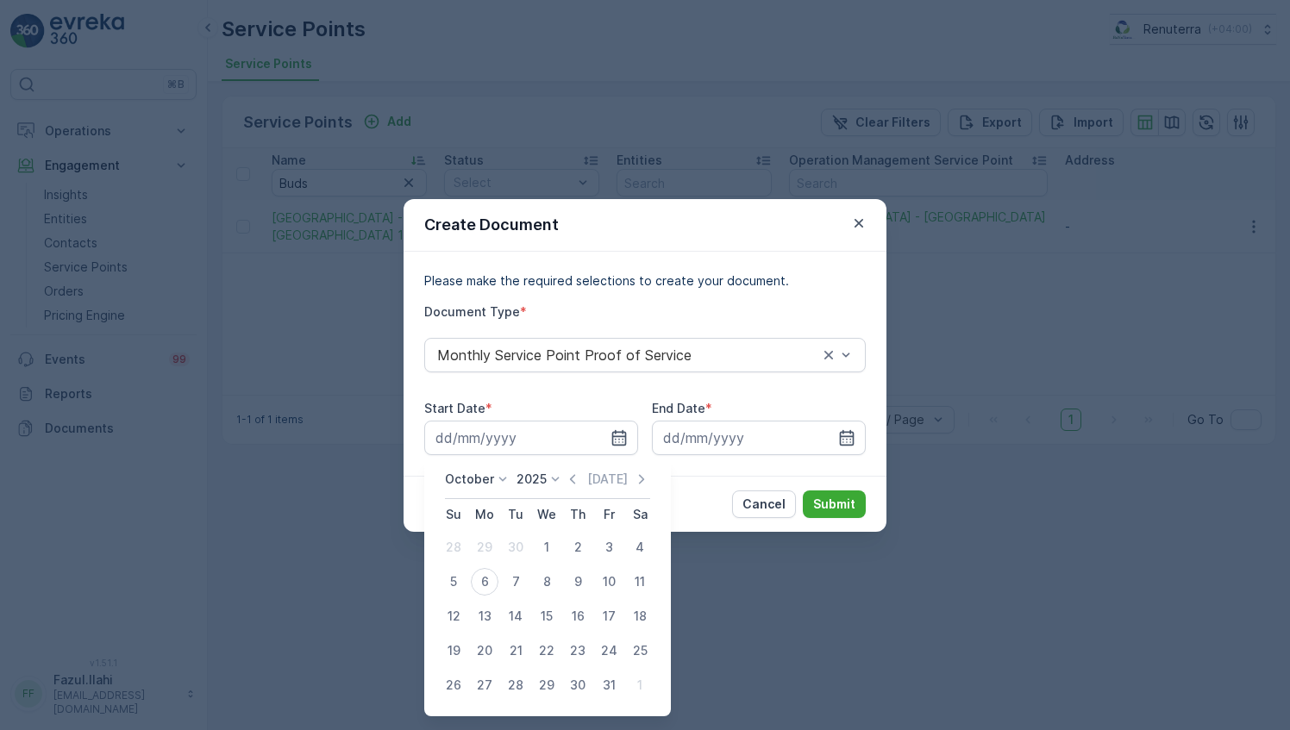
click at [573, 476] on icon "button" at bounding box center [572, 479] width 17 height 17
click at [484, 543] on div "1" at bounding box center [485, 548] width 28 height 28
type input "[DATE]"
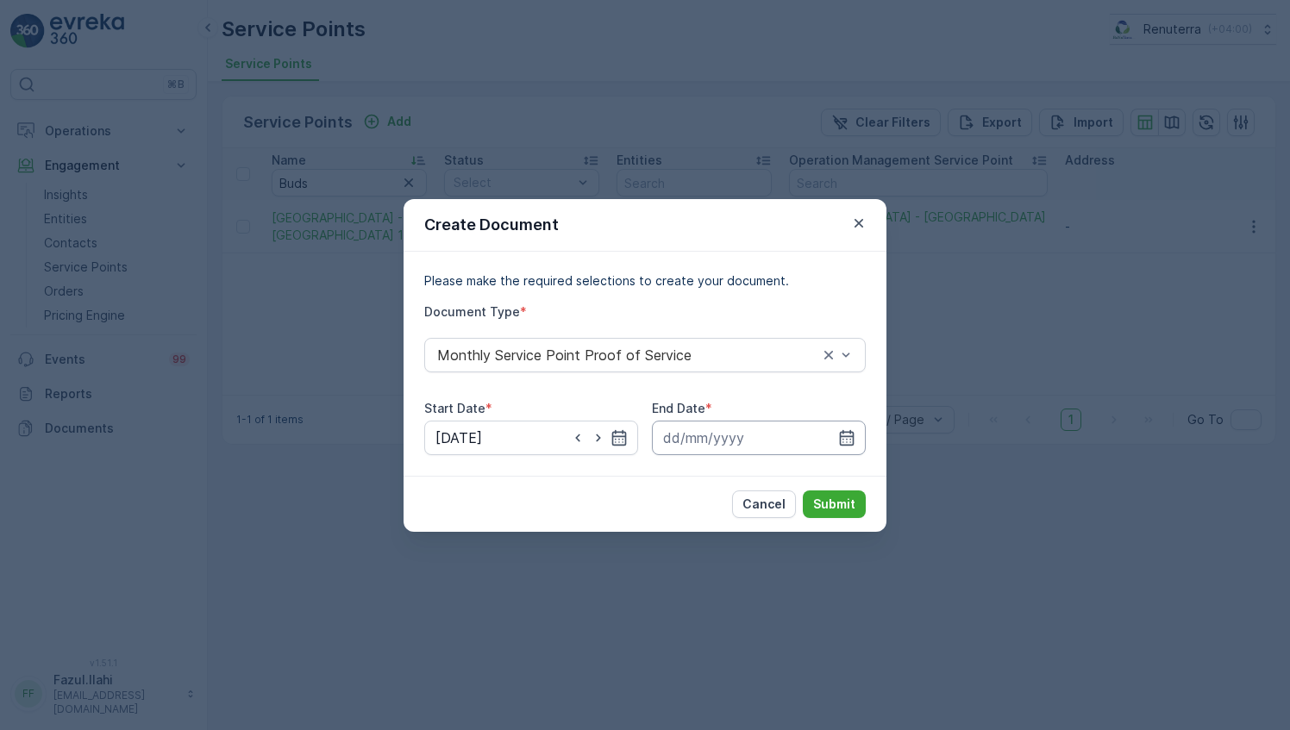
drag, startPoint x: 848, startPoint y: 438, endPoint x: 859, endPoint y: 451, distance: 17.1
click at [848, 437] on icon "button" at bounding box center [846, 437] width 17 height 17
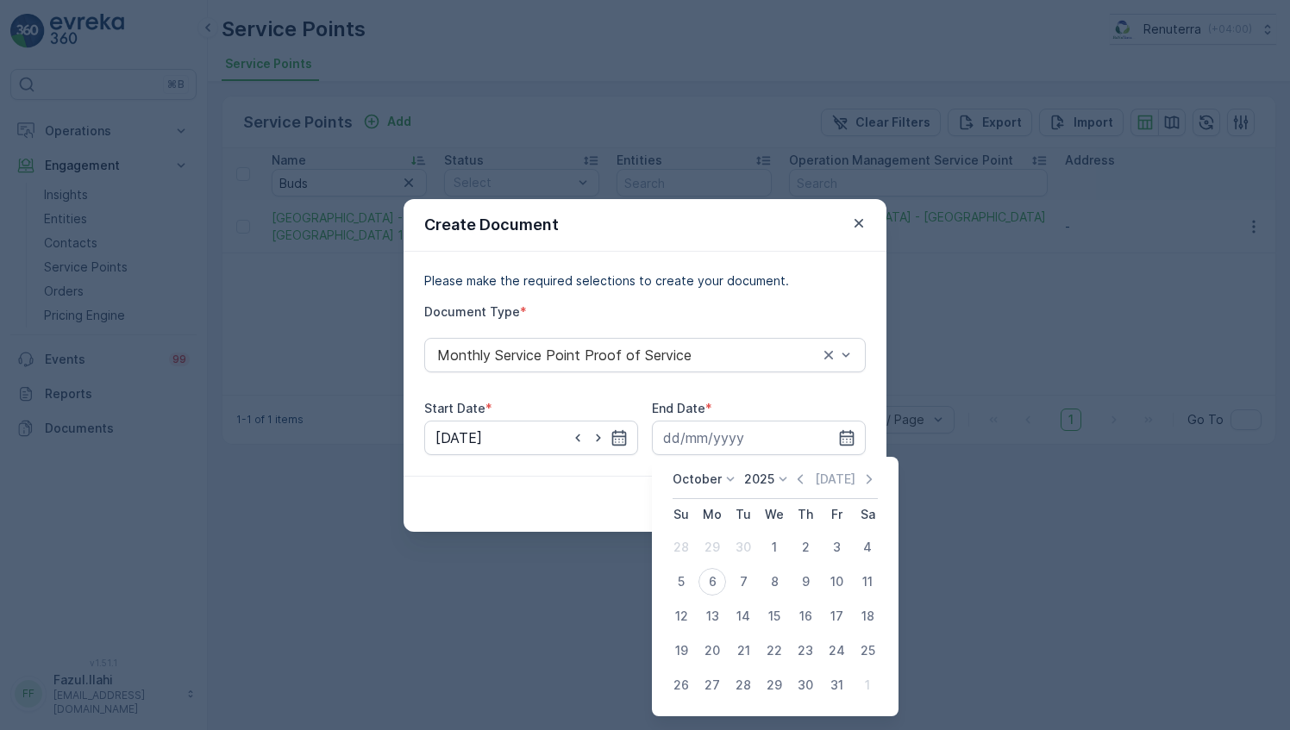
click at [807, 489] on div "[DATE] [DATE]" at bounding box center [775, 485] width 205 height 28
click at [798, 476] on icon "button" at bounding box center [800, 479] width 17 height 17
click at [739, 682] on div "30" at bounding box center [743, 686] width 28 height 28
type input "[DATE]"
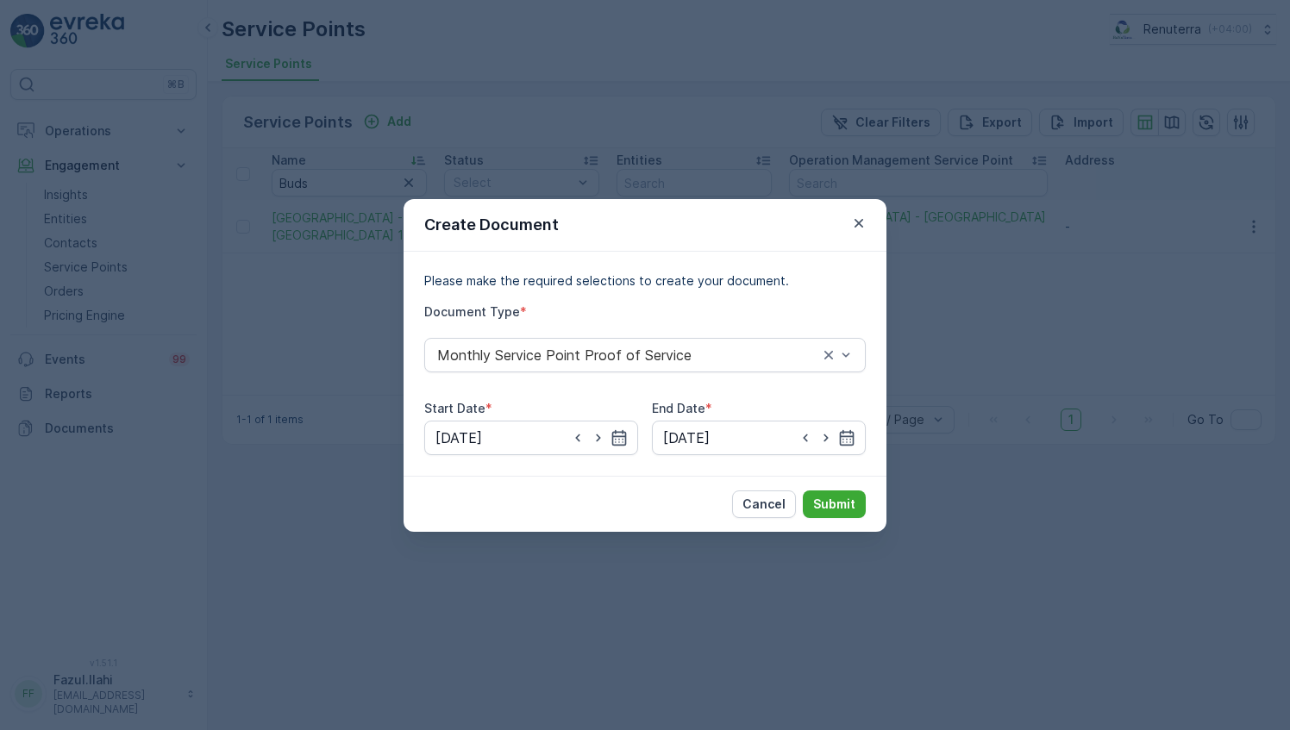
drag, startPoint x: 840, startPoint y: 491, endPoint x: 837, endPoint y: 481, distance: 10.7
click at [837, 486] on div "Cancel Submit" at bounding box center [645, 504] width 483 height 56
click at [844, 501] on p "Submit" at bounding box center [834, 504] width 42 height 17
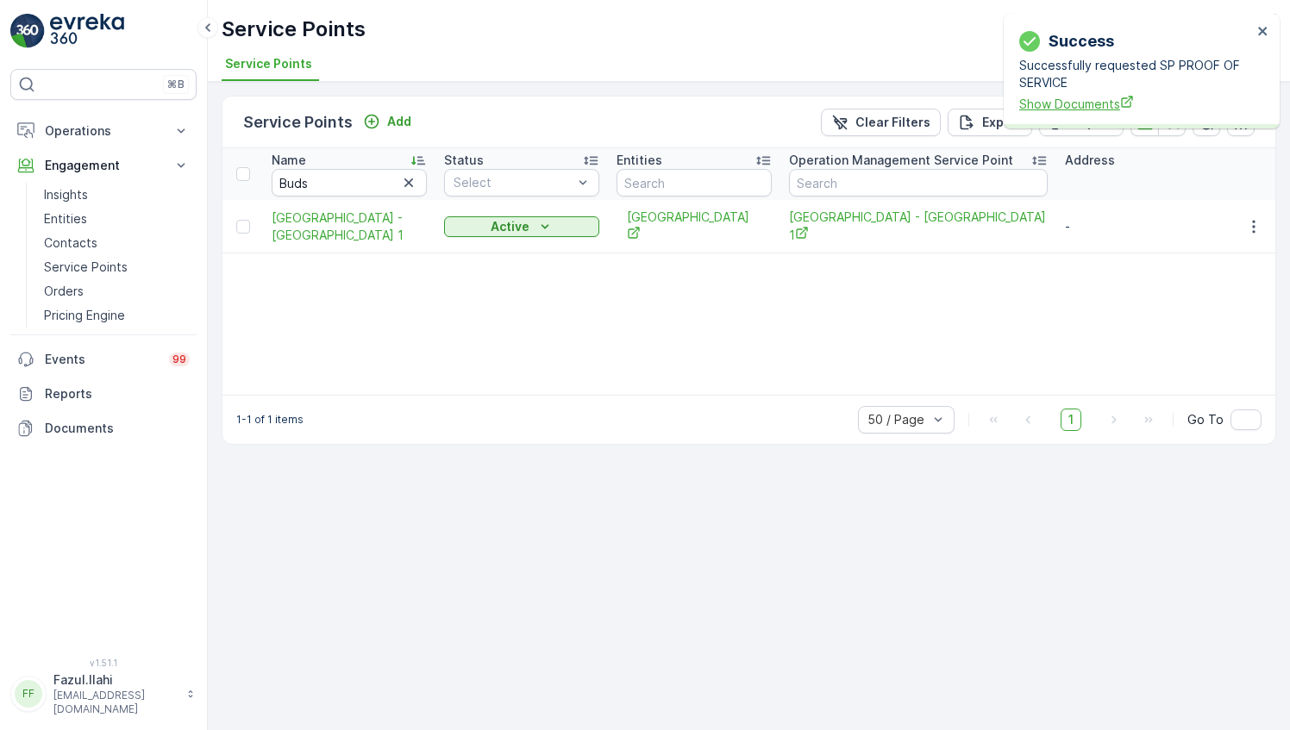
click at [1099, 103] on span "Show Documents" at bounding box center [1135, 104] width 233 height 18
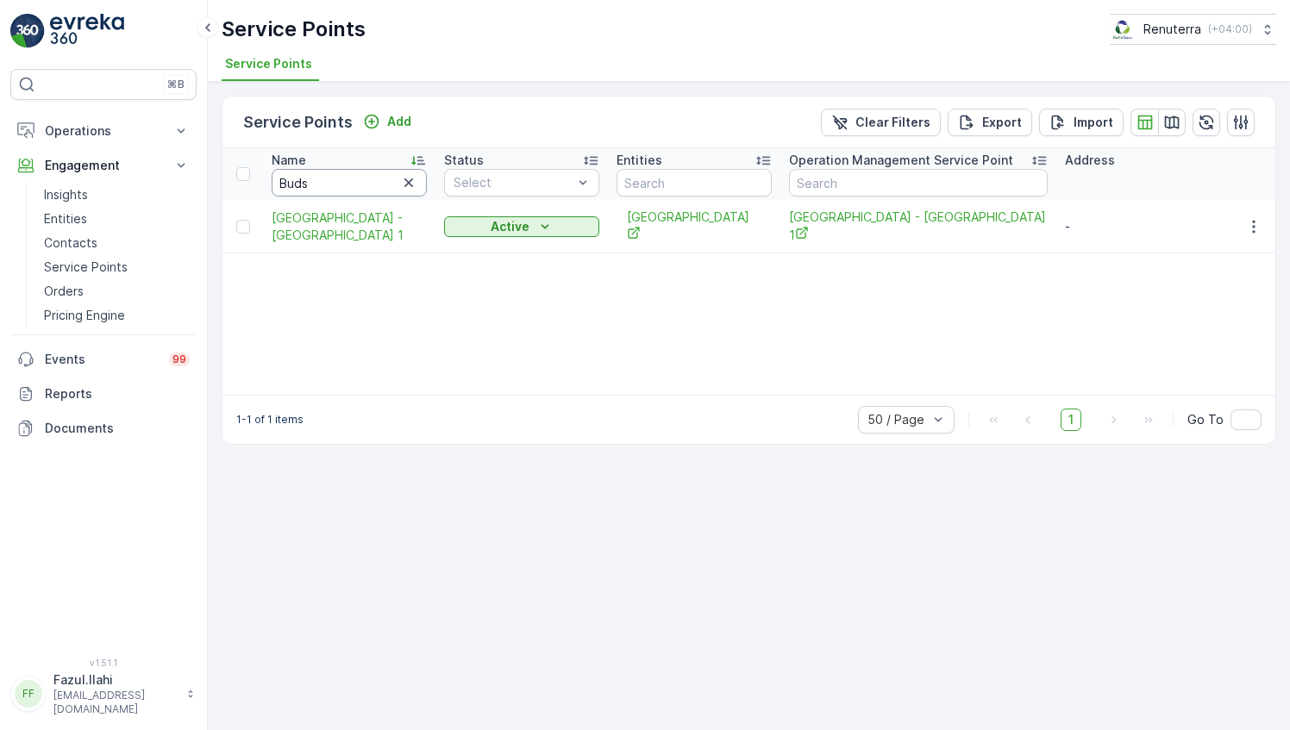
click at [360, 174] on input "Buds" at bounding box center [349, 183] width 155 height 28
type input "re"
click at [360, 174] on input "re" at bounding box center [349, 183] width 155 height 28
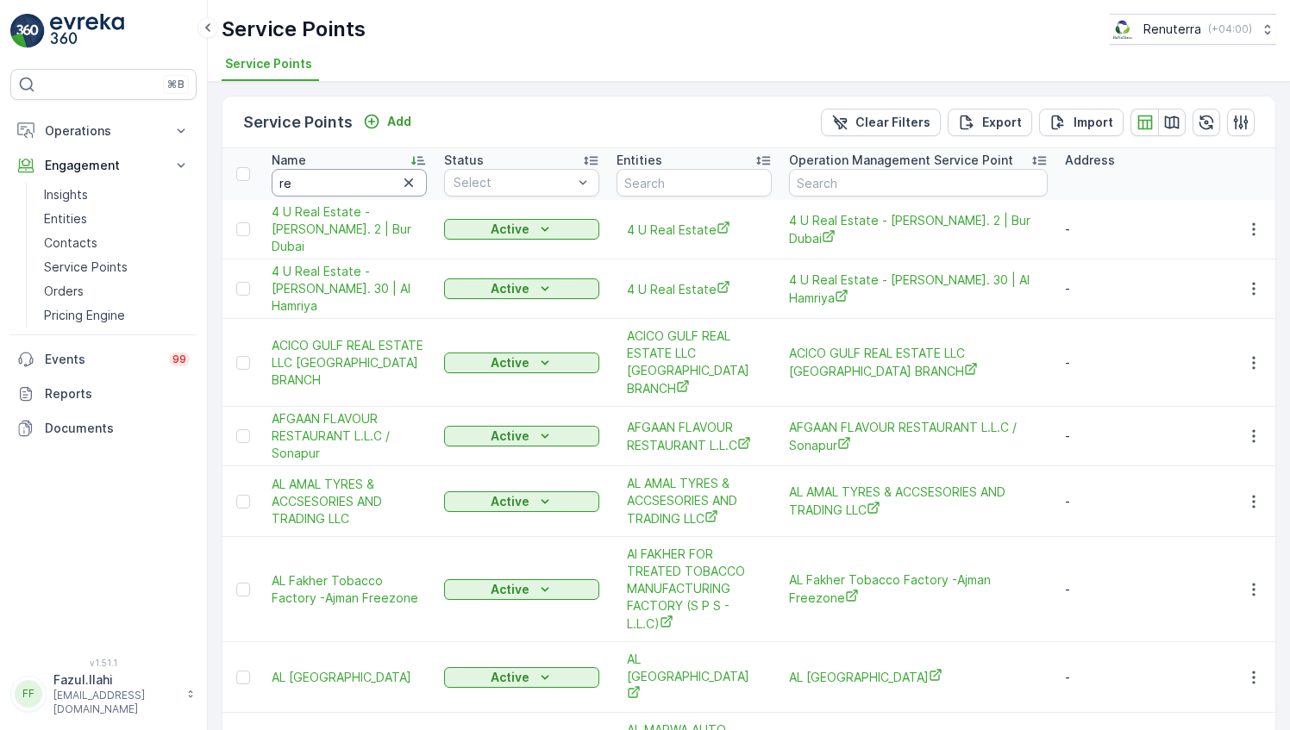
type input "re"
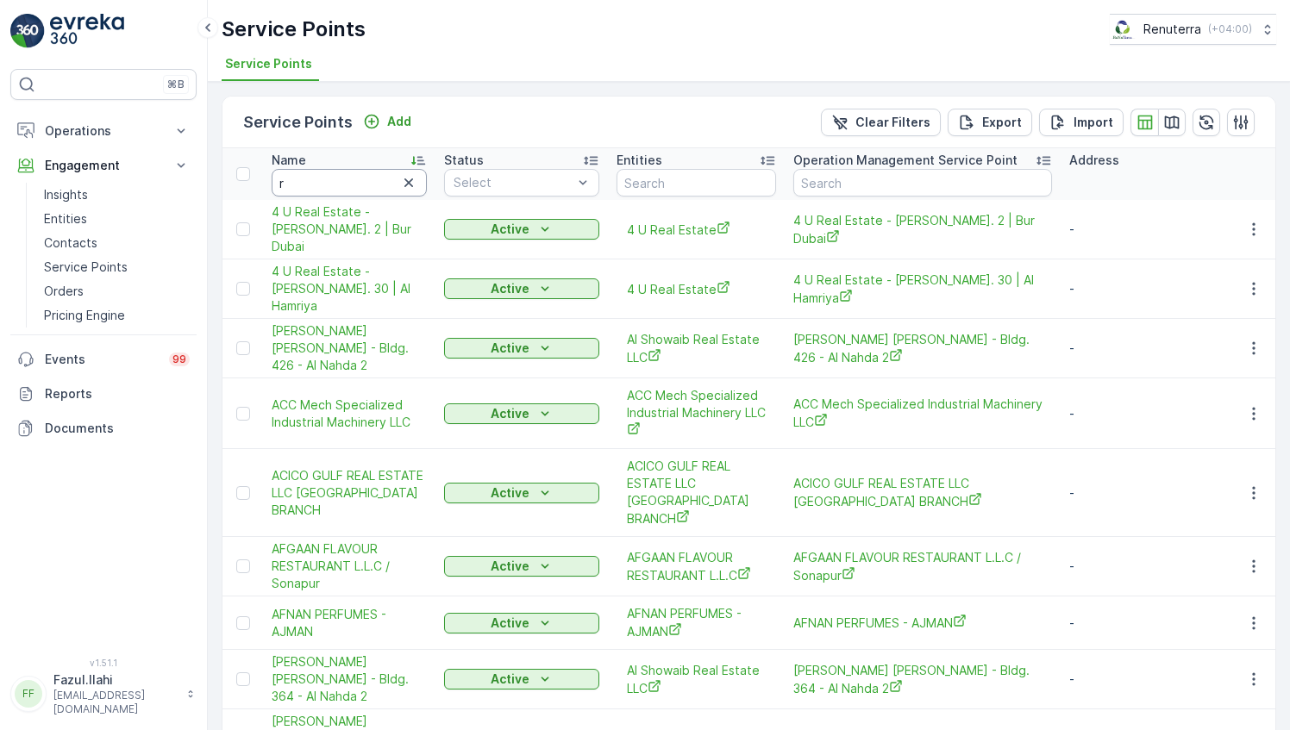
click at [348, 177] on input "r" at bounding box center [349, 183] width 155 height 28
type input "rixos"
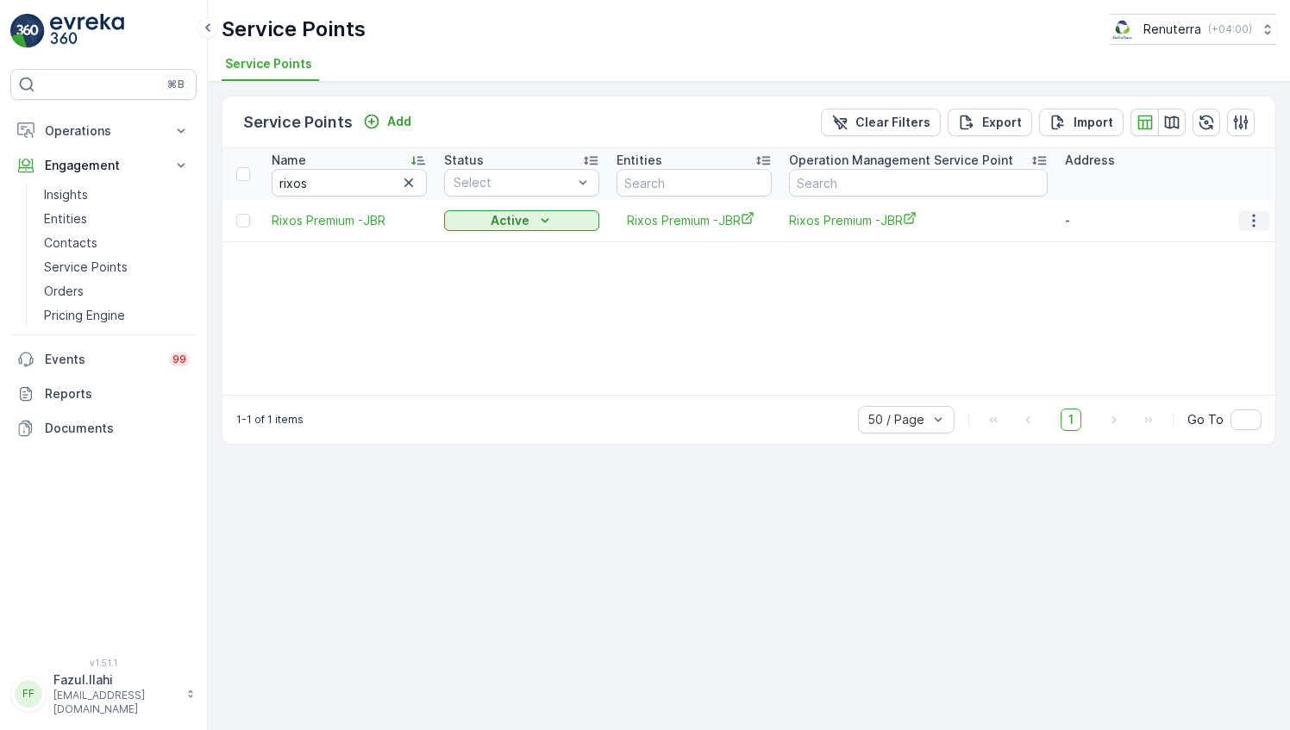
click at [1254, 221] on icon "button" at bounding box center [1253, 220] width 17 height 17
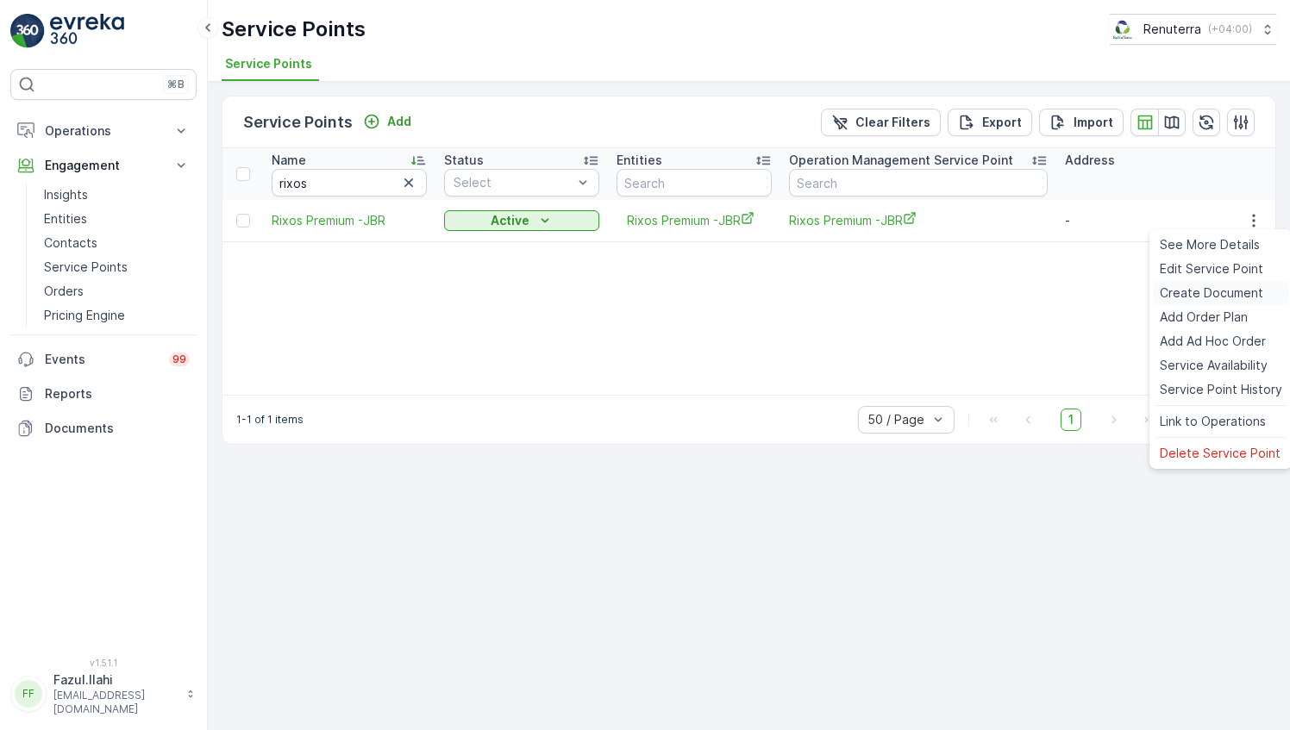
click at [1192, 296] on span "Create Document" at bounding box center [1211, 293] width 103 height 17
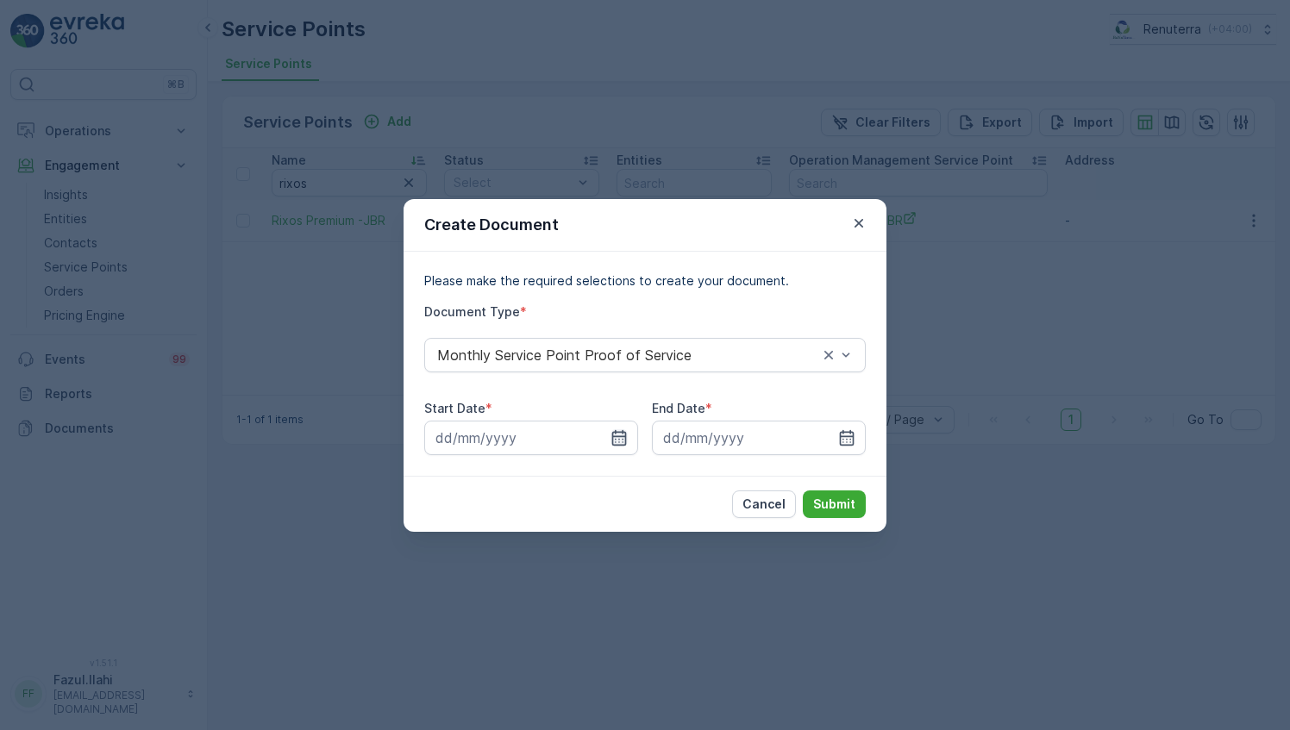
click at [623, 435] on icon "button" at bounding box center [619, 437] width 15 height 16
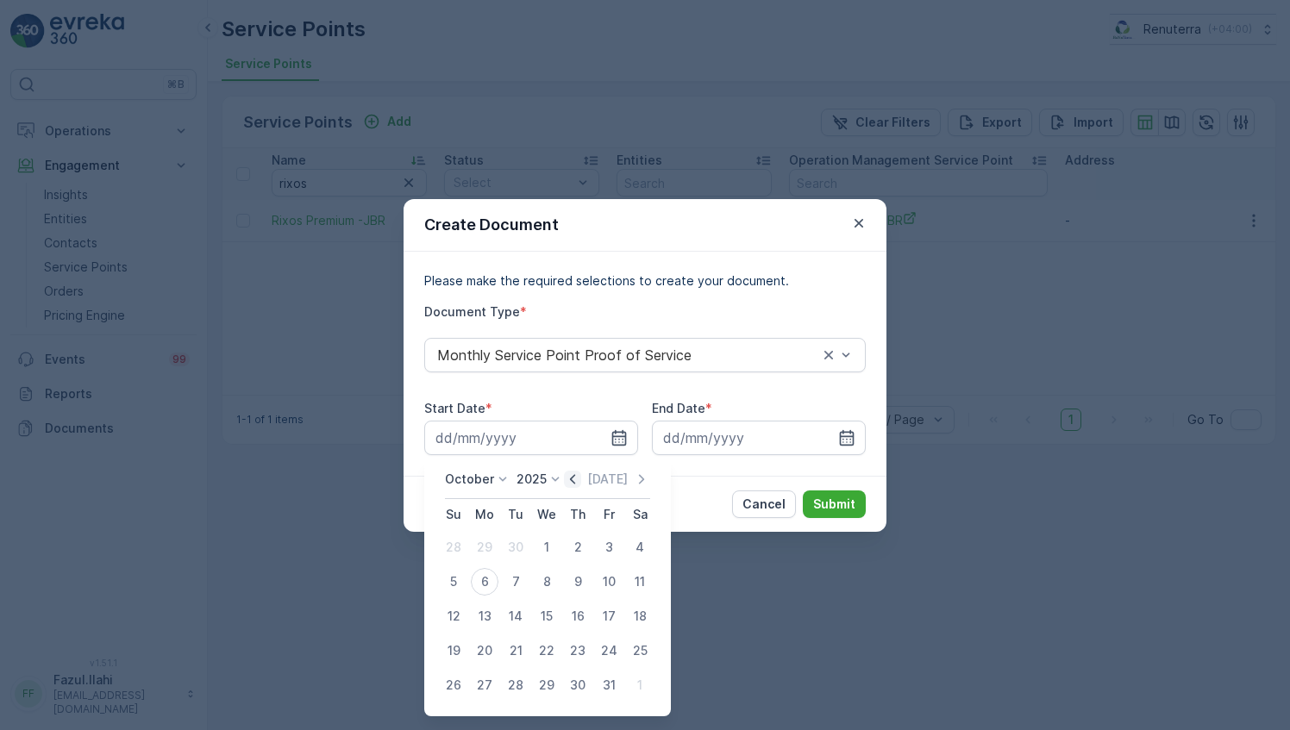
click at [574, 479] on icon "button" at bounding box center [572, 478] width 5 height 9
click at [490, 543] on div "1" at bounding box center [485, 548] width 28 height 28
type input "[DATE]"
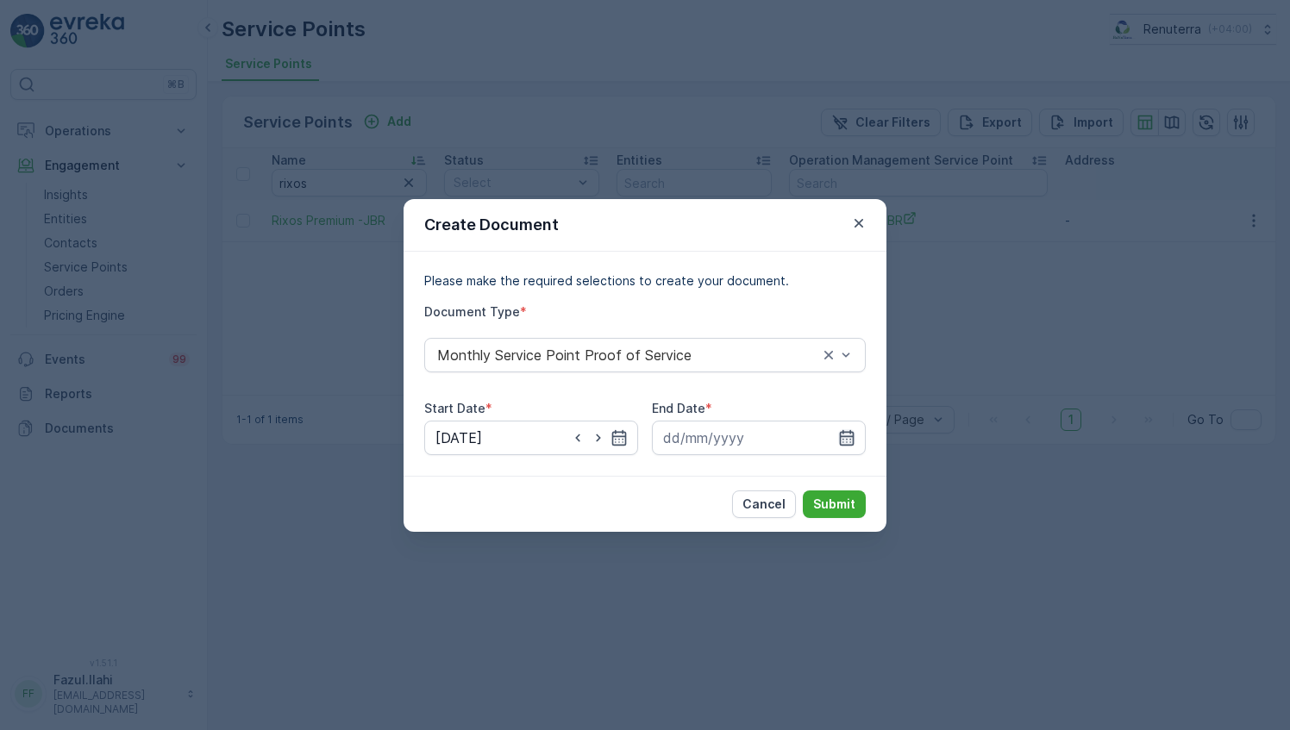
click at [849, 440] on icon "button" at bounding box center [846, 437] width 17 height 17
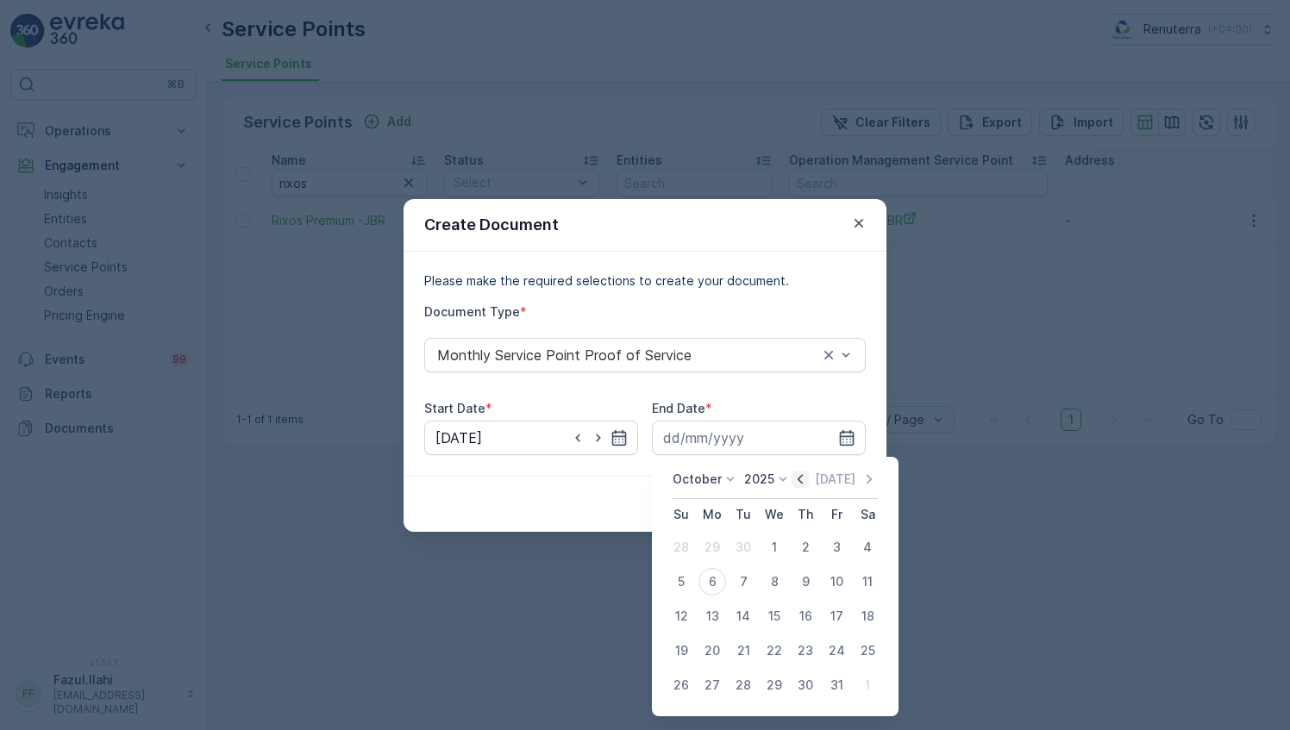
click at [809, 476] on icon "button" at bounding box center [800, 479] width 17 height 17
click at [740, 686] on div "30" at bounding box center [743, 686] width 28 height 28
type input "[DATE]"
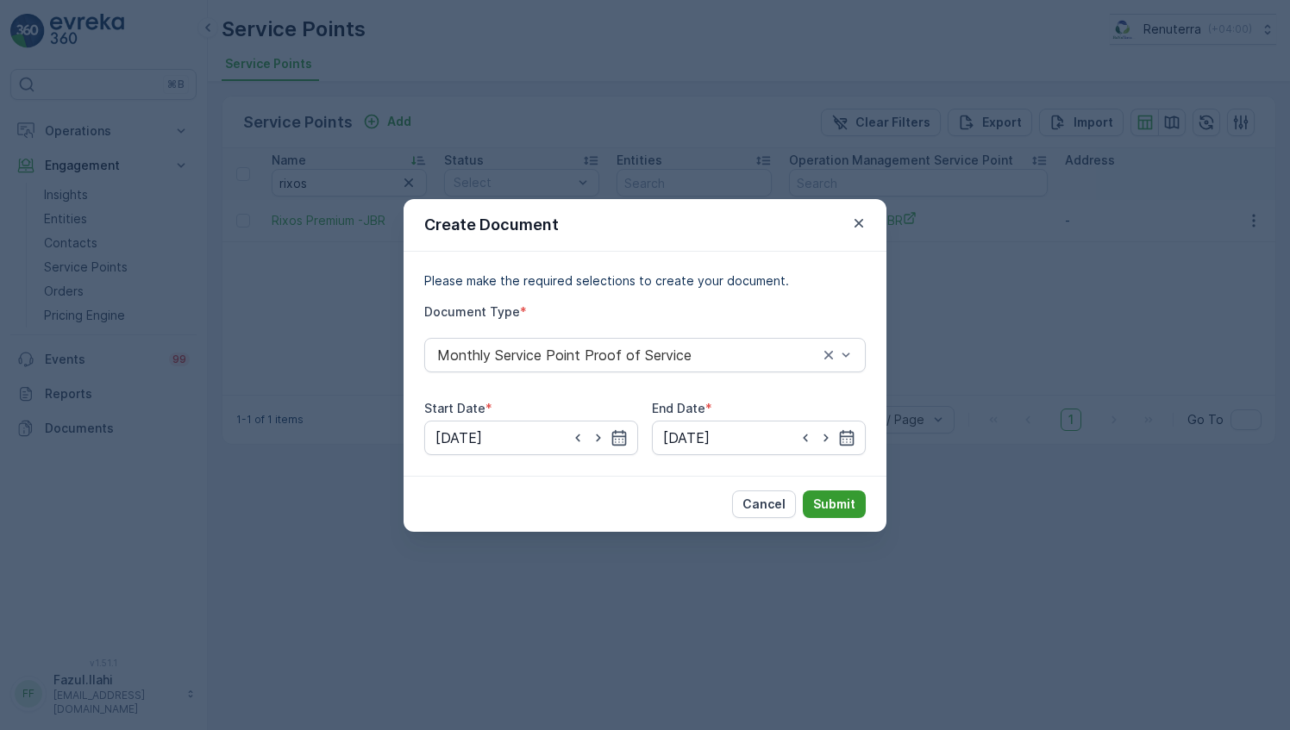
click at [828, 505] on p "Submit" at bounding box center [834, 504] width 42 height 17
